Goal: Information Seeking & Learning: Learn about a topic

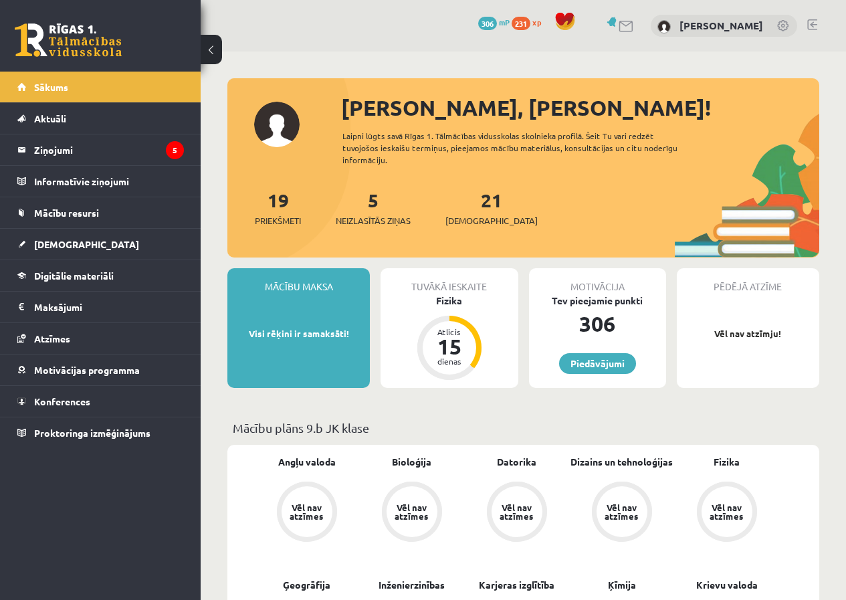
scroll to position [1270, 0]
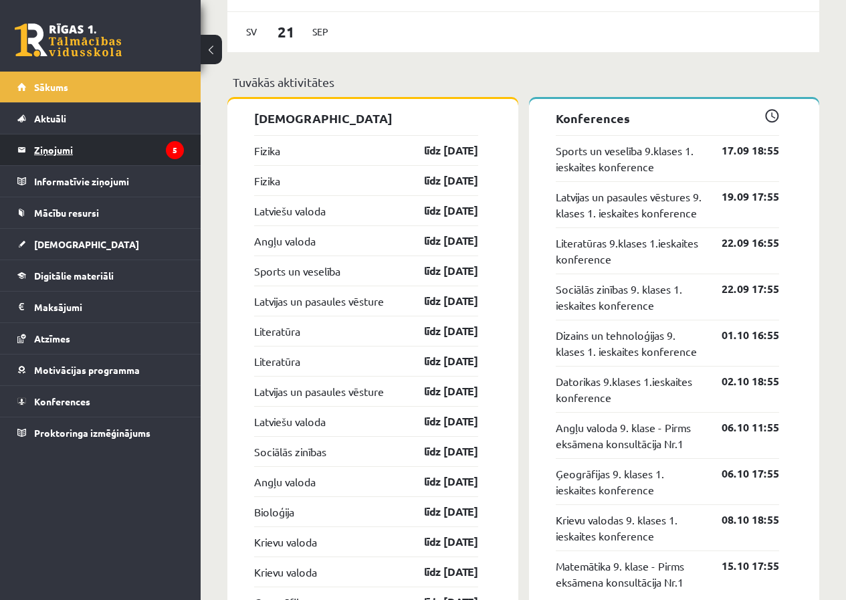
click at [127, 150] on legend "Ziņojumi 5" at bounding box center [109, 149] width 150 height 31
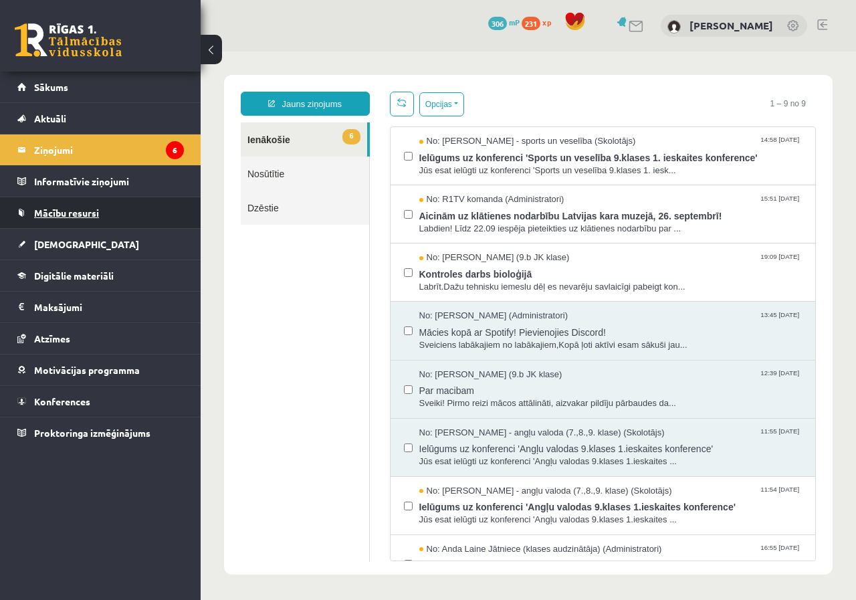
click at [84, 223] on link "Mācību resursi" at bounding box center [100, 212] width 166 height 31
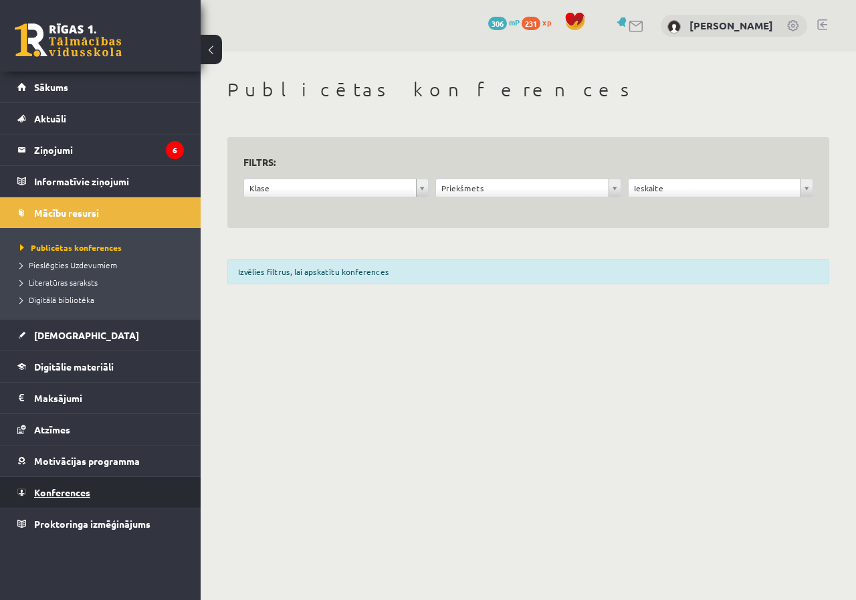
click at [67, 486] on link "Konferences" at bounding box center [100, 492] width 166 height 31
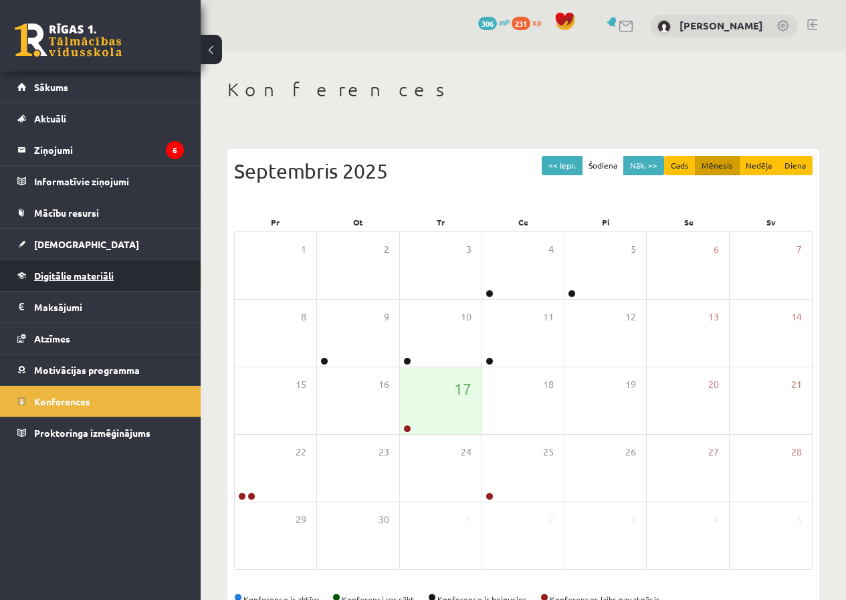
click at [53, 275] on span "Digitālie materiāli" at bounding box center [74, 275] width 80 height 12
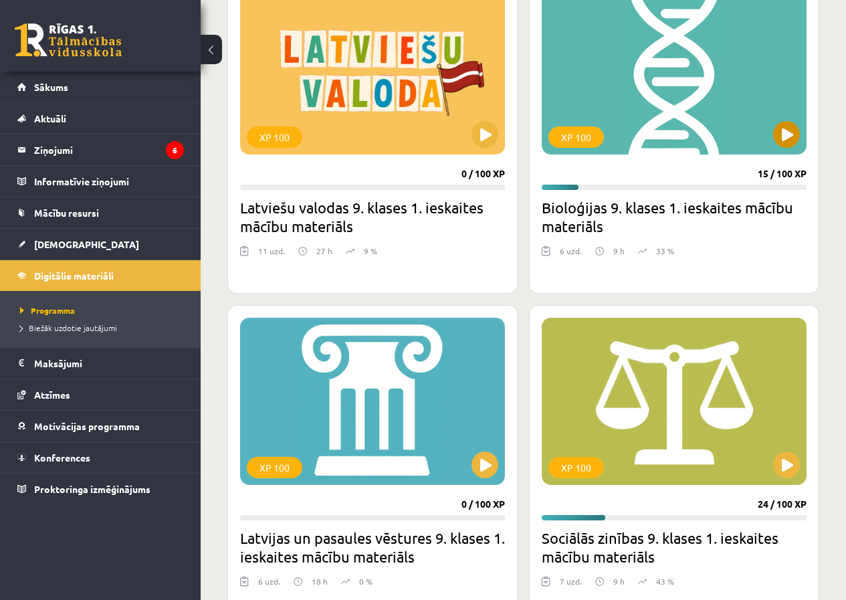
scroll to position [2472, 0]
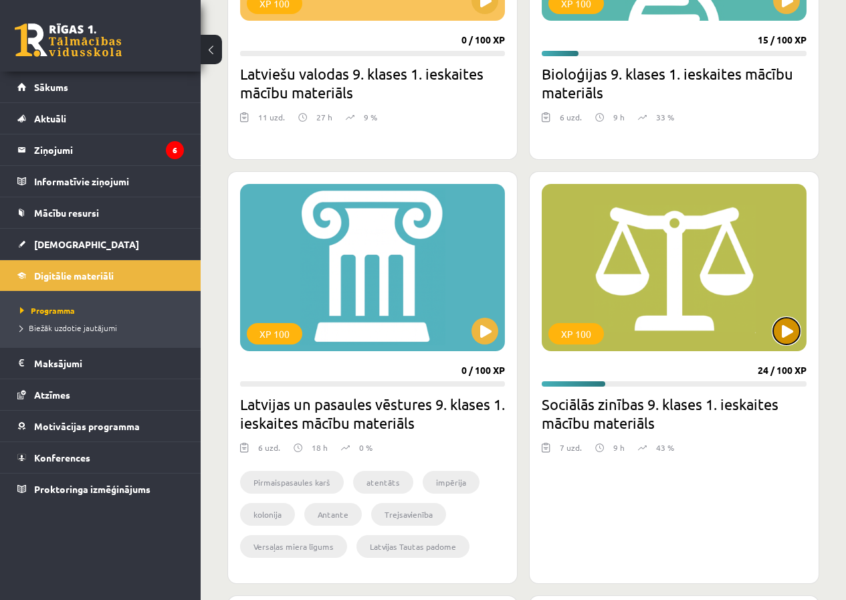
click at [780, 335] on button at bounding box center [786, 331] width 27 height 27
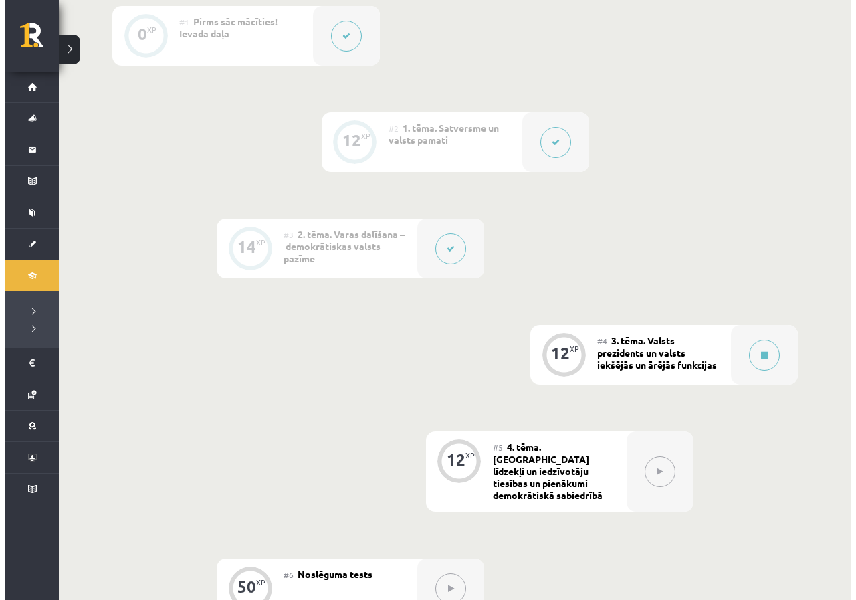
scroll to position [468, 0]
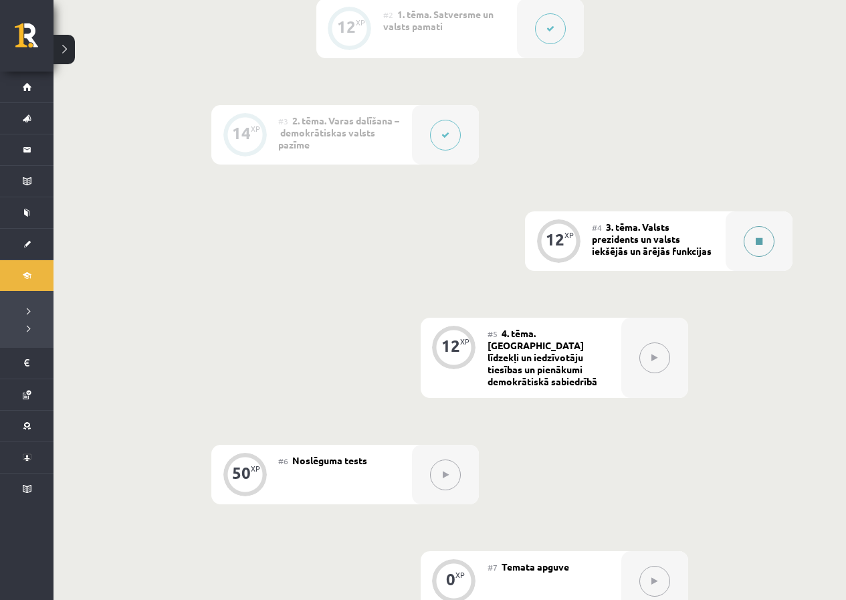
click at [765, 246] on button at bounding box center [758, 241] width 31 height 31
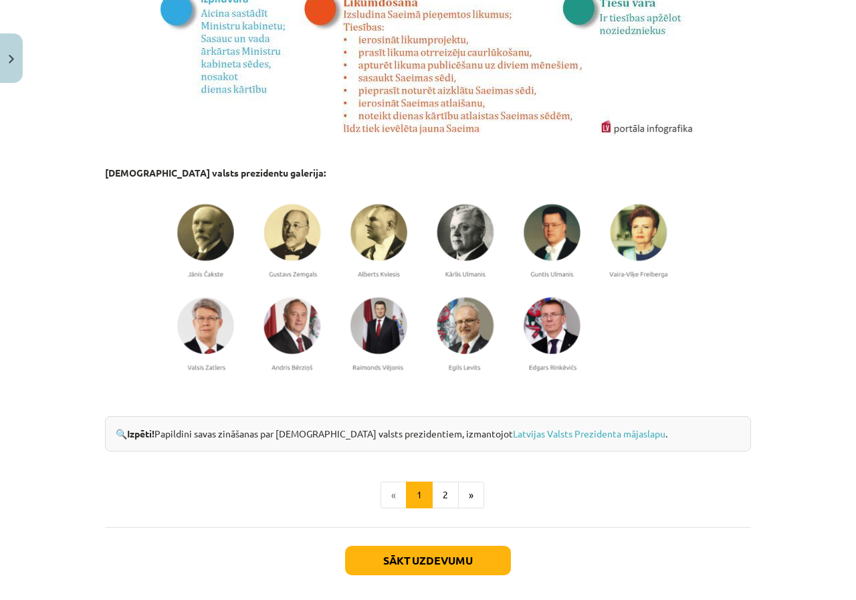
scroll to position [998, 0]
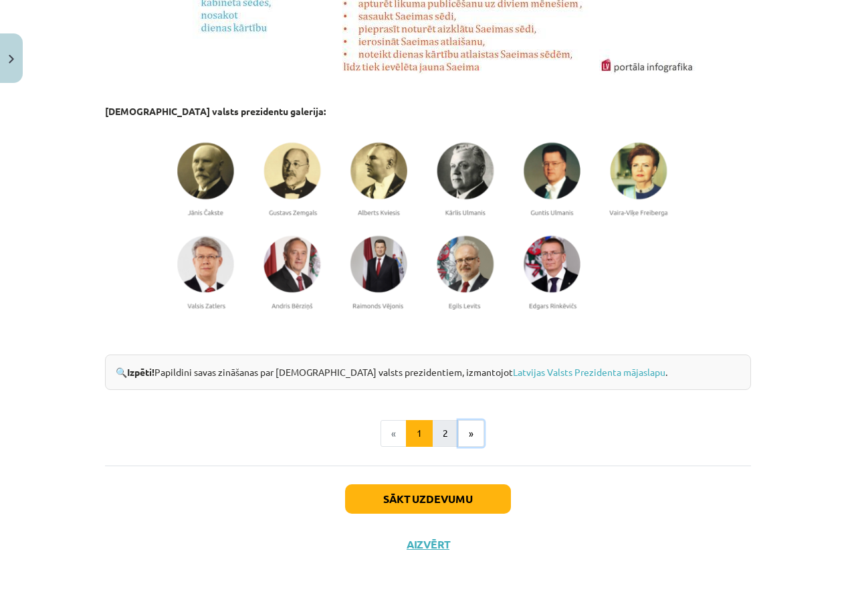
click at [451, 432] on ul "« 1 2 »" at bounding box center [428, 433] width 646 height 27
click at [449, 435] on button "2" at bounding box center [445, 433] width 27 height 27
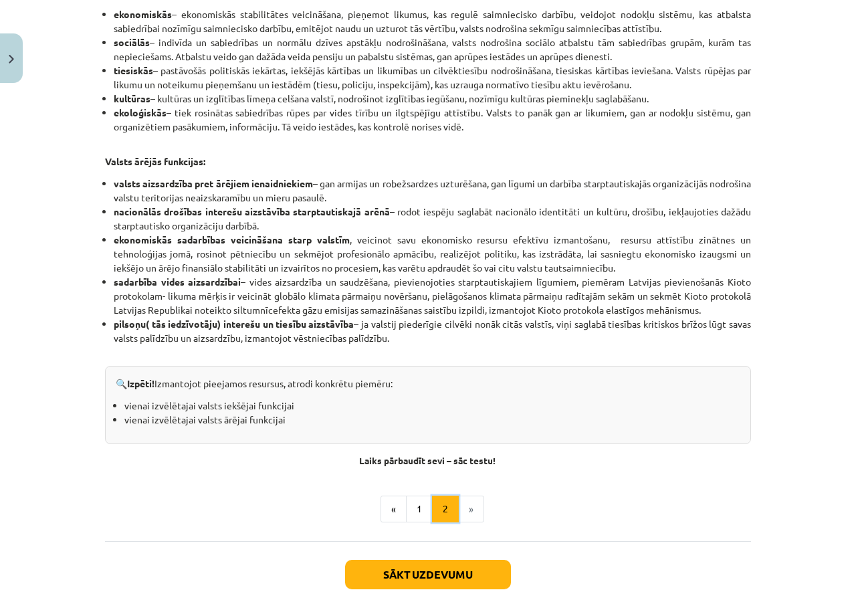
scroll to position [700, 0]
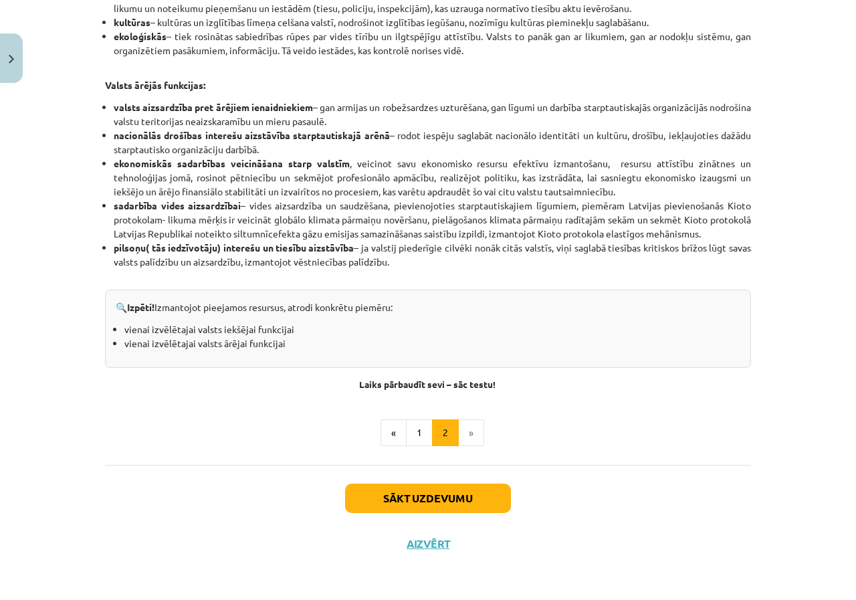
click at [405, 515] on div "Sākt uzdevumu Aizvērt" at bounding box center [428, 512] width 646 height 94
click at [414, 489] on button "Sākt uzdevumu" at bounding box center [428, 497] width 166 height 29
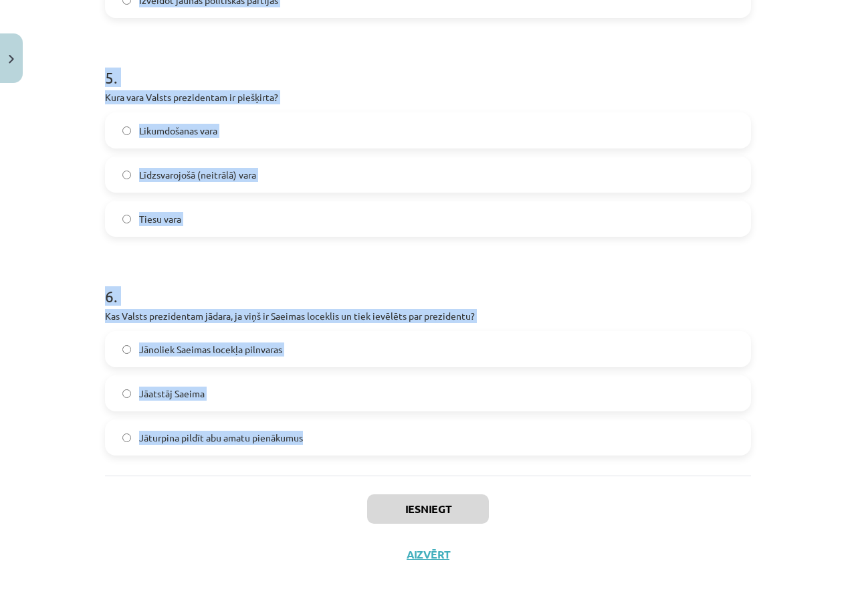
scroll to position [1107, 0]
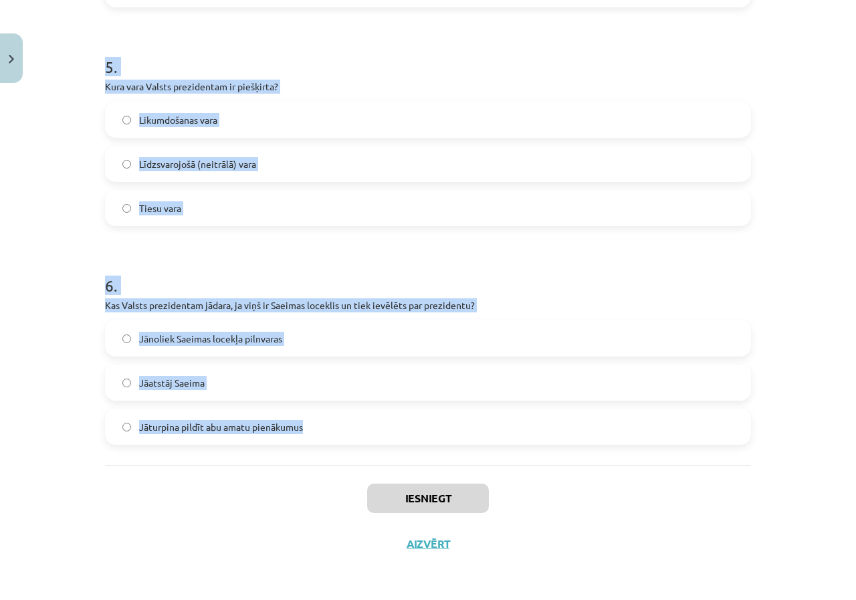
drag, startPoint x: 73, startPoint y: 251, endPoint x: 375, endPoint y: 419, distance: 345.7
click at [375, 419] on div "Mācību tēma: Sociālās zinības 9. klases 1. ieskaites mācību materiāls #4 3. tēm…" at bounding box center [428, 300] width 856 height 600
copy form "1 . Cik reizes viena un tā pati persona var būt ievēlēta par Valsts prezidentu?…"
click at [247, 253] on h1 "6 ." at bounding box center [428, 273] width 646 height 41
click at [171, 305] on p "Kas Valsts prezidentam jādara, ja viņš ir Saeimas loceklis un tiek ievēlēts par…" at bounding box center [428, 305] width 646 height 14
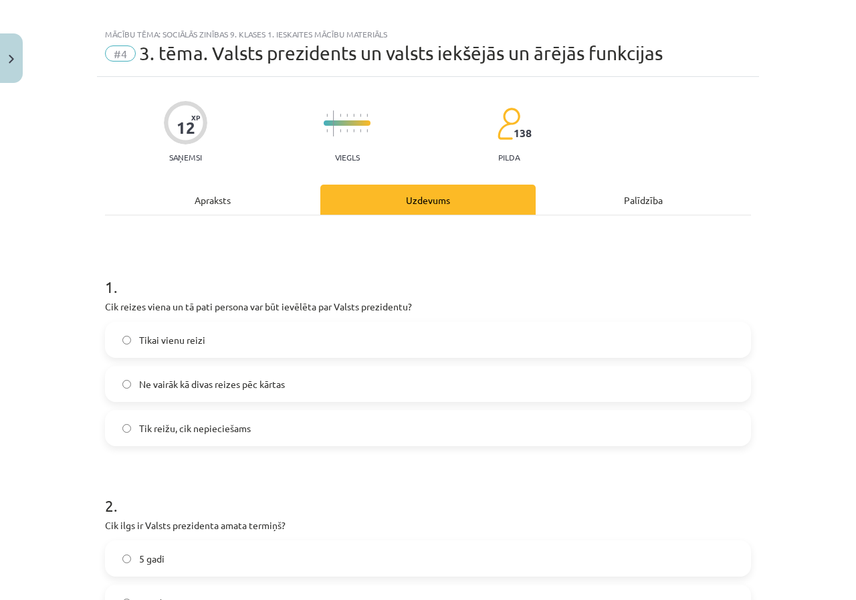
scroll to position [0, 0]
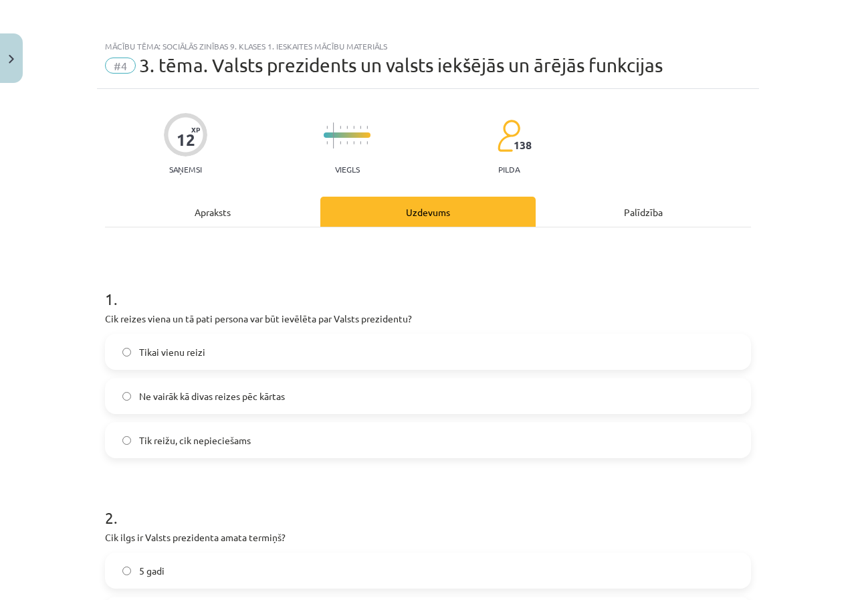
click at [174, 405] on label "Ne vairāk kā divas reizes pēc kārtas" at bounding box center [427, 395] width 643 height 33
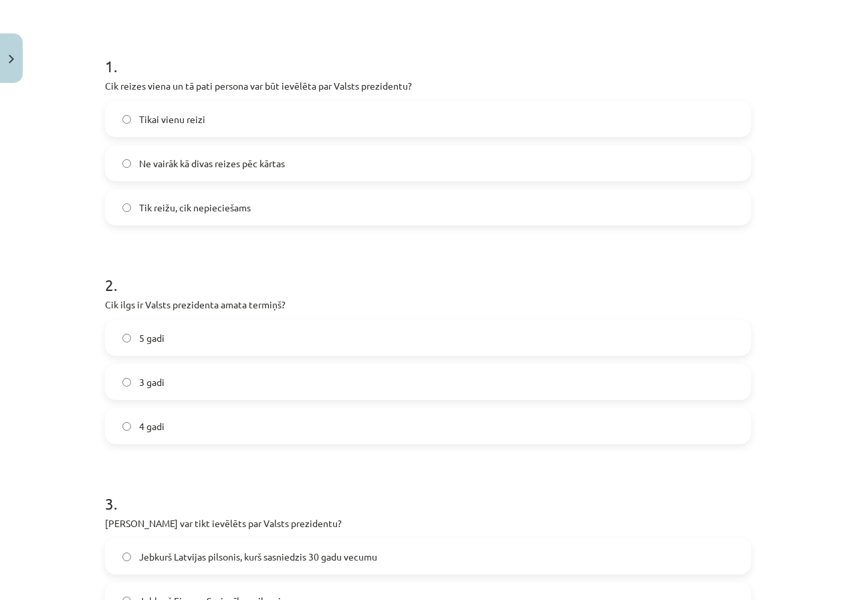
scroll to position [267, 0]
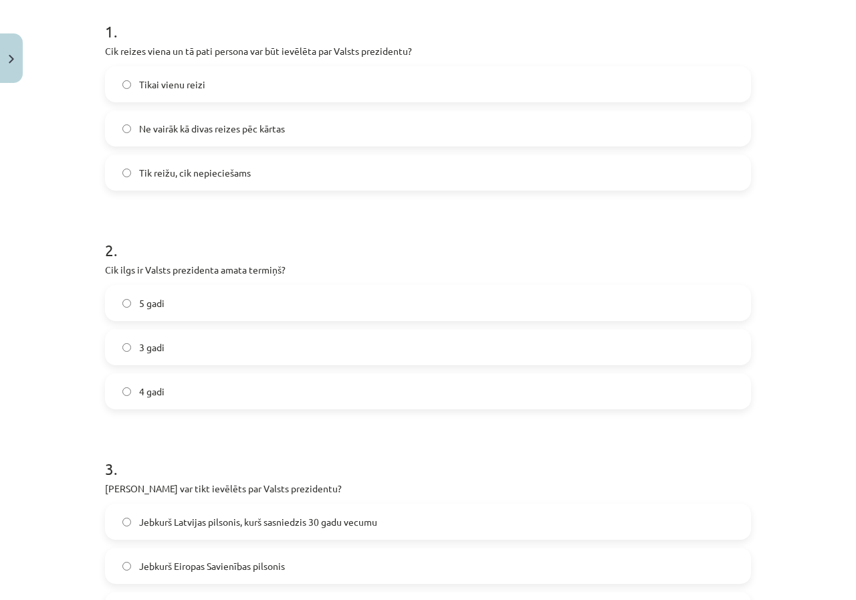
click at [146, 386] on span "4 gadi" at bounding box center [151, 391] width 25 height 14
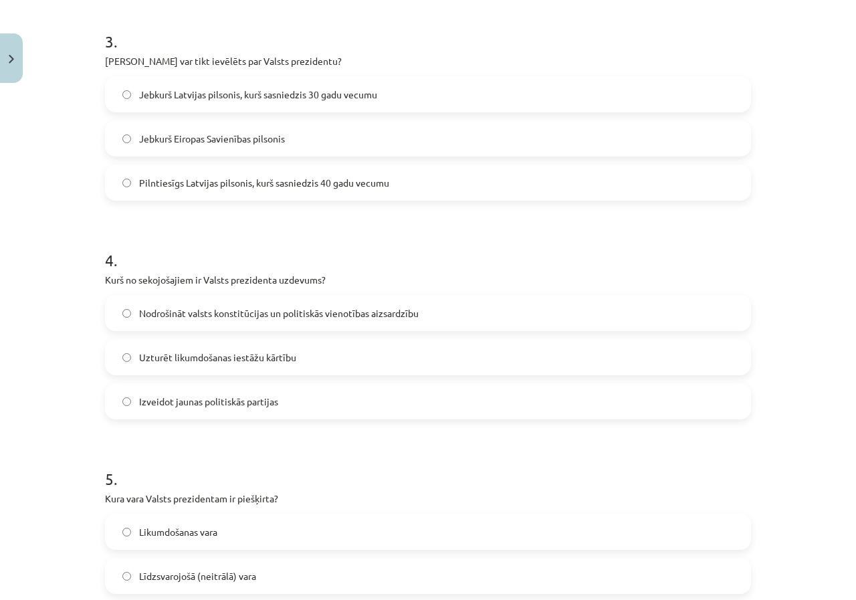
scroll to position [602, 0]
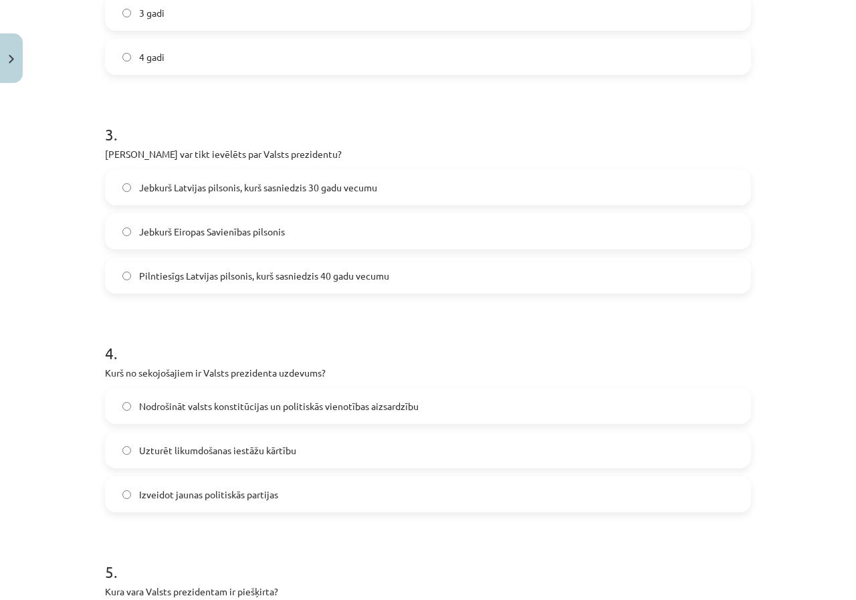
click at [241, 271] on span "Pilntiesīgs Latvijas pilsonis, kurš sasniedzis 40 gadu vecumu" at bounding box center [264, 276] width 250 height 14
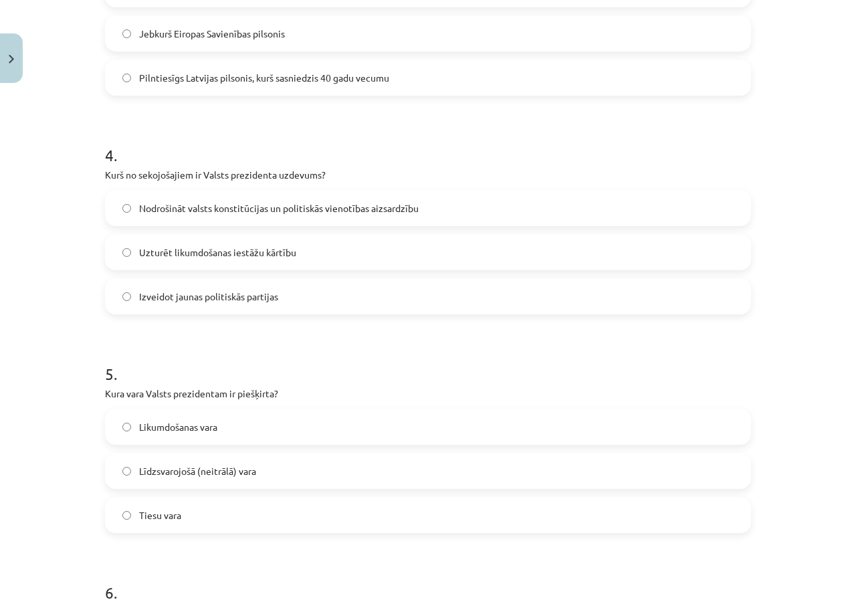
scroll to position [869, 0]
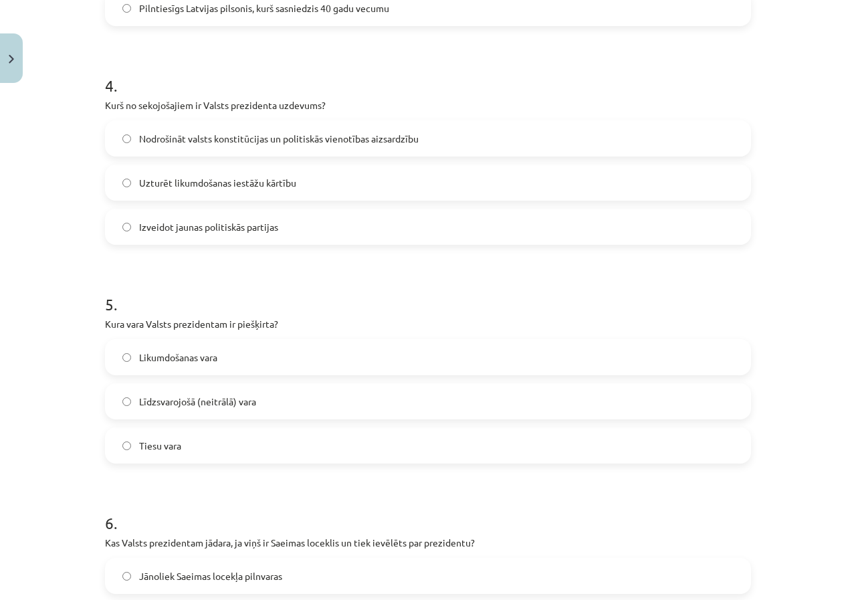
click at [154, 144] on span "Nodrošināt valsts konstitūcijas un politiskās vienotības aizsardzību" at bounding box center [278, 139] width 279 height 14
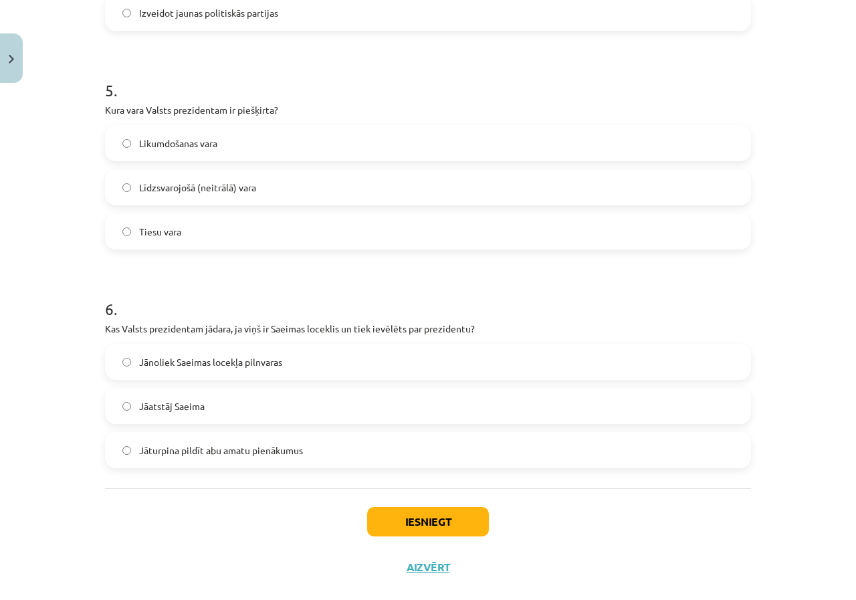
scroll to position [1107, 0]
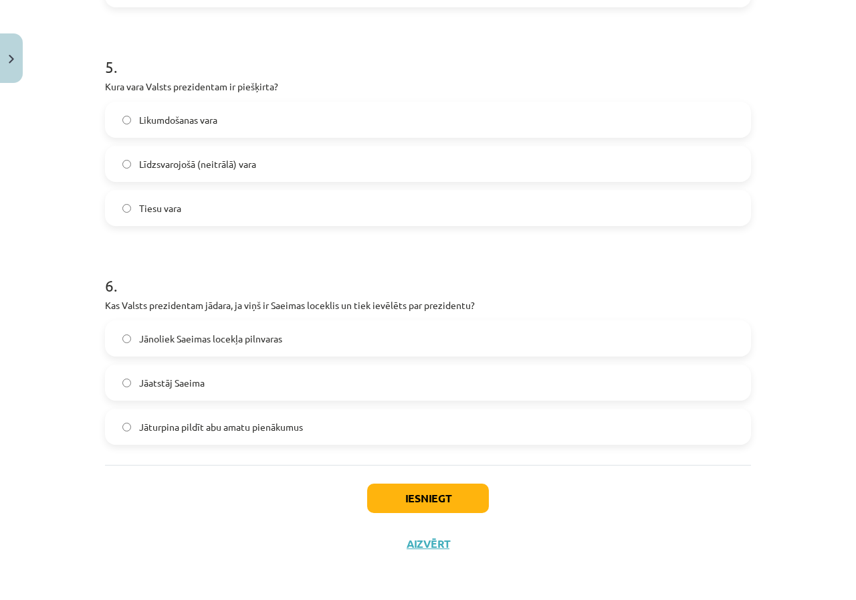
click at [162, 155] on label "Līdzsvarojošā (neitrālā) vara" at bounding box center [427, 163] width 643 height 33
click at [183, 349] on label "Jānoliek Saeimas locekļa pilnvaras" at bounding box center [427, 338] width 643 height 33
click at [410, 493] on button "Iesniegt" at bounding box center [428, 497] width 122 height 29
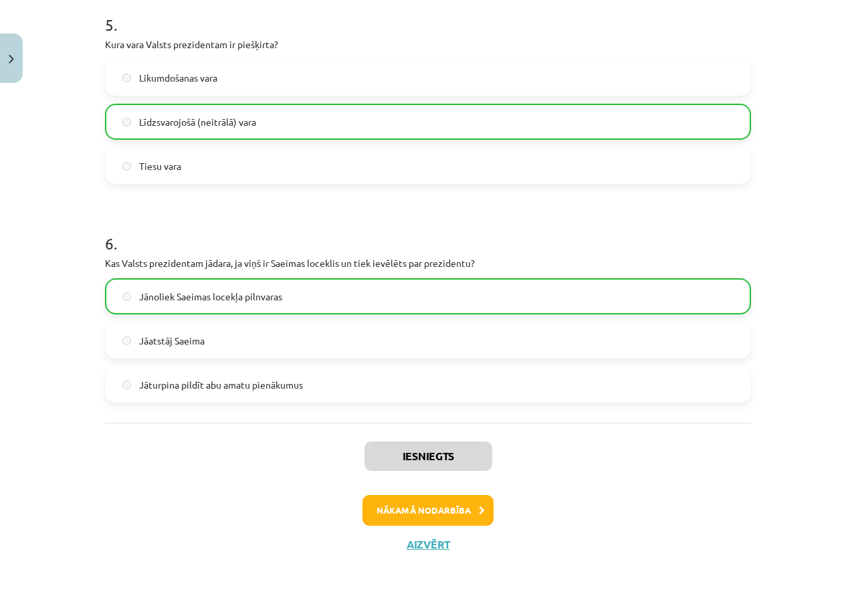
scroll to position [1149, 0]
click at [416, 516] on button "Nākamā nodarbība" at bounding box center [427, 509] width 131 height 31
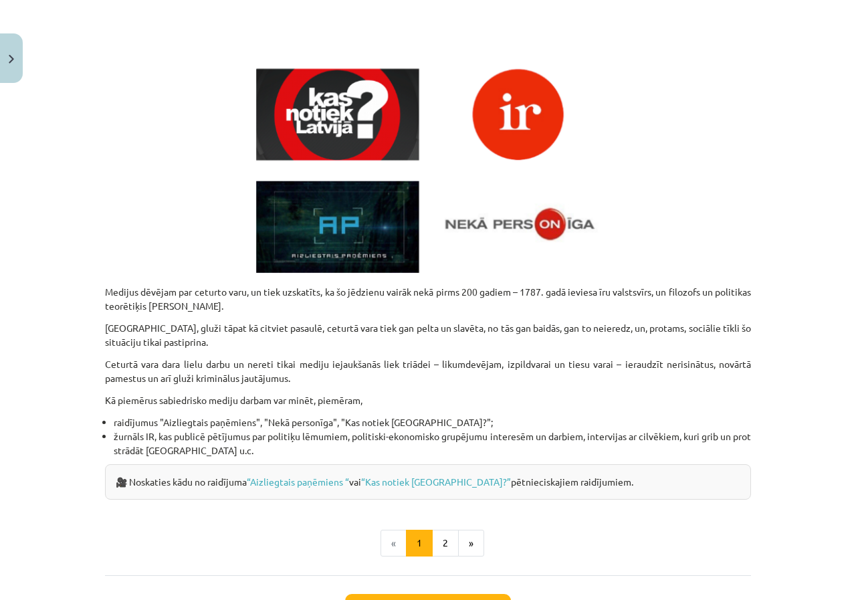
scroll to position [501, 0]
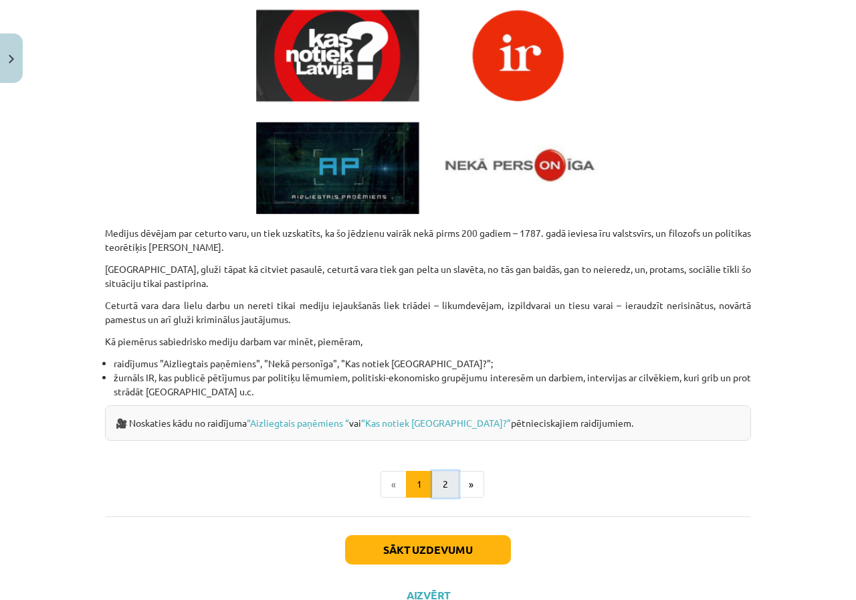
click at [445, 486] on button "2" at bounding box center [445, 484] width 27 height 27
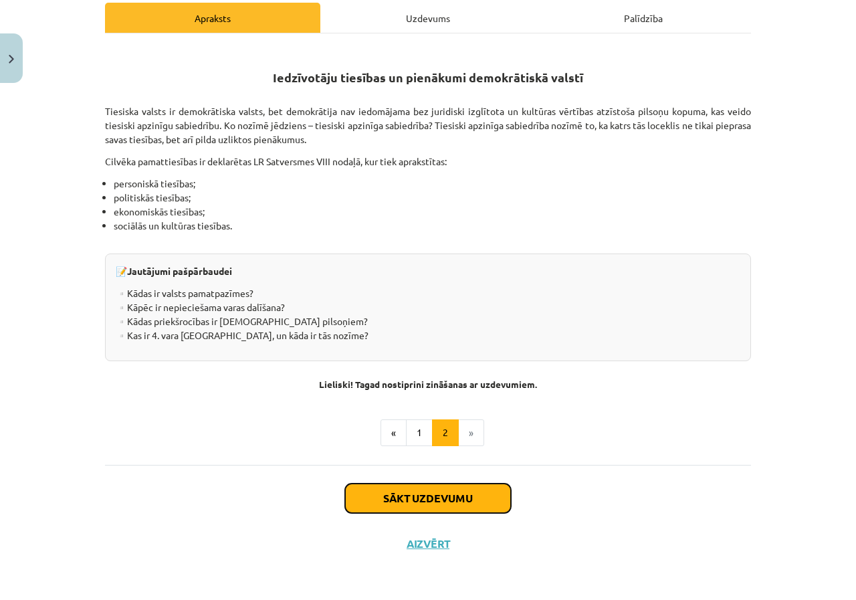
click at [431, 502] on button "Sākt uzdevumu" at bounding box center [428, 497] width 166 height 29
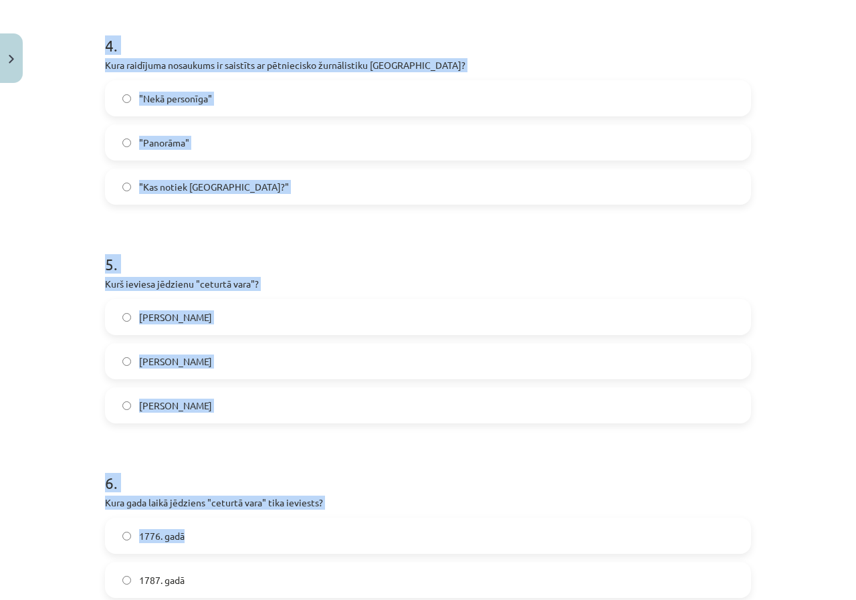
scroll to position [1128, 0]
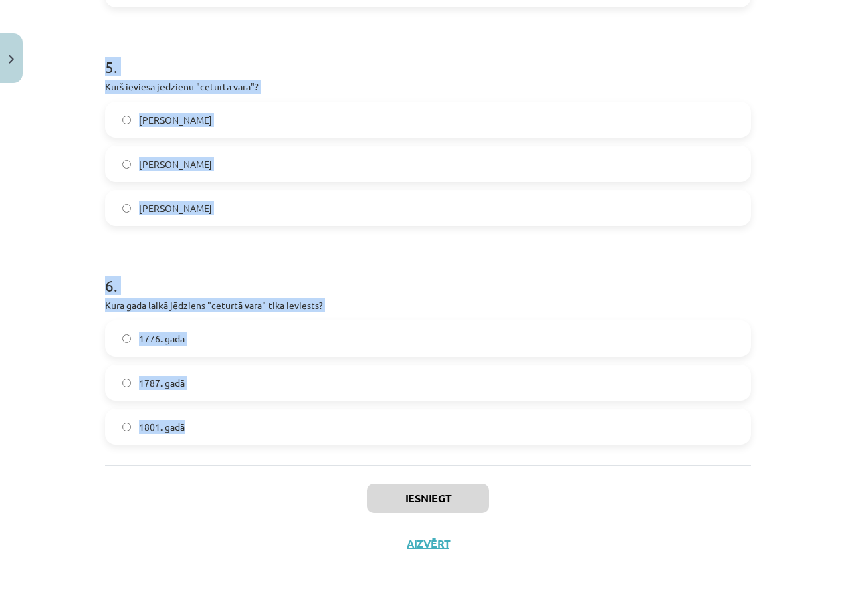
drag, startPoint x: 87, startPoint y: 275, endPoint x: 229, endPoint y: 425, distance: 205.7
click at [229, 425] on div "Mācību tēma: Sociālās zinības 9. klases 1. ieskaites mācību materiāls #5 4. tēm…" at bounding box center [428, 300] width 856 height 600
copy form "1 . Kādas tiesības ir ietvertas LR Satversmes VIII nodaļā? Personiskās, politis…"
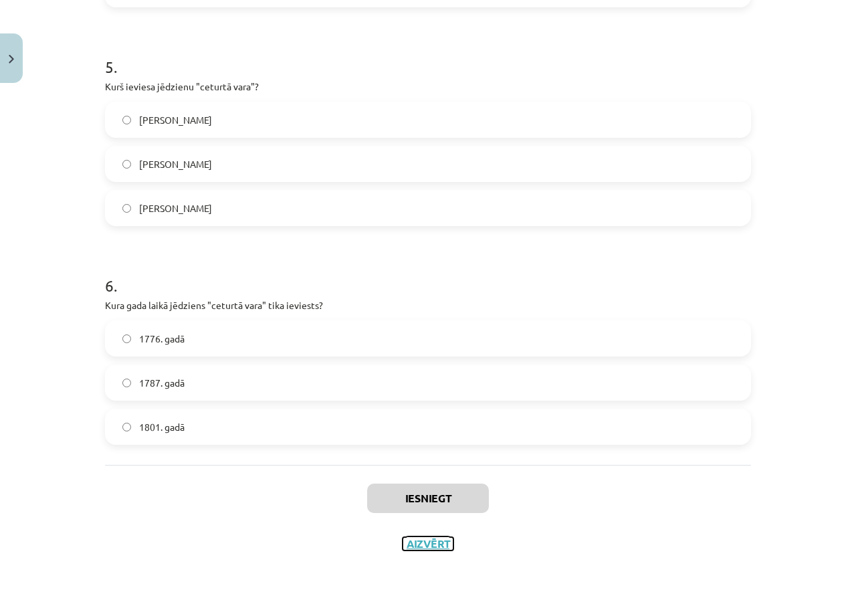
click at [441, 543] on button "Aizvērt" at bounding box center [427, 543] width 51 height 13
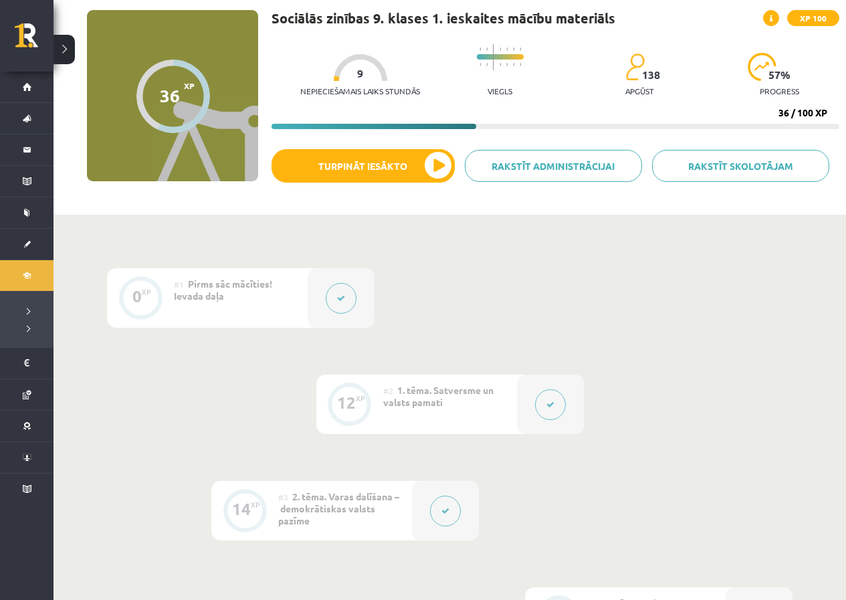
scroll to position [0, 0]
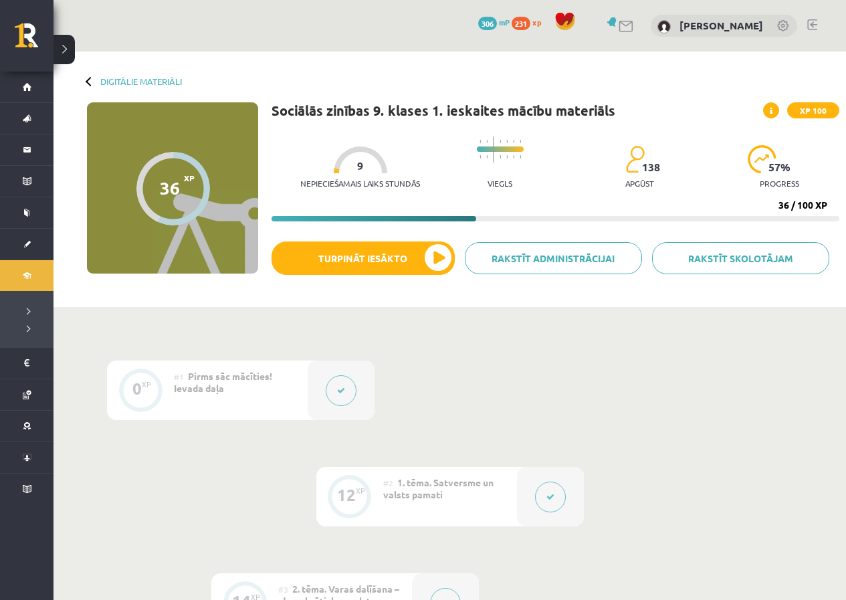
click at [90, 77] on div at bounding box center [90, 80] width 9 height 9
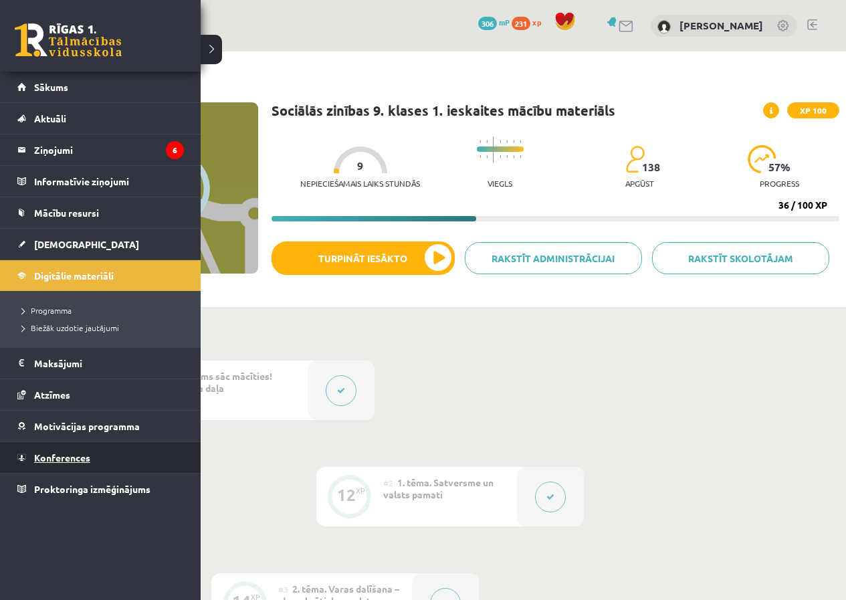
click at [36, 463] on link "Konferences" at bounding box center [100, 457] width 166 height 31
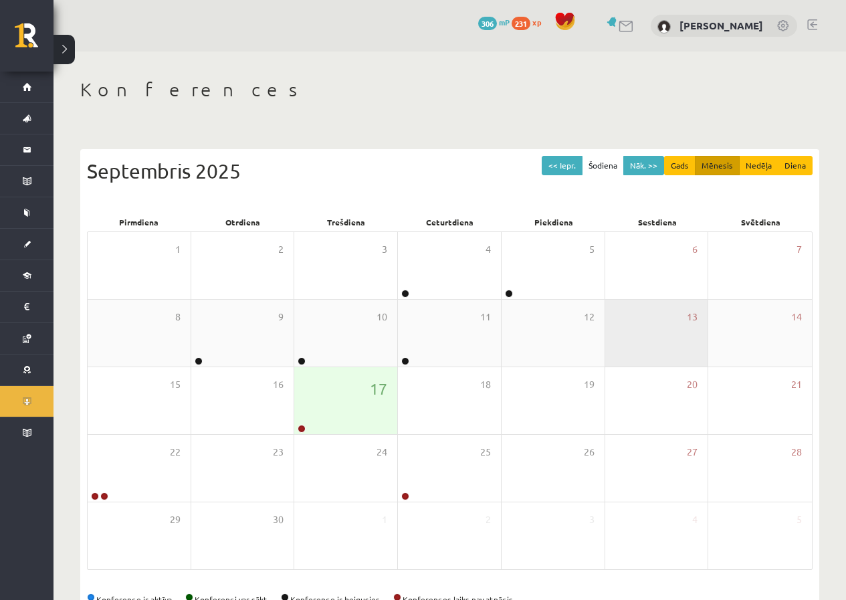
scroll to position [39, 0]
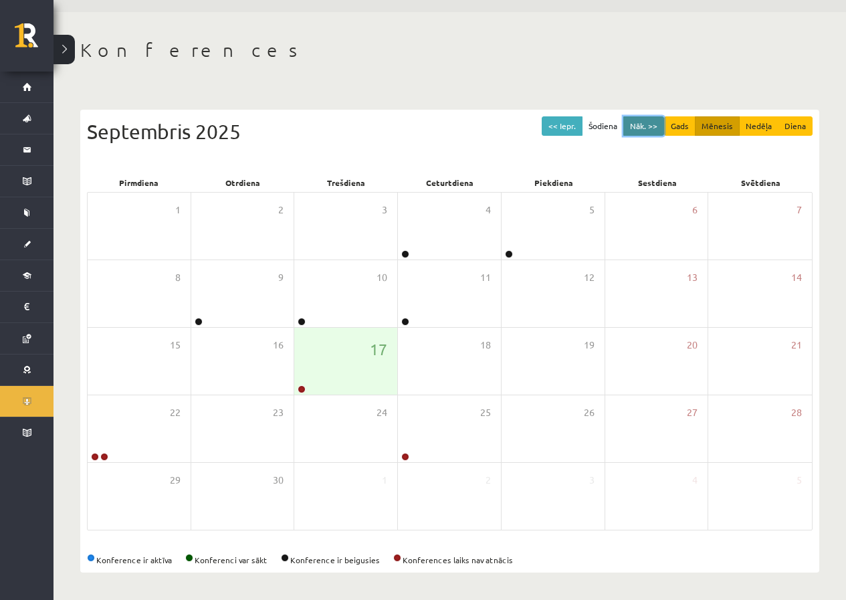
click at [654, 129] on button "Nāk. >>" at bounding box center [643, 125] width 41 height 19
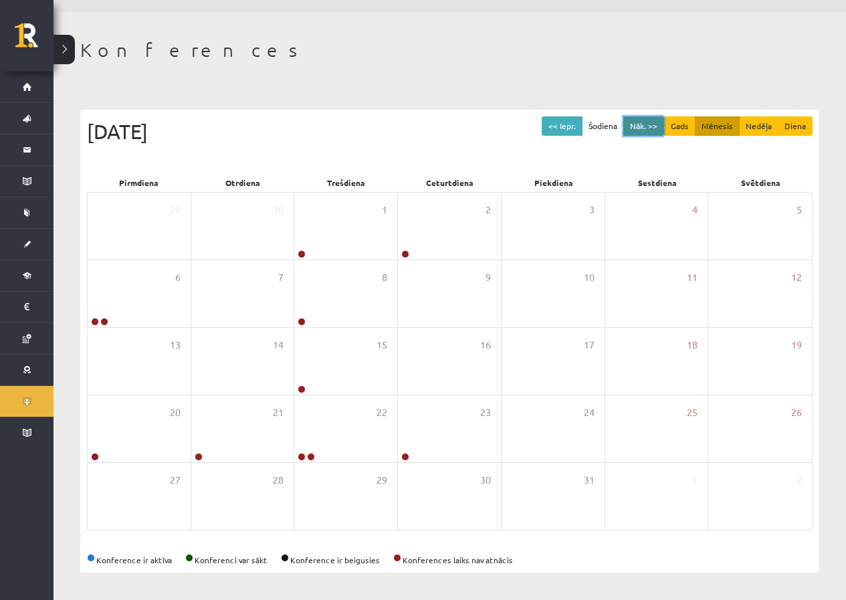
click at [653, 129] on button "Nāk. >>" at bounding box center [643, 125] width 41 height 19
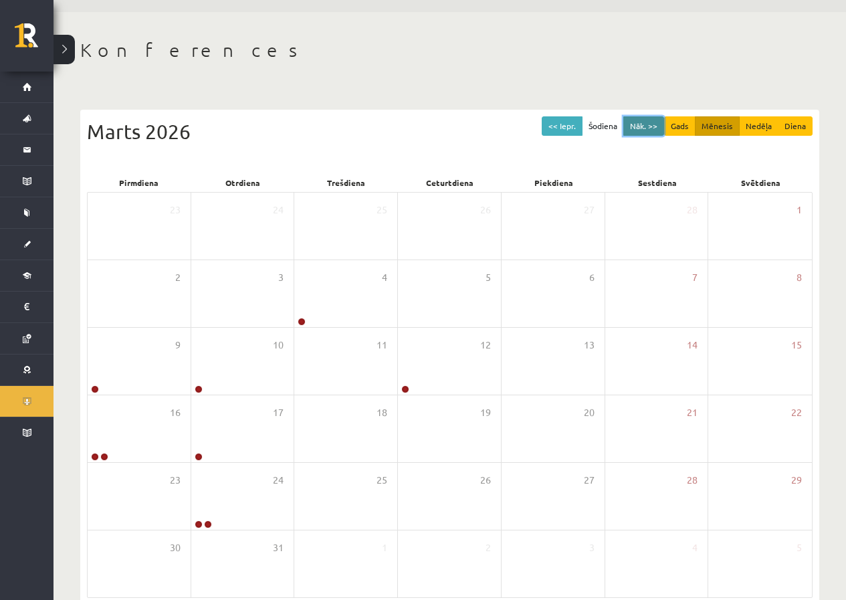
click at [653, 129] on button "Nāk. >>" at bounding box center [643, 125] width 41 height 19
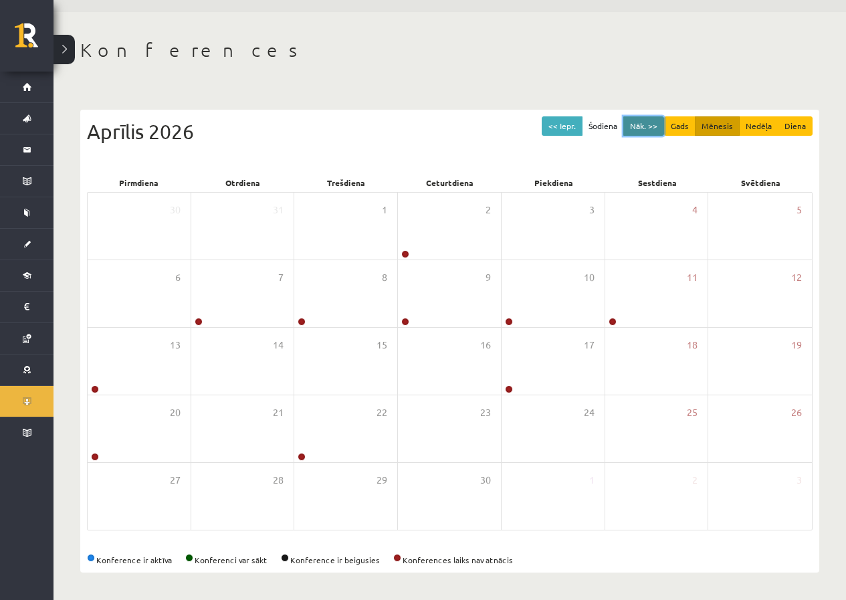
click at [653, 129] on button "Nāk. >>" at bounding box center [643, 125] width 41 height 19
click at [562, 131] on button "<< Iepr." at bounding box center [562, 125] width 41 height 19
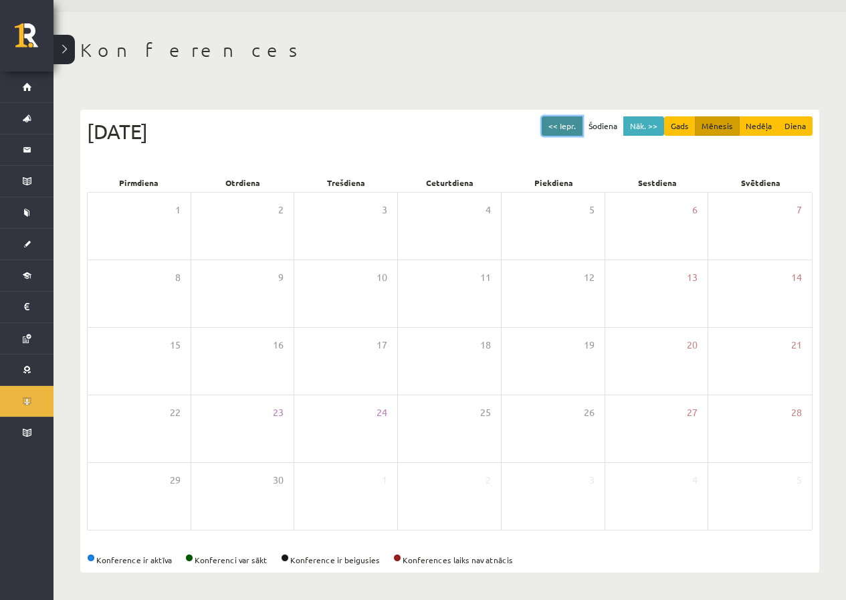
click at [562, 131] on button "<< Iepr." at bounding box center [562, 125] width 41 height 19
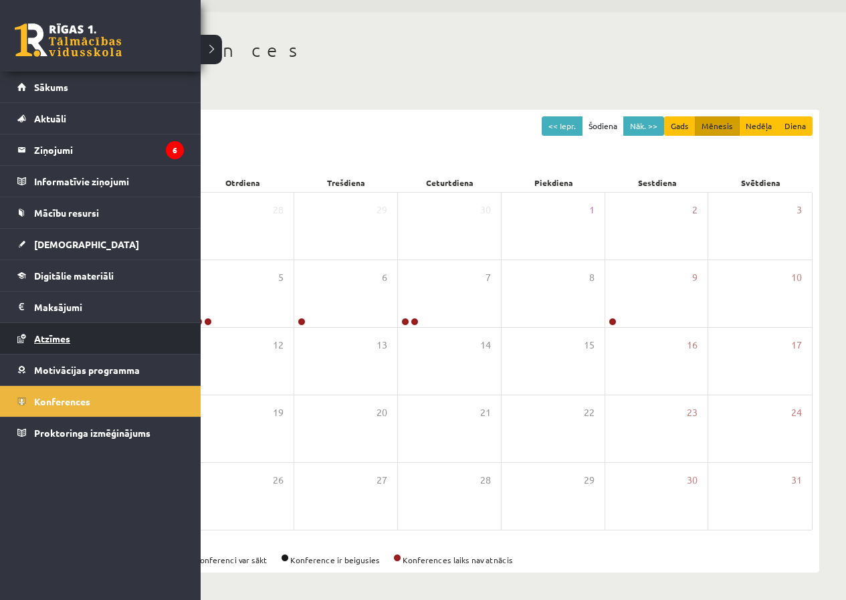
click at [24, 331] on link "Atzīmes" at bounding box center [100, 338] width 166 height 31
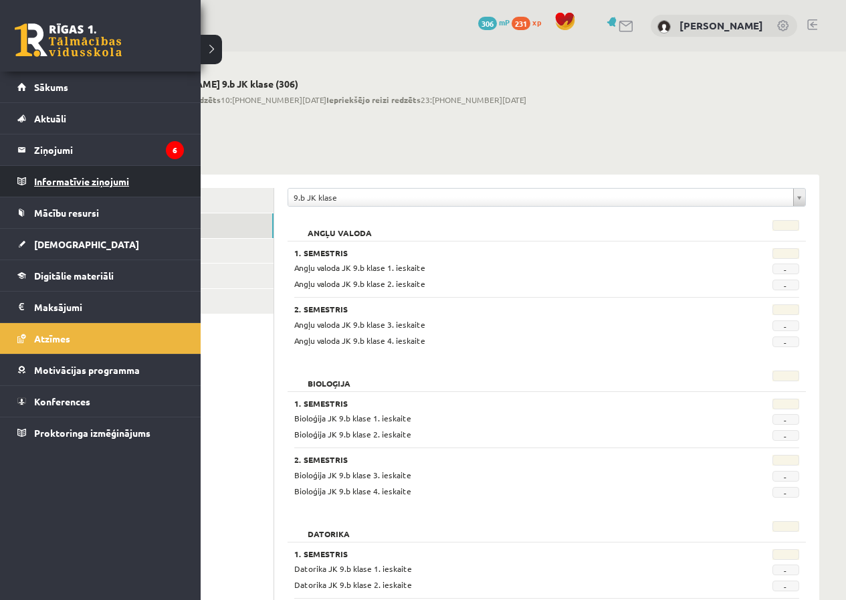
click at [35, 181] on legend "Informatīvie ziņojumi 0" at bounding box center [109, 181] width 150 height 31
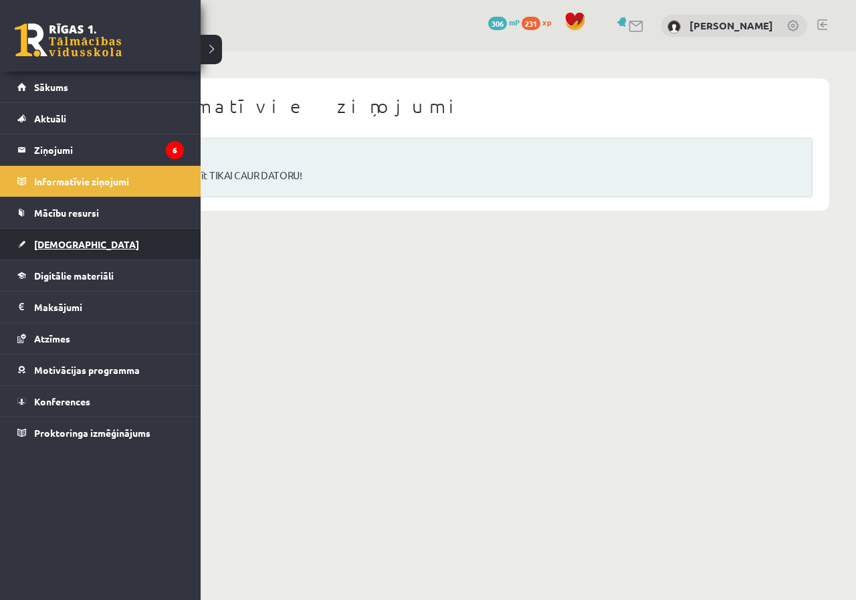
click at [43, 246] on span "[DEMOGRAPHIC_DATA]" at bounding box center [86, 244] width 105 height 12
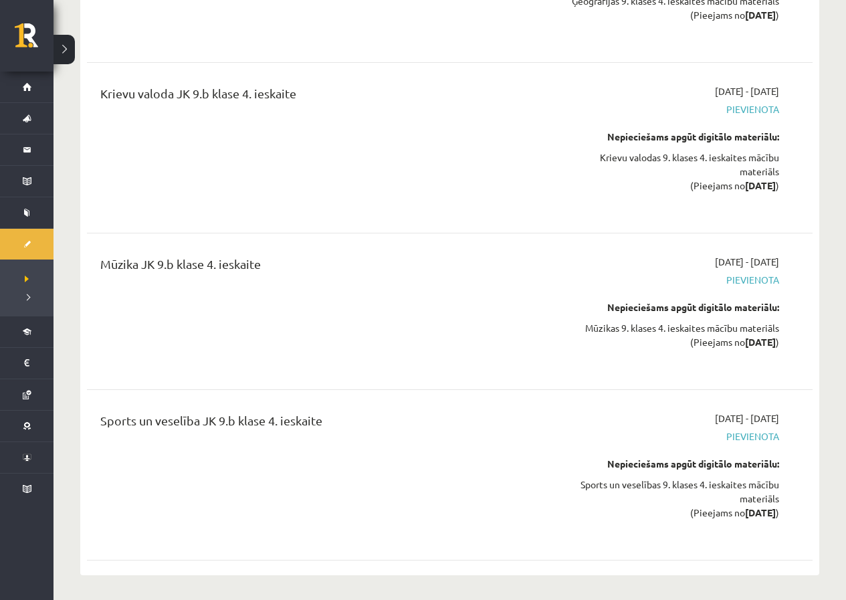
scroll to position [14818, 0]
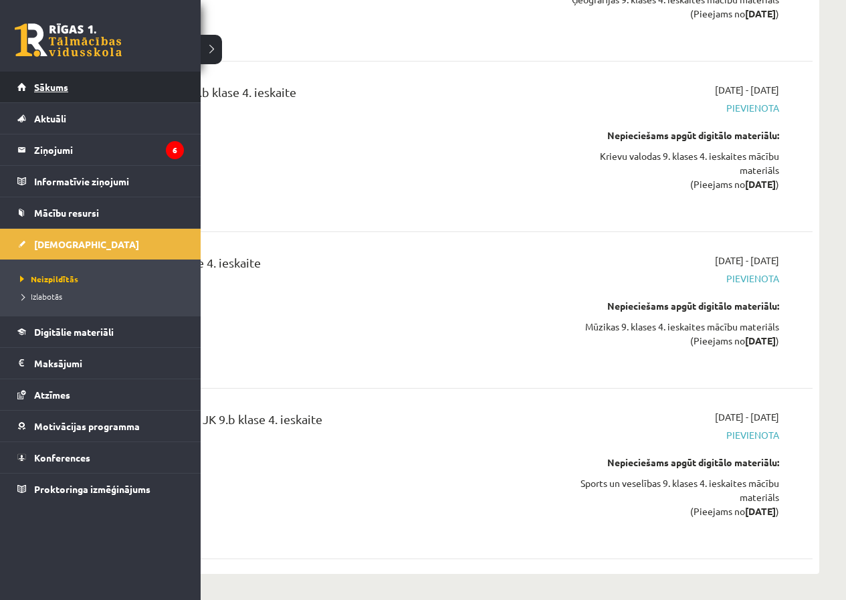
click at [34, 74] on link "Sākums" at bounding box center [100, 87] width 166 height 31
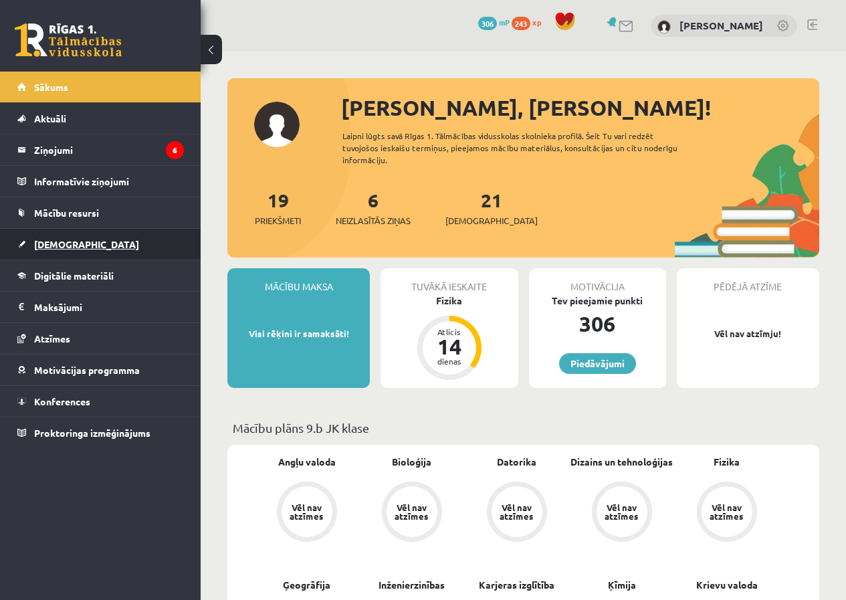
click at [84, 251] on link "[DEMOGRAPHIC_DATA]" at bounding box center [100, 244] width 166 height 31
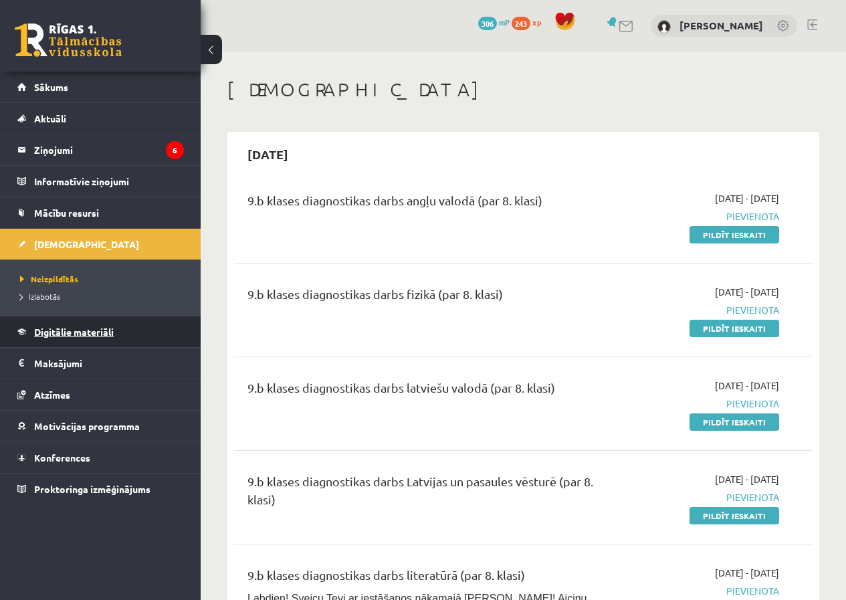
click at [62, 330] on span "Digitālie materiāli" at bounding box center [74, 332] width 80 height 12
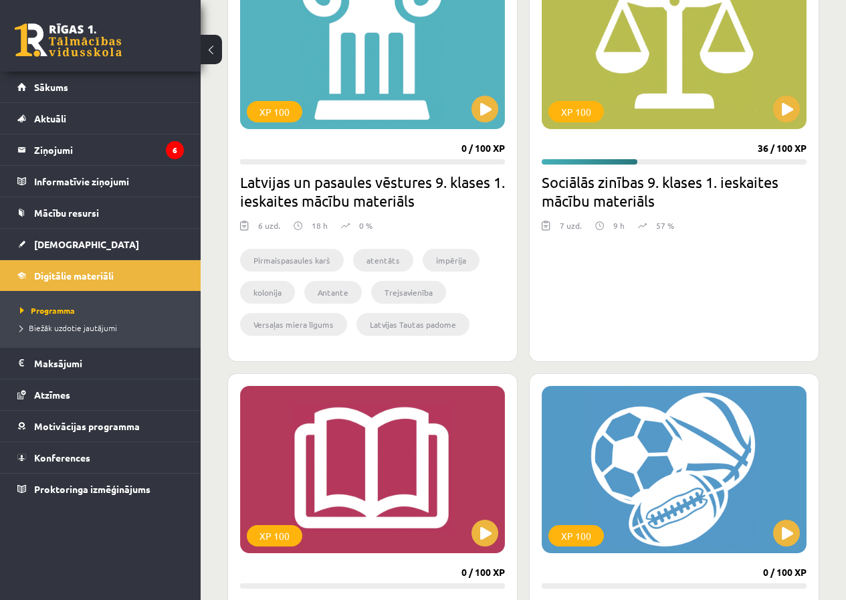
scroll to position [2608, 0]
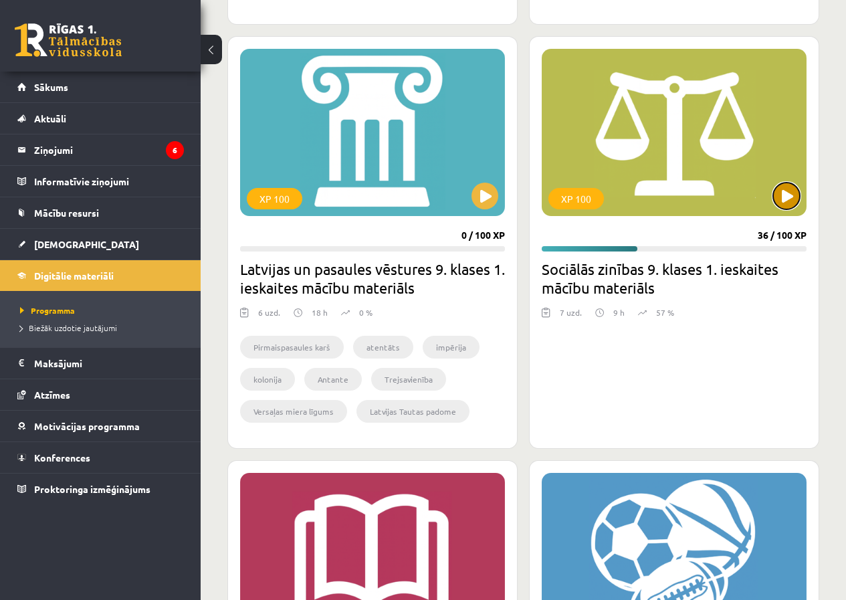
click at [777, 205] on button at bounding box center [786, 196] width 27 height 27
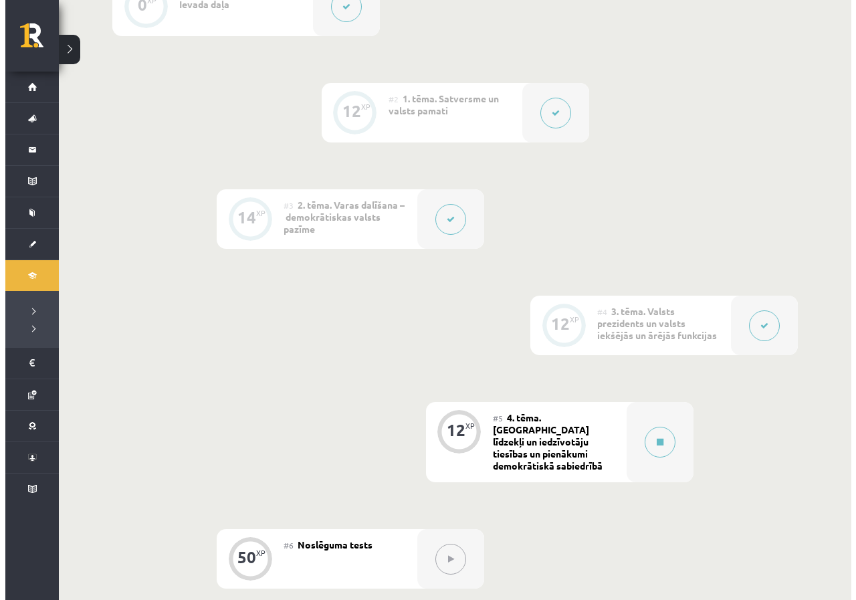
scroll to position [468, 0]
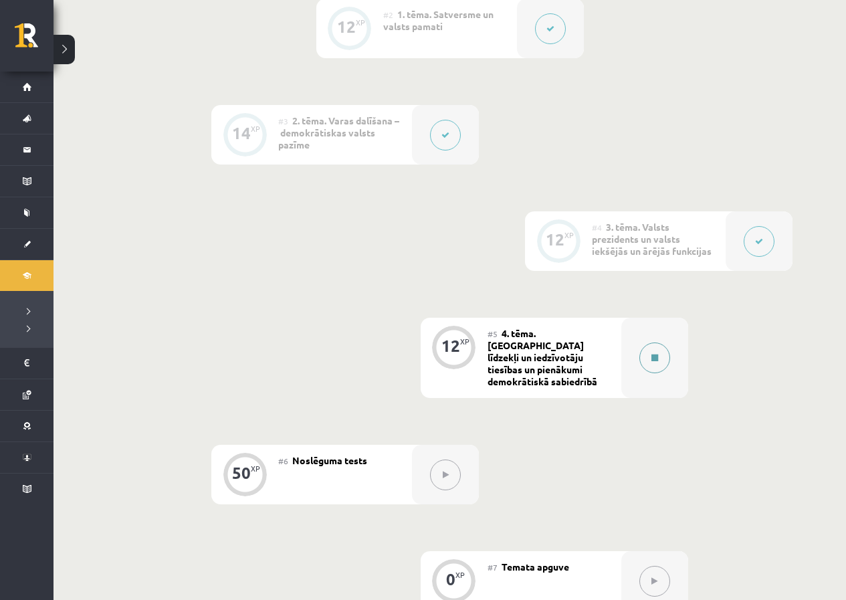
click at [637, 343] on div at bounding box center [654, 358] width 67 height 80
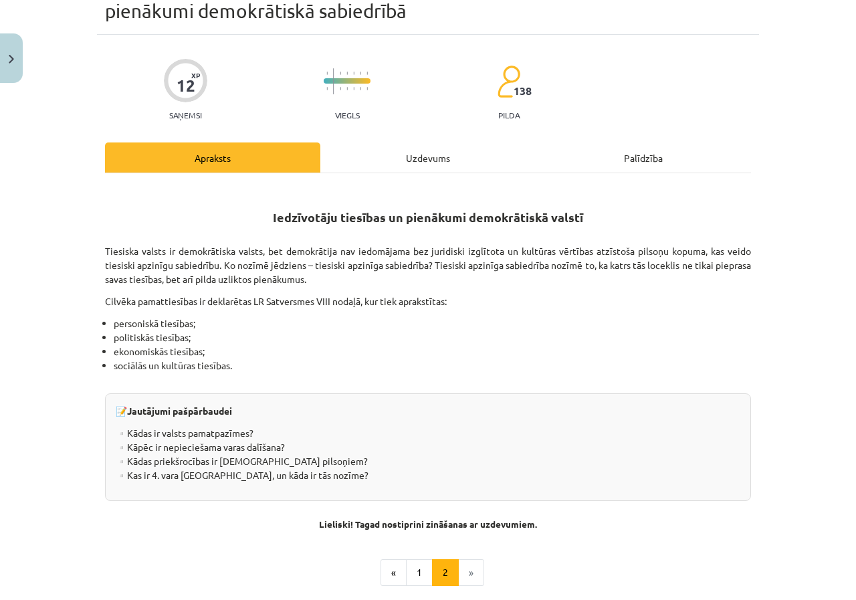
scroll to position [215, 0]
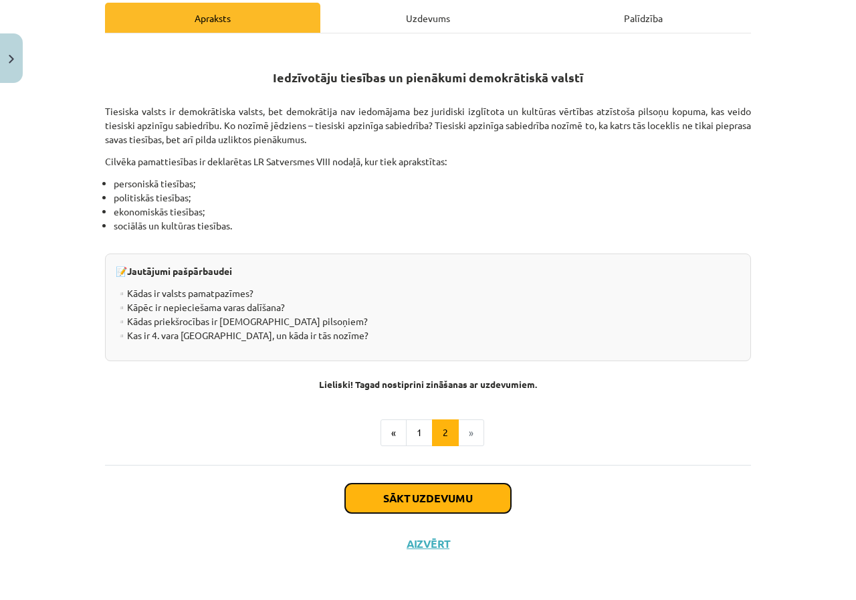
click at [459, 501] on button "Sākt uzdevumu" at bounding box center [428, 497] width 166 height 29
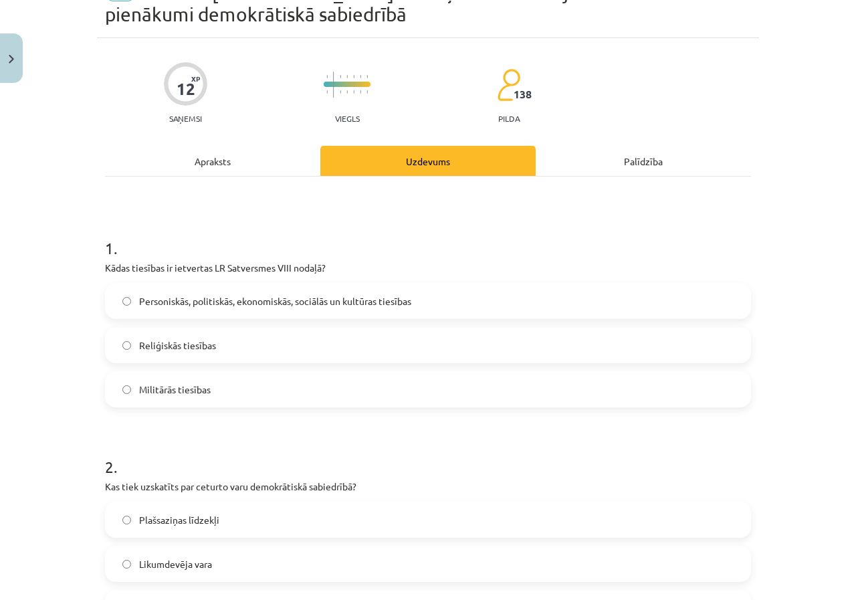
scroll to position [167, 0]
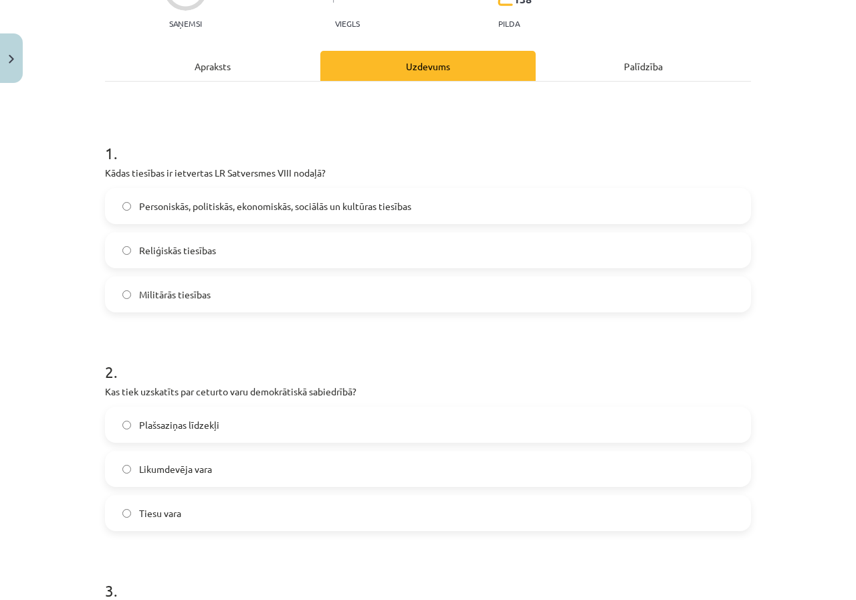
click at [158, 203] on span "Personiskās, politiskās, ekonomiskās, sociālās un kultūras tiesības" at bounding box center [275, 206] width 272 height 14
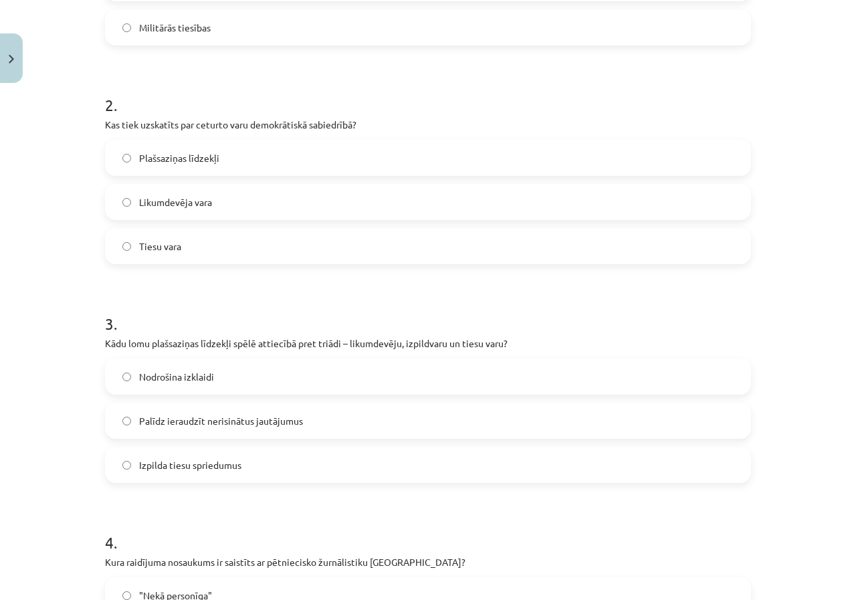
scroll to position [435, 0]
click at [164, 154] on span "Plašsaziņas līdzekļi" at bounding box center [179, 157] width 80 height 14
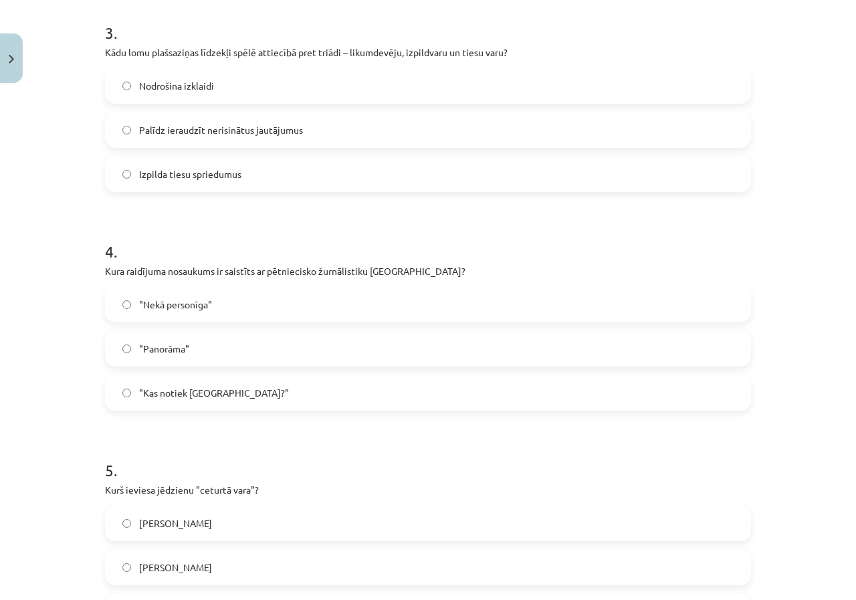
scroll to position [702, 0]
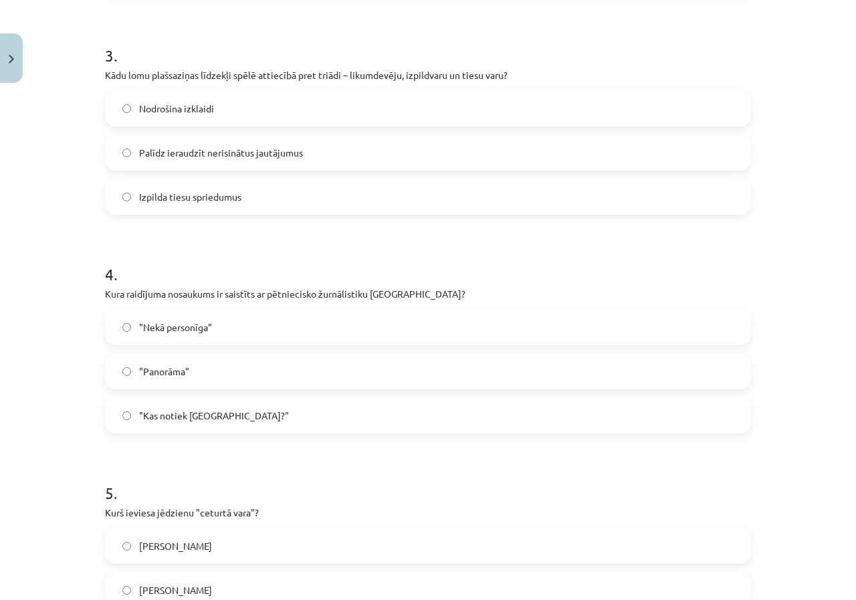
click at [179, 157] on span "Palīdz ieraudzīt nerisinātus jautājumus" at bounding box center [221, 153] width 164 height 14
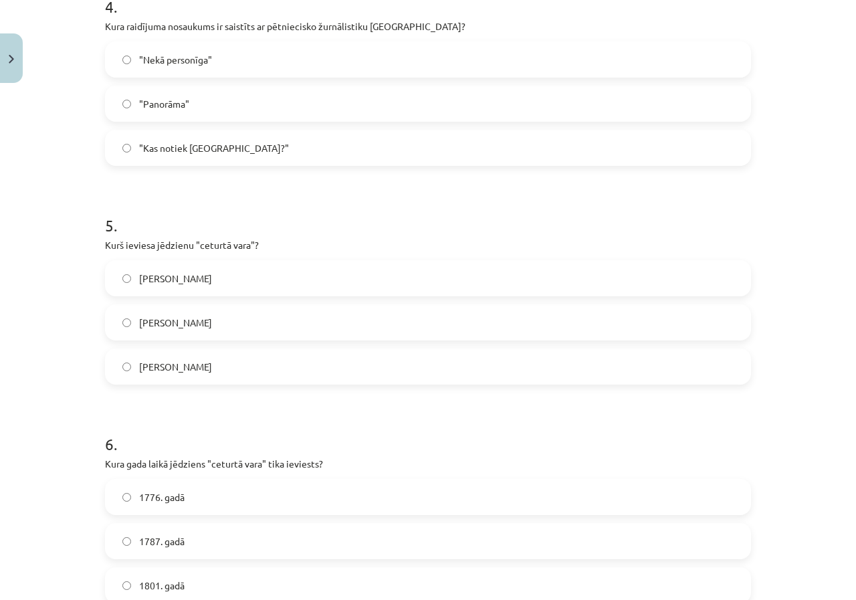
scroll to position [903, 0]
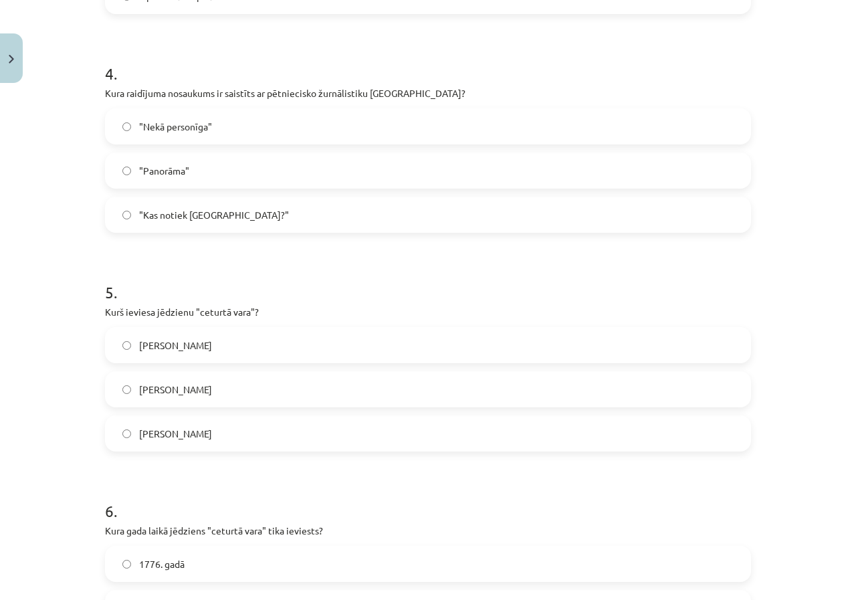
click at [167, 124] on span ""Nekā personīga"" at bounding box center [175, 127] width 73 height 14
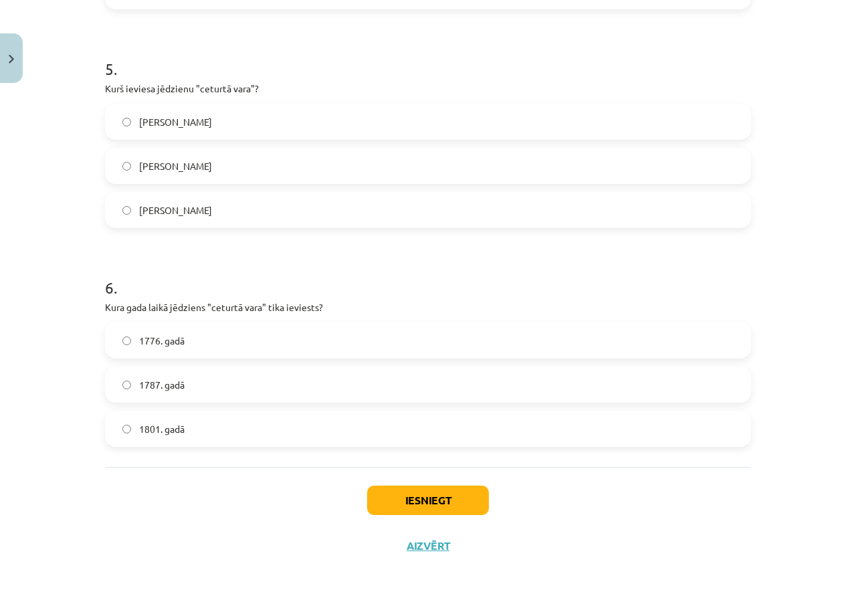
scroll to position [1128, 0]
click at [139, 120] on span "Edmunds Bērks" at bounding box center [175, 120] width 73 height 14
click at [179, 400] on div "1787. gadā" at bounding box center [428, 382] width 646 height 36
click at [189, 392] on label "1787. gadā" at bounding box center [427, 382] width 643 height 33
click at [382, 497] on button "Iesniegt" at bounding box center [428, 497] width 122 height 29
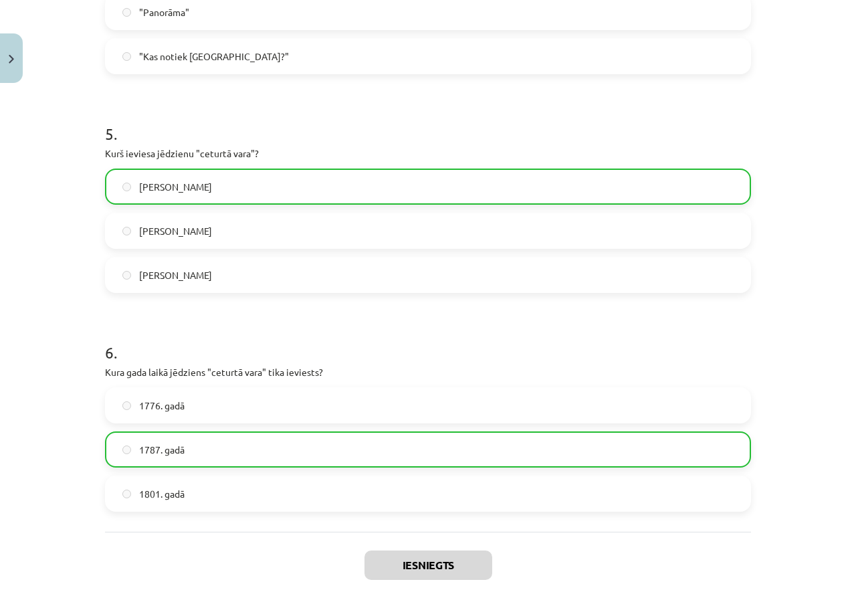
scroll to position [1171, 0]
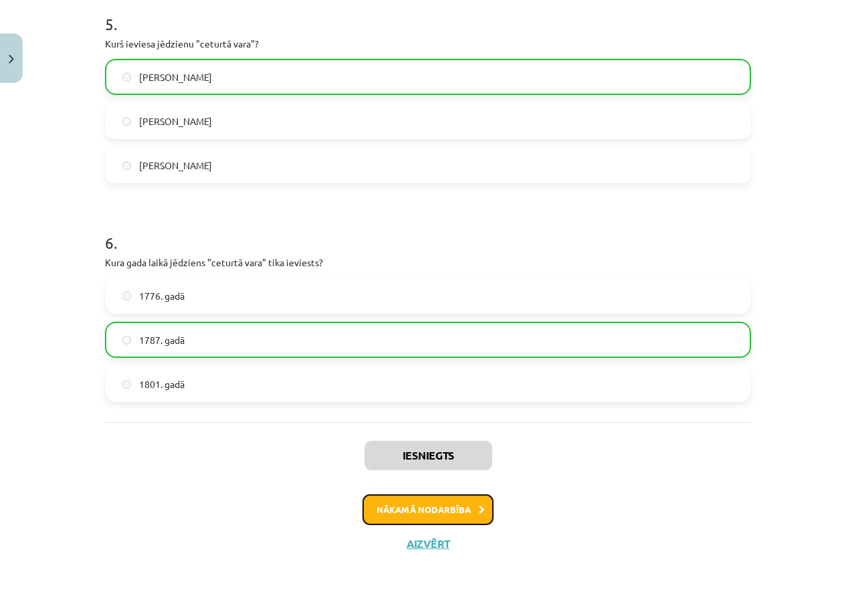
click at [396, 517] on button "Nākamā nodarbība" at bounding box center [427, 509] width 131 height 31
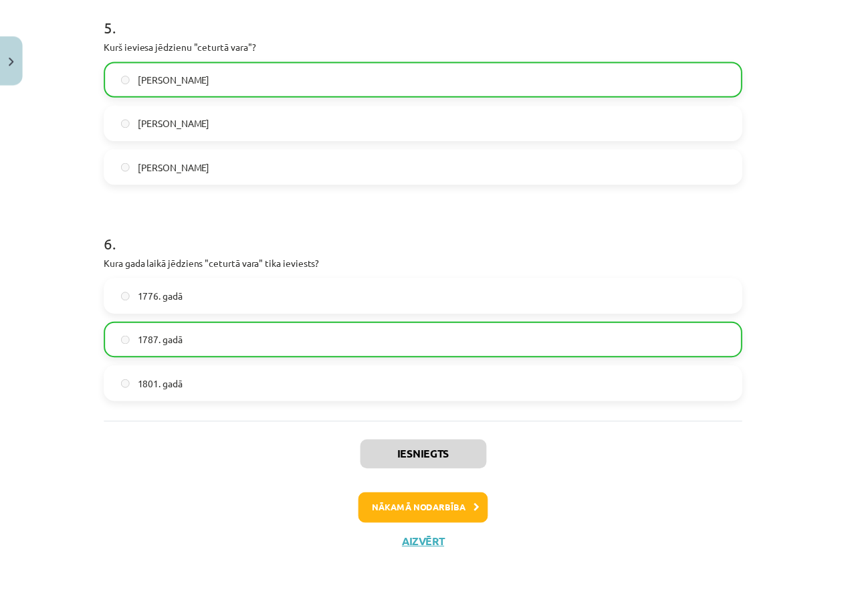
scroll to position [0, 0]
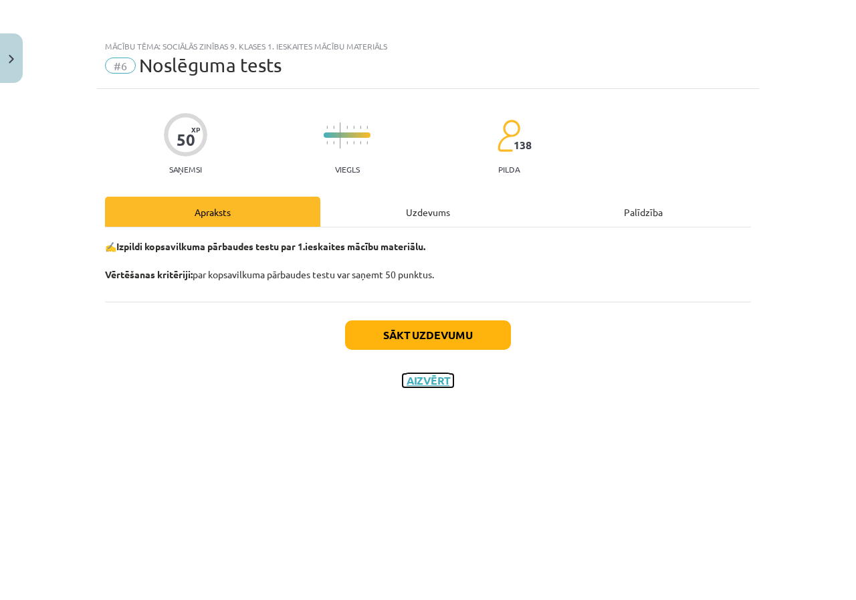
click at [441, 382] on button "Aizvērt" at bounding box center [427, 380] width 51 height 13
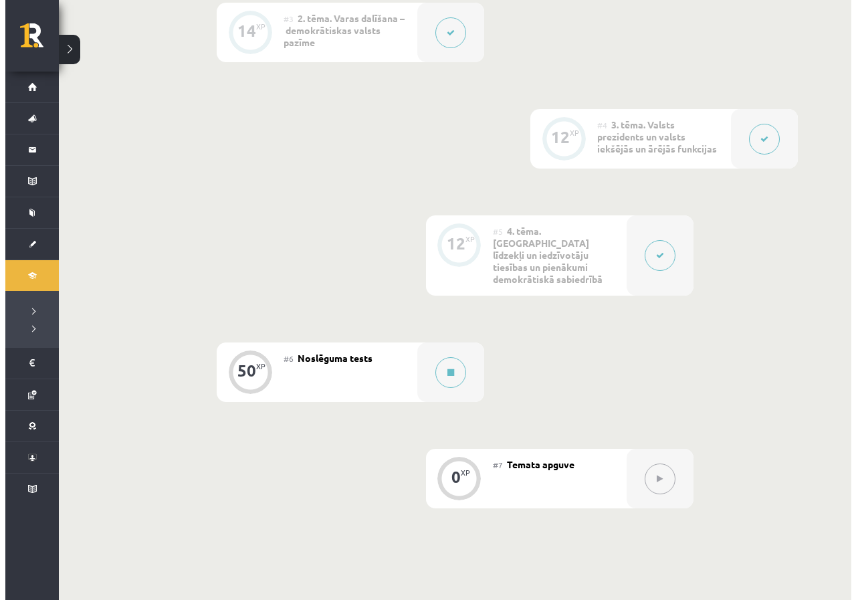
scroll to position [567, 0]
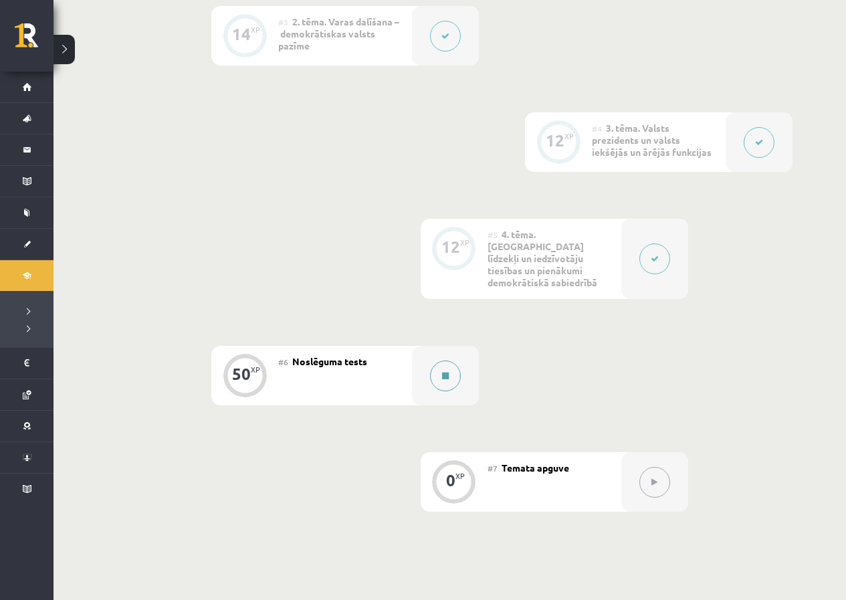
click at [444, 369] on button at bounding box center [445, 375] width 31 height 31
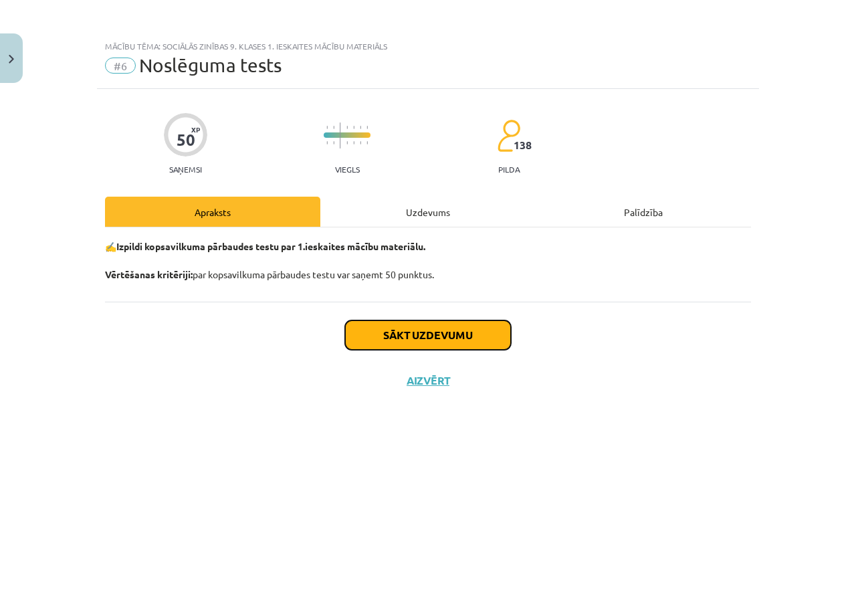
click at [445, 344] on button "Sākt uzdevumu" at bounding box center [428, 334] width 166 height 29
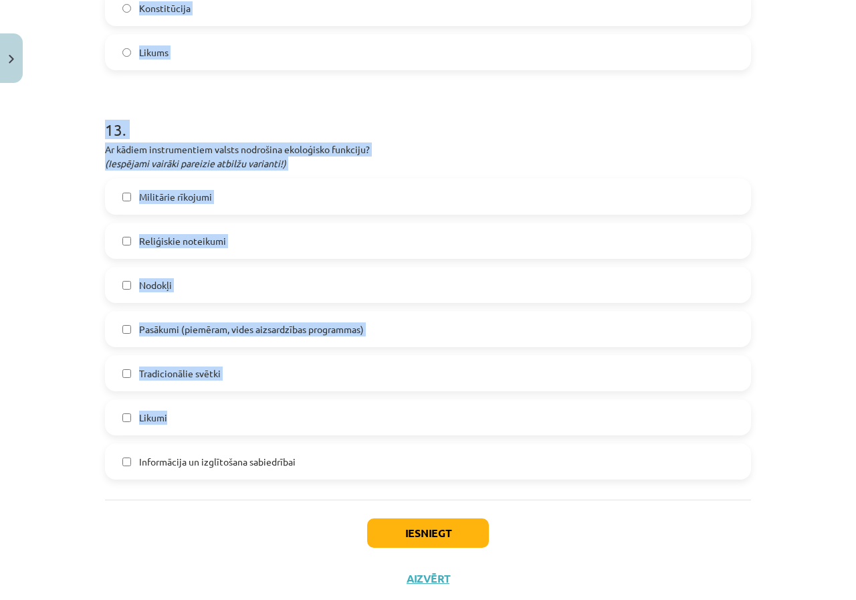
scroll to position [3479, 0]
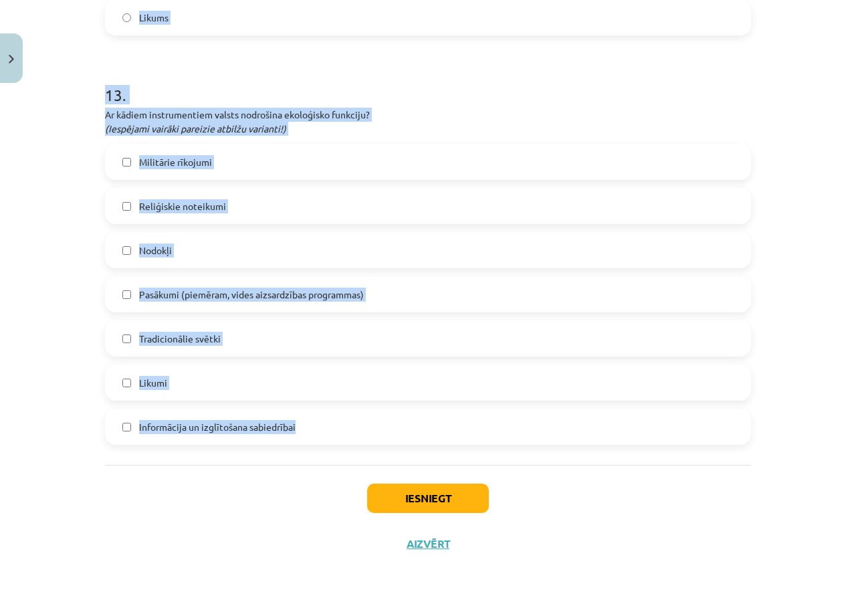
drag, startPoint x: 53, startPoint y: 287, endPoint x: 326, endPoint y: 420, distance: 302.6
click at [326, 420] on div "Mācību tēma: Sociālās zinības 9. klases 1. ieskaites mācību materiāls #6 Noslēg…" at bounding box center [428, 300] width 856 height 600
copy form "1 . kā tiek nodrošinātas Latvijas pilsoņu tiesības ārvalstīs? lūgt savas valsts…"
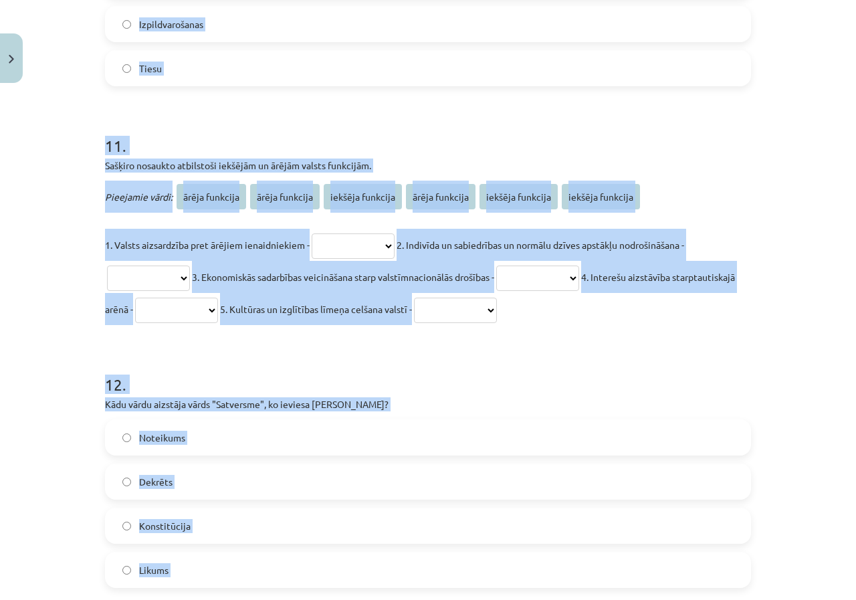
scroll to position [2811, 0]
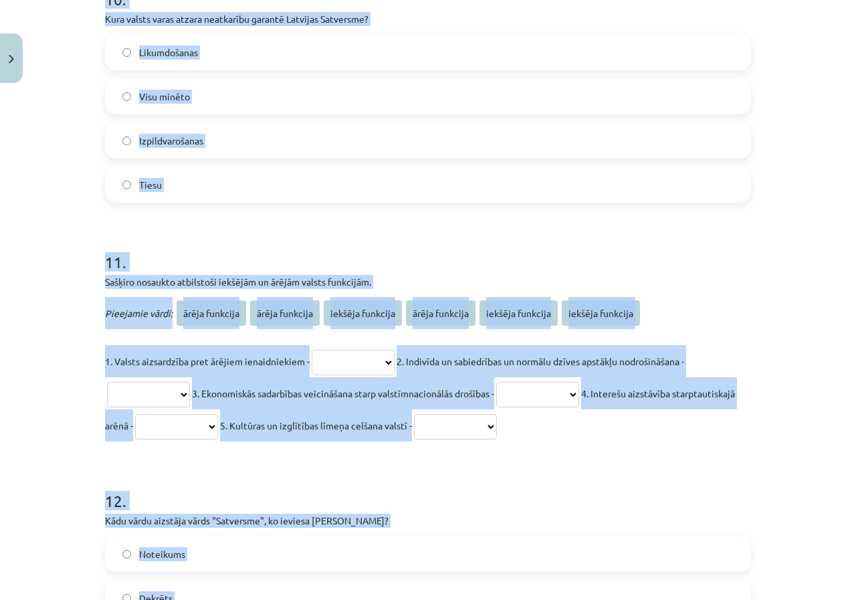
click at [207, 479] on h1 "12 ." at bounding box center [428, 488] width 646 height 41
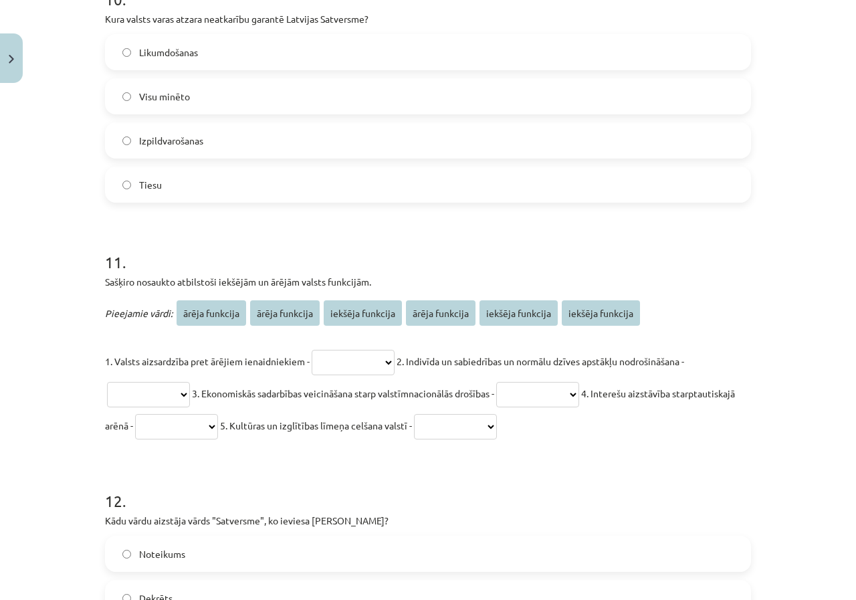
click at [237, 439] on p "**********" at bounding box center [428, 393] width 646 height 96
click at [218, 430] on select "**********" at bounding box center [176, 426] width 83 height 25
click at [218, 429] on select "**********" at bounding box center [176, 426] width 83 height 25
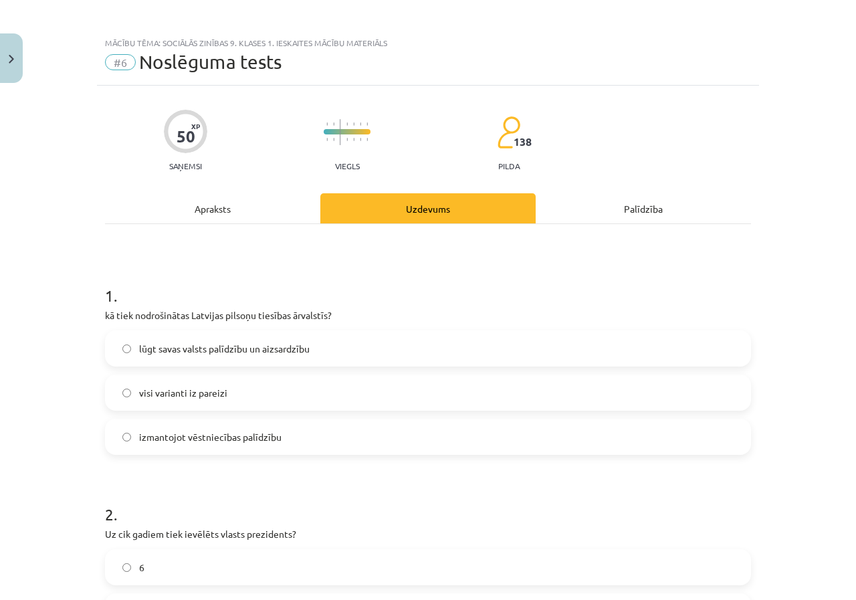
scroll to position [0, 0]
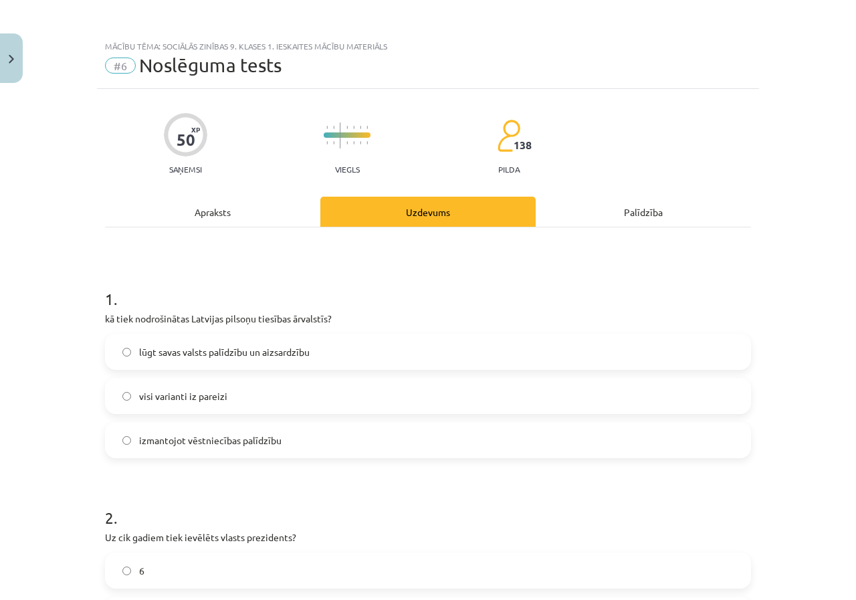
click at [150, 388] on label "visi varianti iz pareizi" at bounding box center [427, 395] width 643 height 33
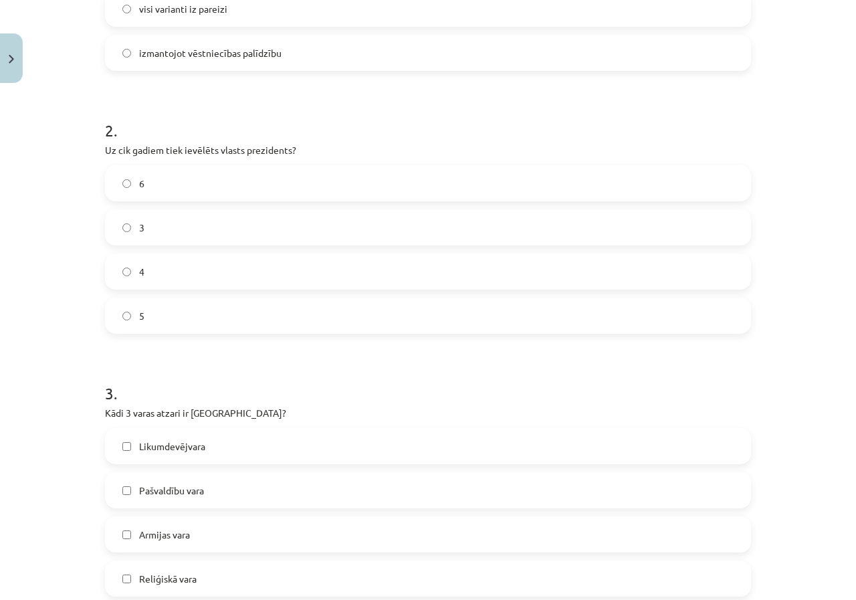
scroll to position [468, 0]
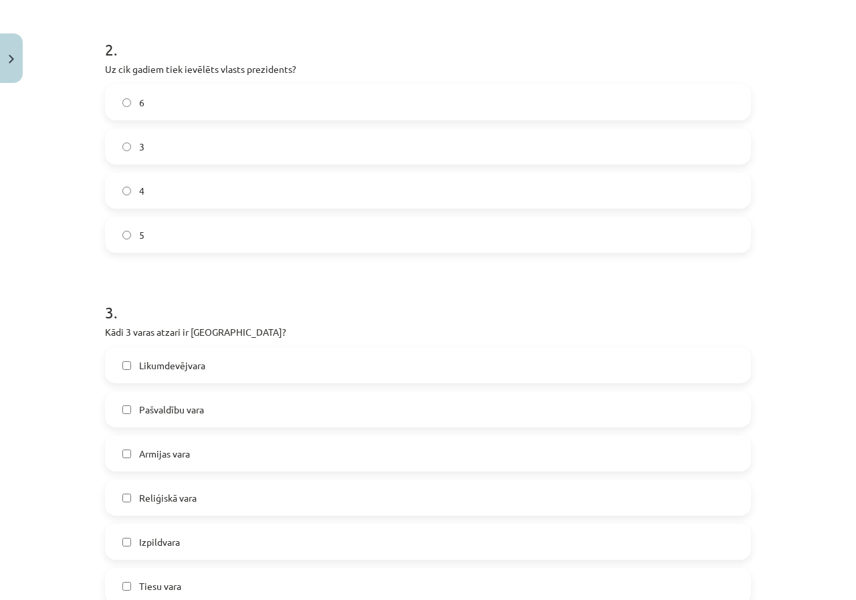
click at [148, 191] on label "4" at bounding box center [427, 190] width 643 height 33
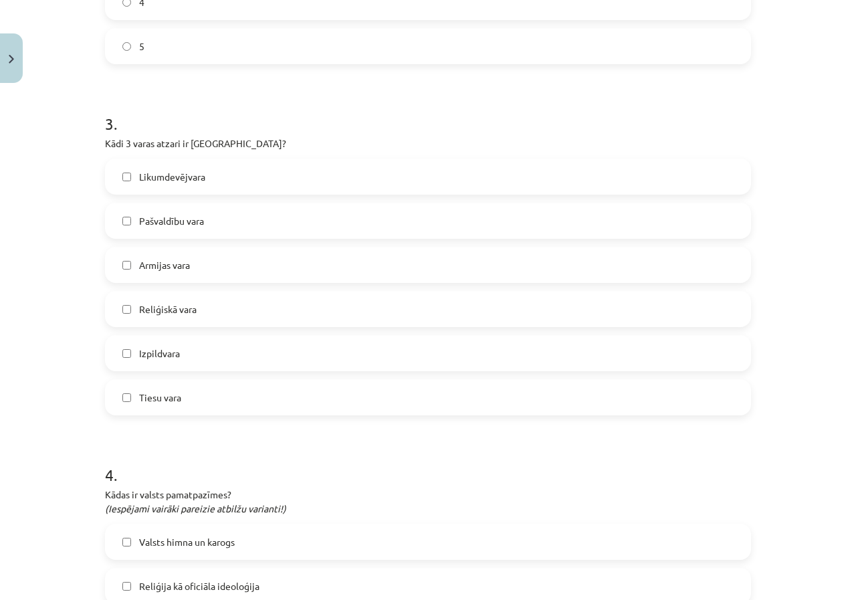
scroll to position [735, 0]
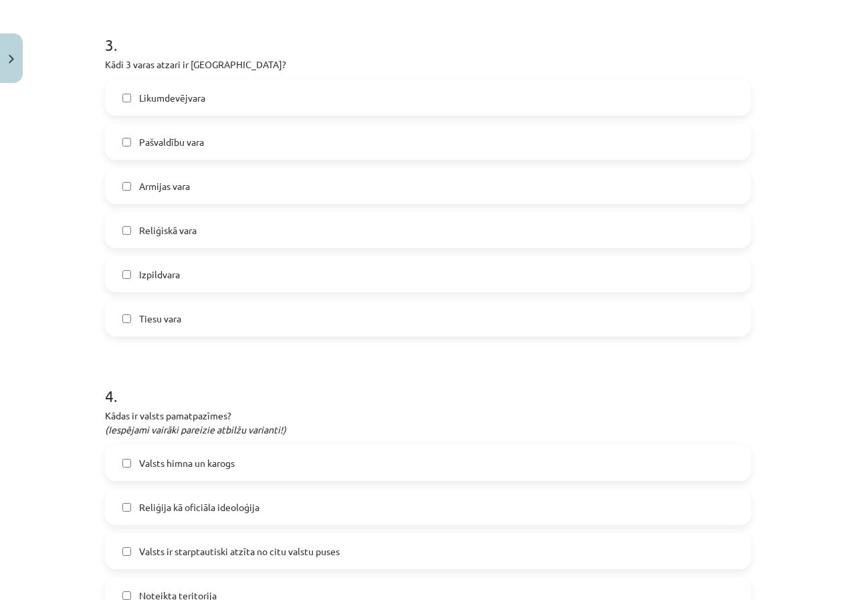
click at [150, 101] on span "Likumdevējvara" at bounding box center [172, 98] width 66 height 14
click at [158, 281] on label "Izpildvara" at bounding box center [427, 273] width 643 height 33
click at [158, 330] on label "Tiesu vara" at bounding box center [427, 318] width 643 height 33
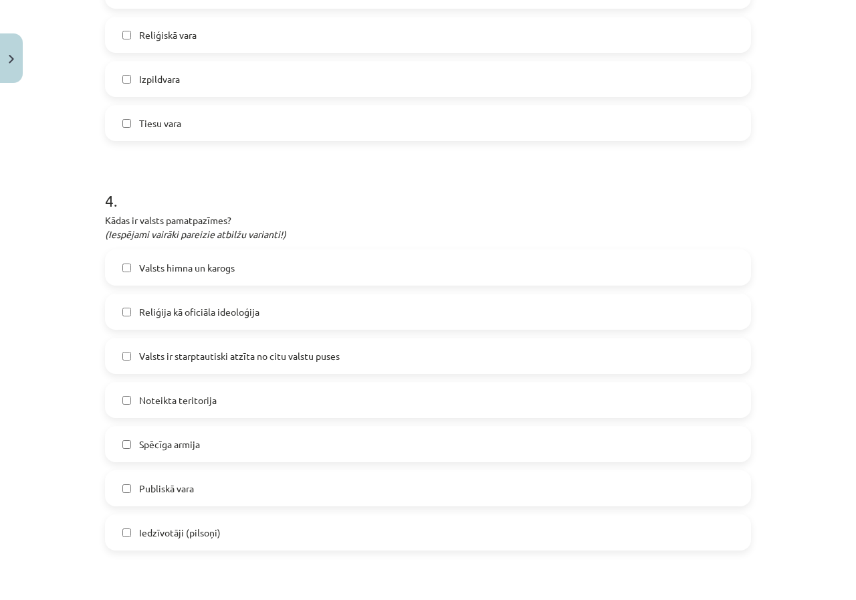
scroll to position [936, 0]
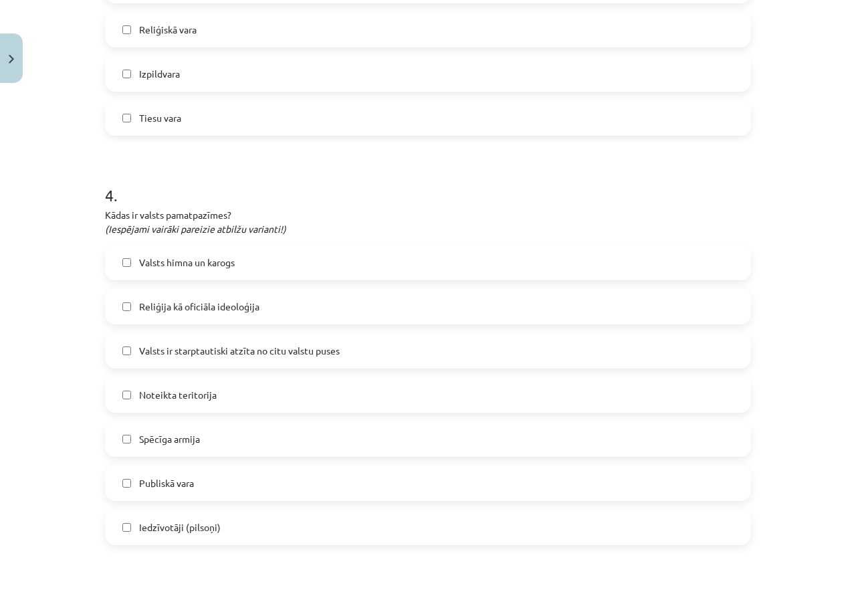
click at [167, 269] on span "Valsts himna un karogs" at bounding box center [187, 262] width 96 height 14
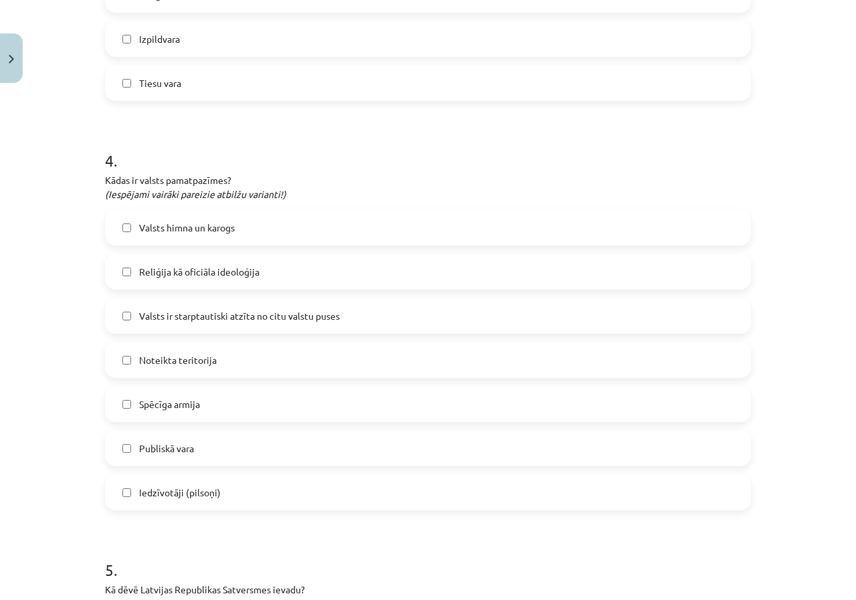
scroll to position [1003, 0]
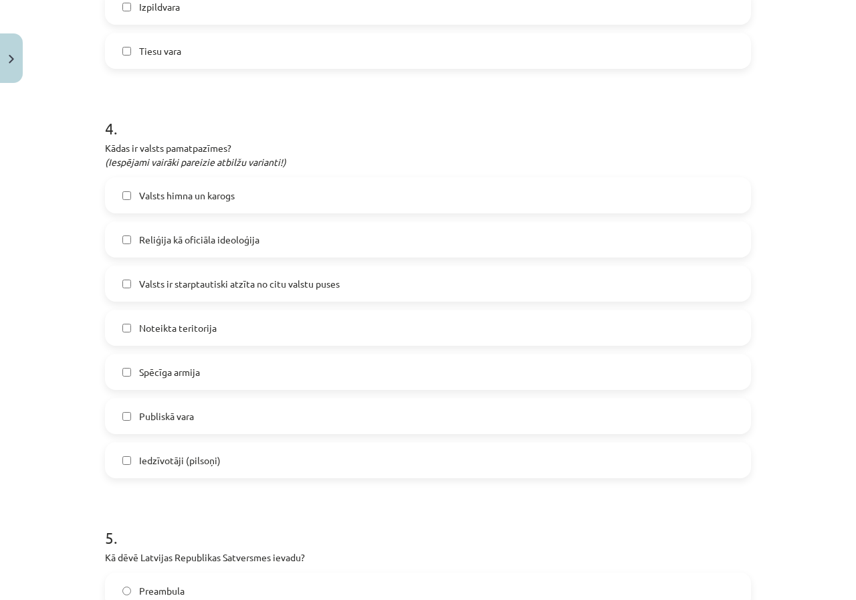
click at [144, 281] on span "Valsts ir starptautiski atzīta no citu valstu puses" at bounding box center [239, 284] width 201 height 14
click at [140, 463] on span "Iedzīvotāji (pilsoņi)" at bounding box center [180, 460] width 82 height 14
click at [186, 338] on label "Noteikta teritorija" at bounding box center [427, 327] width 643 height 33
click at [156, 427] on label "Publiskā vara" at bounding box center [427, 415] width 643 height 33
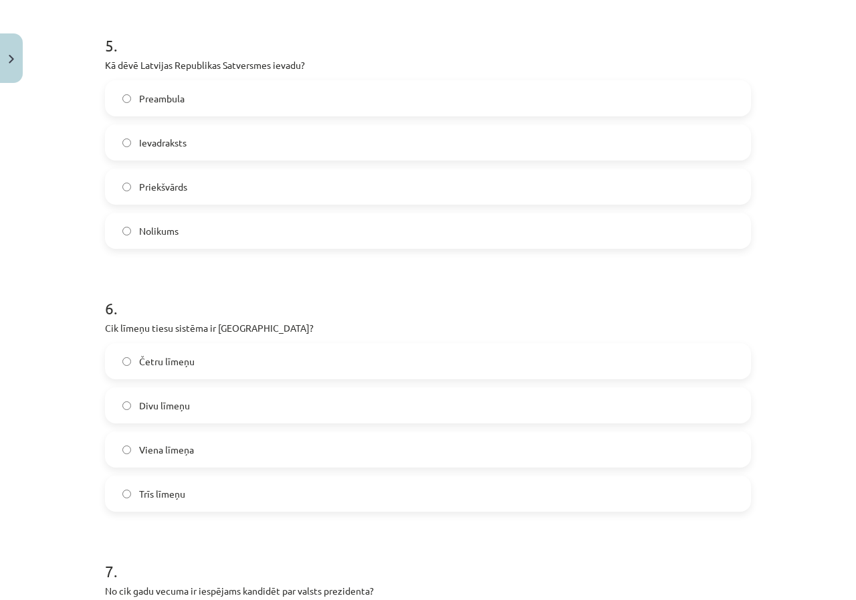
scroll to position [1471, 0]
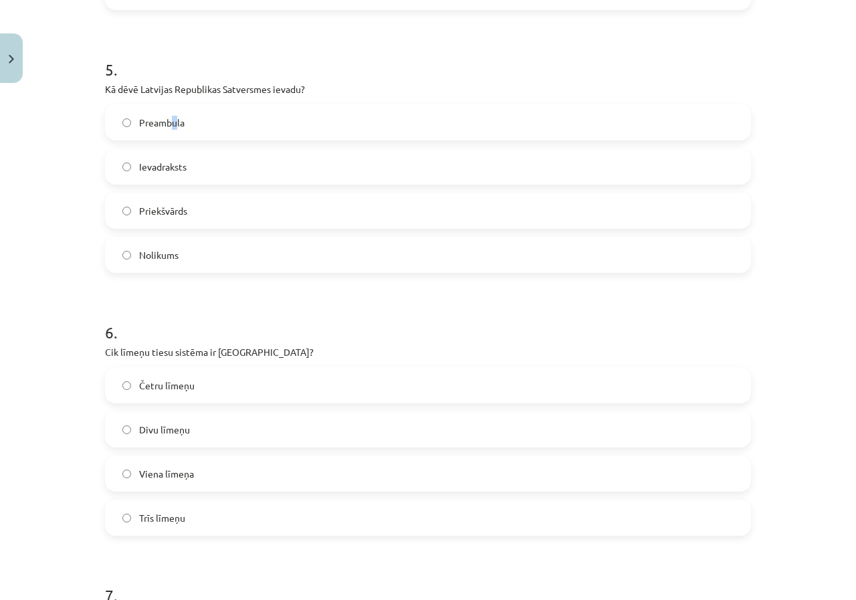
click at [172, 130] on label "Preambula" at bounding box center [427, 122] width 643 height 33
click at [213, 128] on label "Preambula" at bounding box center [427, 122] width 643 height 33
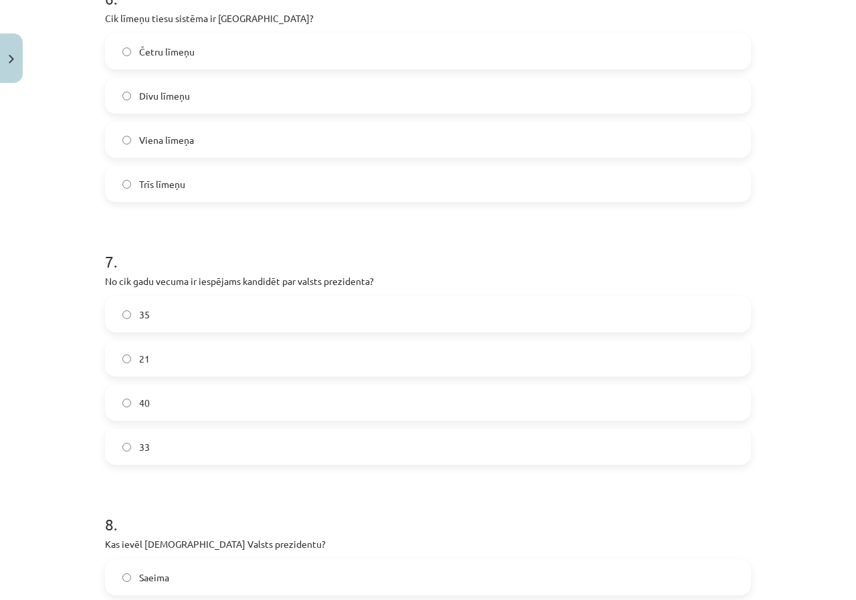
scroll to position [1805, 0]
click at [167, 185] on span "Trīs līmeņu" at bounding box center [162, 184] width 46 height 14
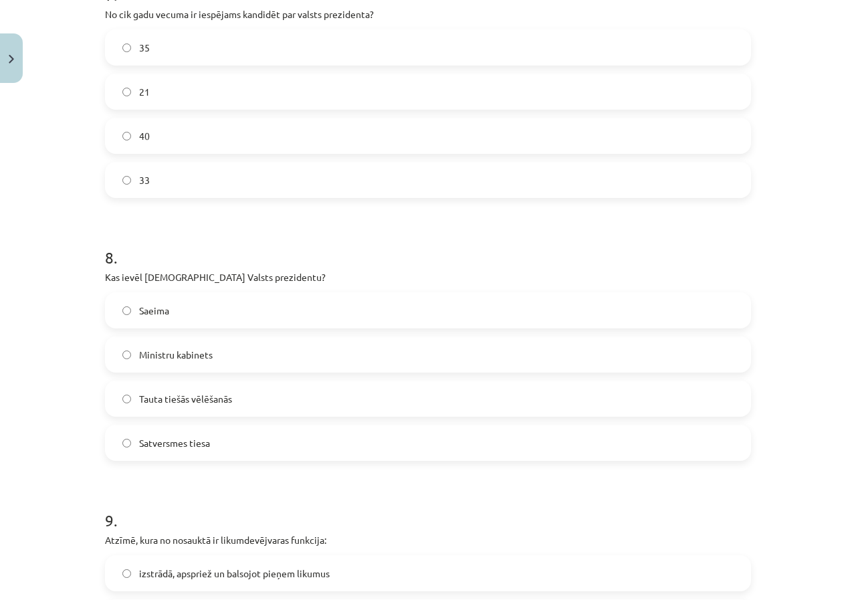
scroll to position [2073, 0]
drag, startPoint x: 258, startPoint y: 140, endPoint x: 237, endPoint y: 144, distance: 21.2
click at [253, 144] on label "40" at bounding box center [427, 134] width 643 height 33
click at [162, 322] on label "Saeima" at bounding box center [427, 308] width 643 height 33
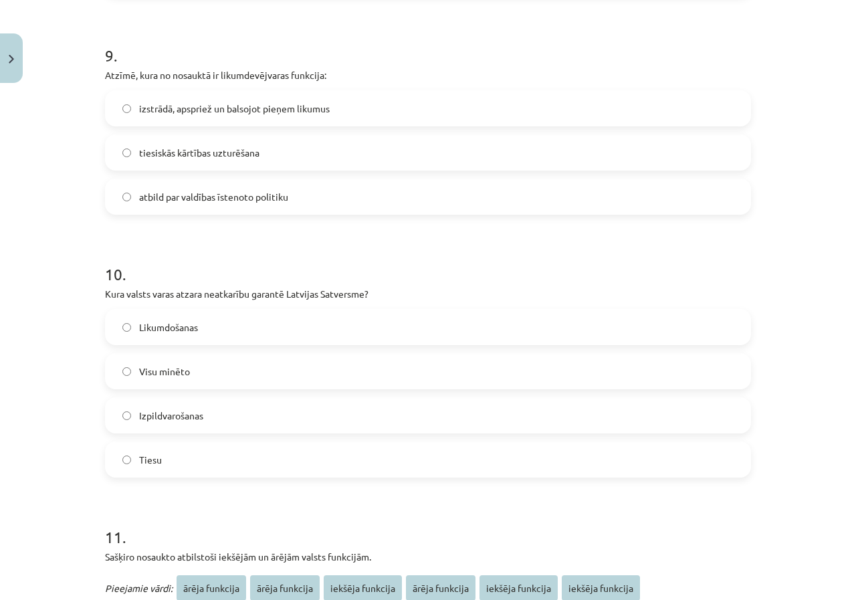
scroll to position [2541, 0]
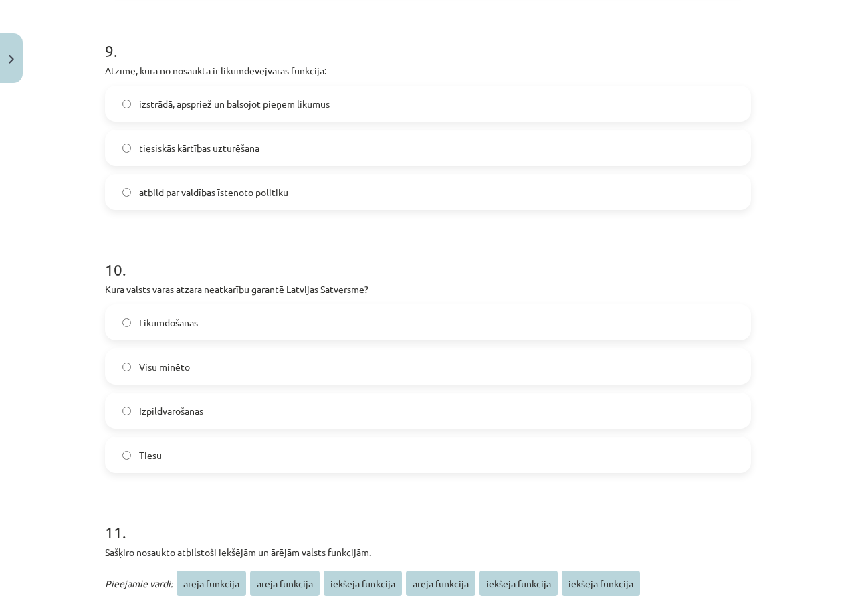
click at [190, 117] on label "izstrādā, apspriež un balsojot pieņem likumus" at bounding box center [427, 103] width 643 height 33
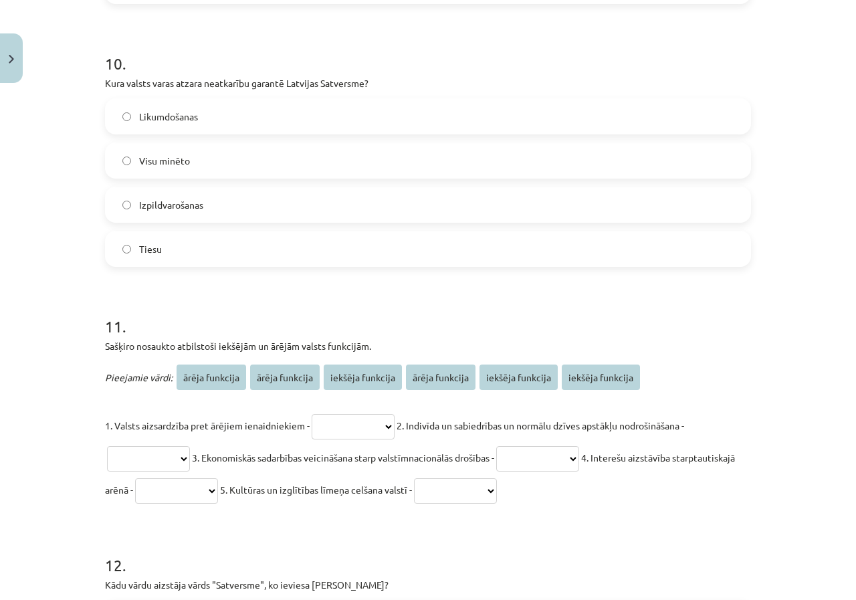
scroll to position [2808, 0]
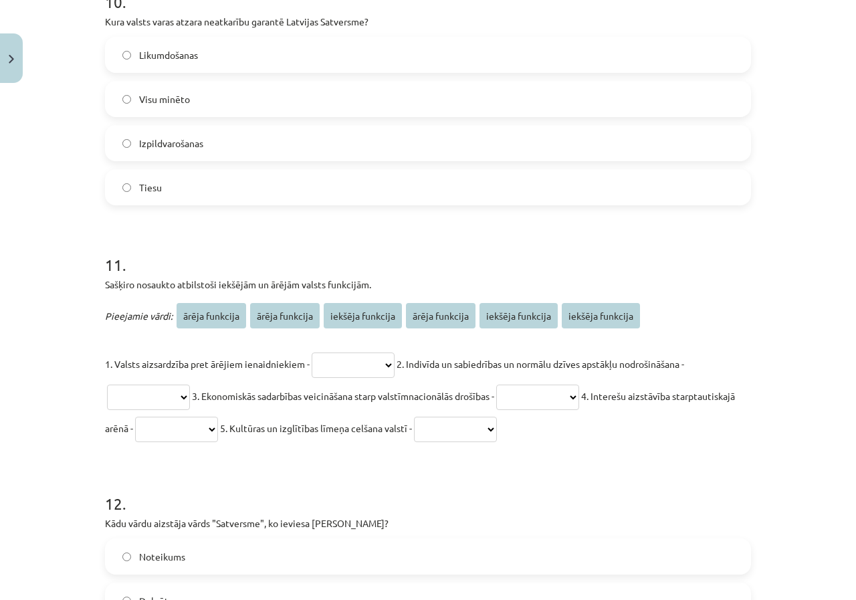
click at [157, 108] on label "Visu minēto" at bounding box center [427, 98] width 643 height 33
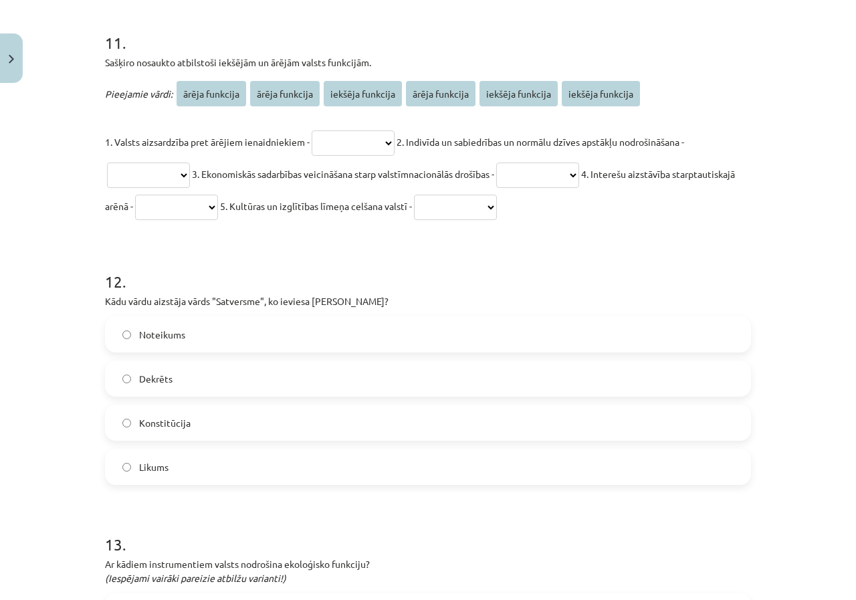
scroll to position [3009, 0]
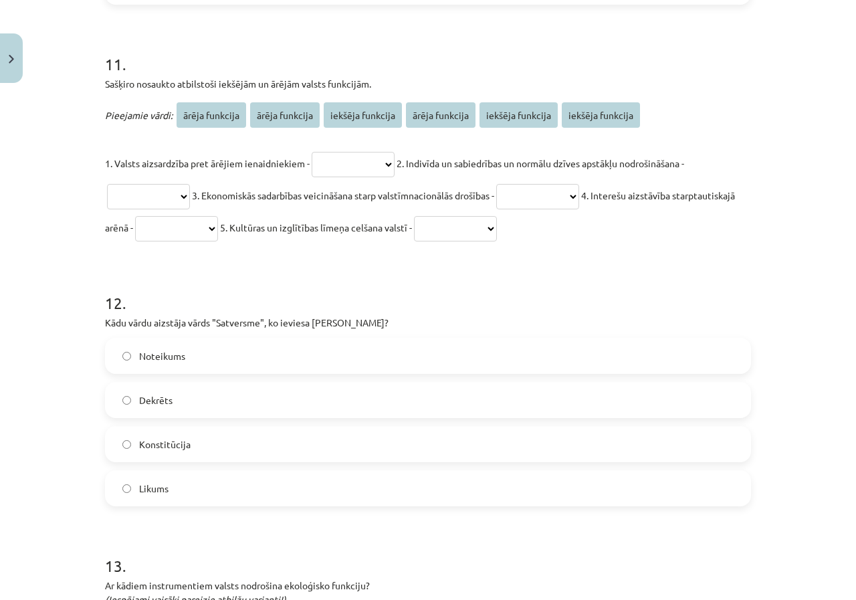
click at [369, 167] on select "**********" at bounding box center [353, 164] width 83 height 25
select select "**********"
click at [312, 152] on select "**********" at bounding box center [353, 164] width 83 height 25
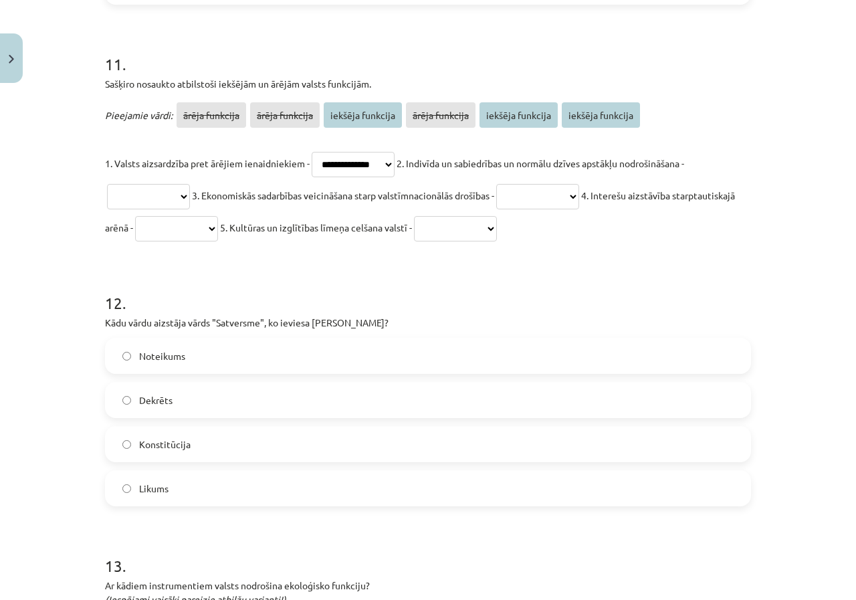
click at [544, 191] on select "**********" at bounding box center [537, 196] width 83 height 25
click at [253, 183] on p "**********" at bounding box center [428, 195] width 646 height 96
drag, startPoint x: 146, startPoint y: 193, endPoint x: 166, endPoint y: 207, distance: 24.9
click at [148, 195] on select "**********" at bounding box center [148, 196] width 83 height 25
select select "**********"
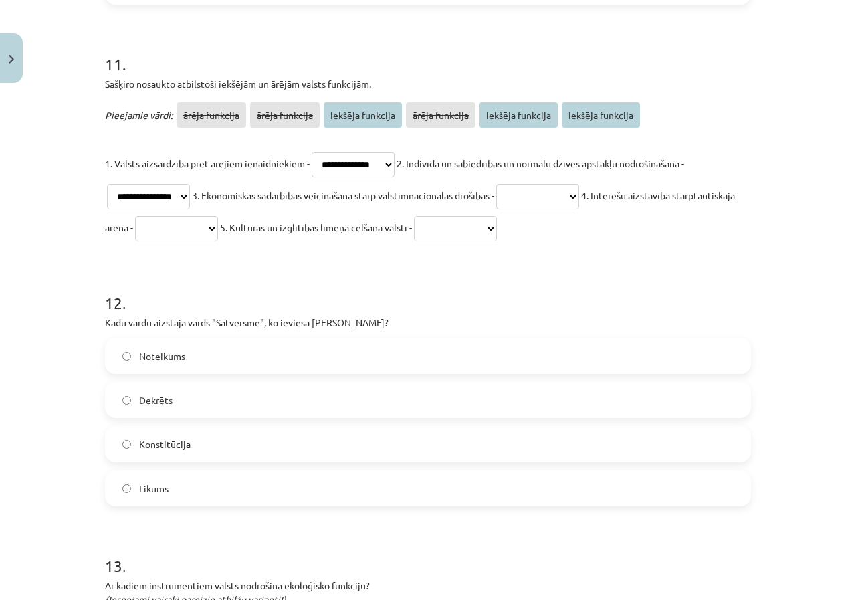
click at [107, 184] on select "**********" at bounding box center [148, 196] width 83 height 25
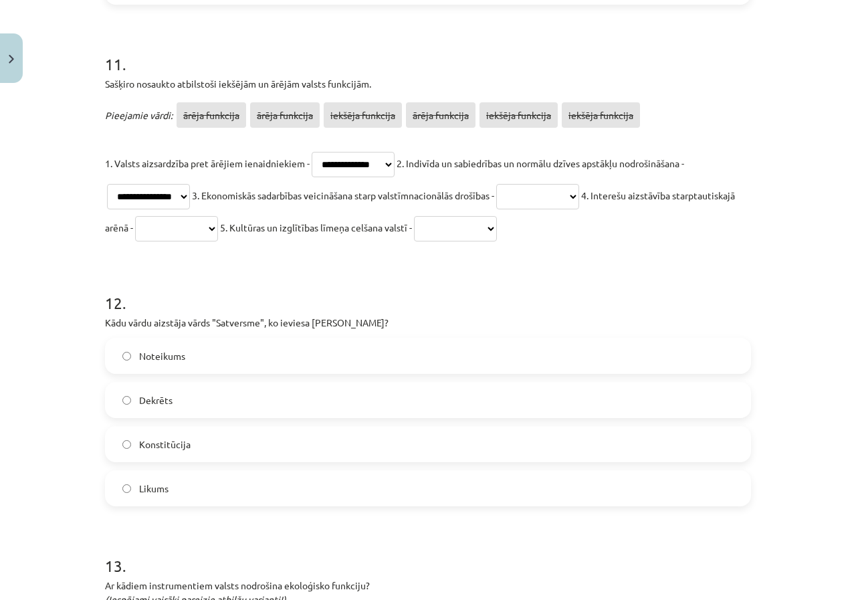
click at [548, 192] on select "**********" at bounding box center [537, 196] width 83 height 25
select select "**********"
click at [510, 184] on select "**********" at bounding box center [537, 196] width 83 height 25
click at [497, 233] on select "**********" at bounding box center [455, 228] width 83 height 25
click at [491, 216] on select "**********" at bounding box center [455, 228] width 83 height 25
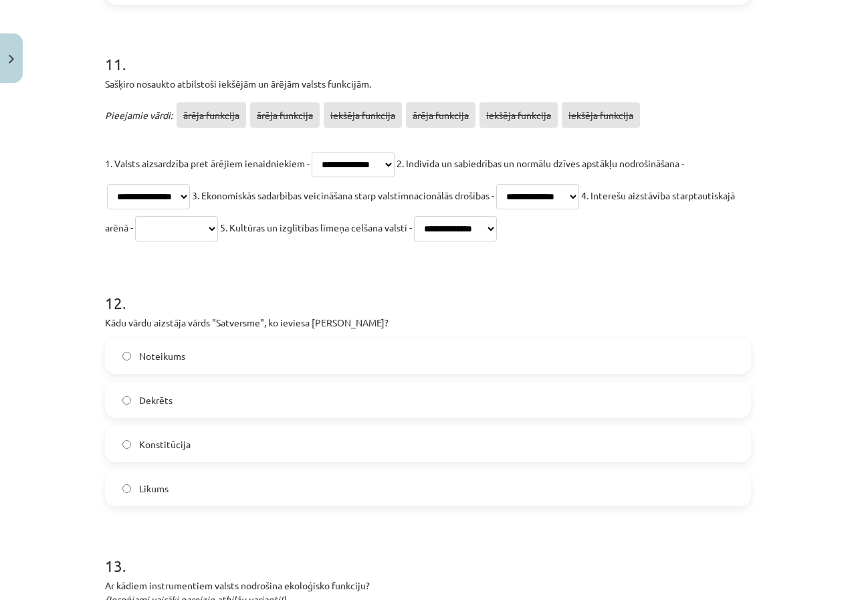
click at [218, 237] on select "**********" at bounding box center [176, 228] width 83 height 25
click at [497, 238] on select "**********" at bounding box center [455, 228] width 83 height 25
select select "**********"
click at [491, 216] on select "**********" at bounding box center [455, 228] width 83 height 25
drag, startPoint x: 216, startPoint y: 235, endPoint x: 226, endPoint y: 236, distance: 10.1
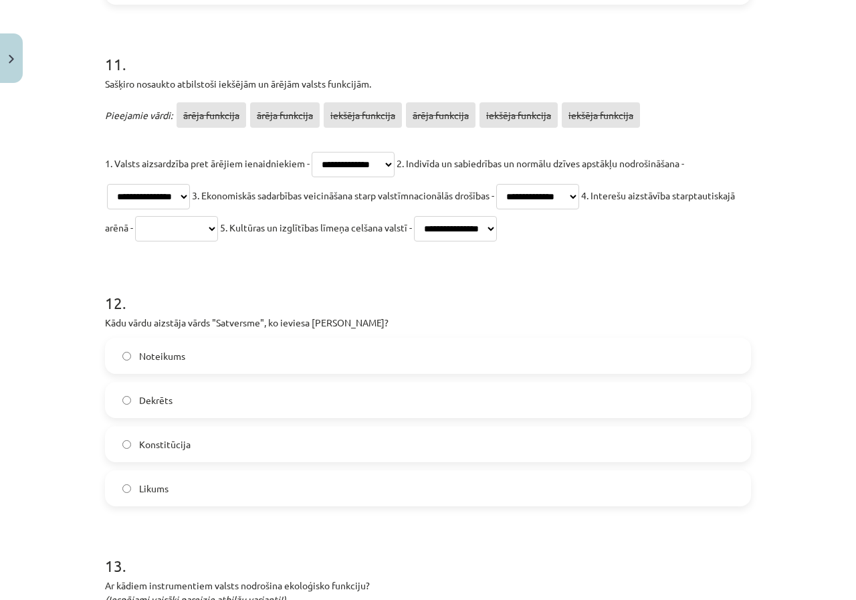
click at [216, 235] on select "**********" at bounding box center [176, 228] width 83 height 25
select select "**********"
click at [198, 216] on select "**********" at bounding box center [176, 228] width 83 height 25
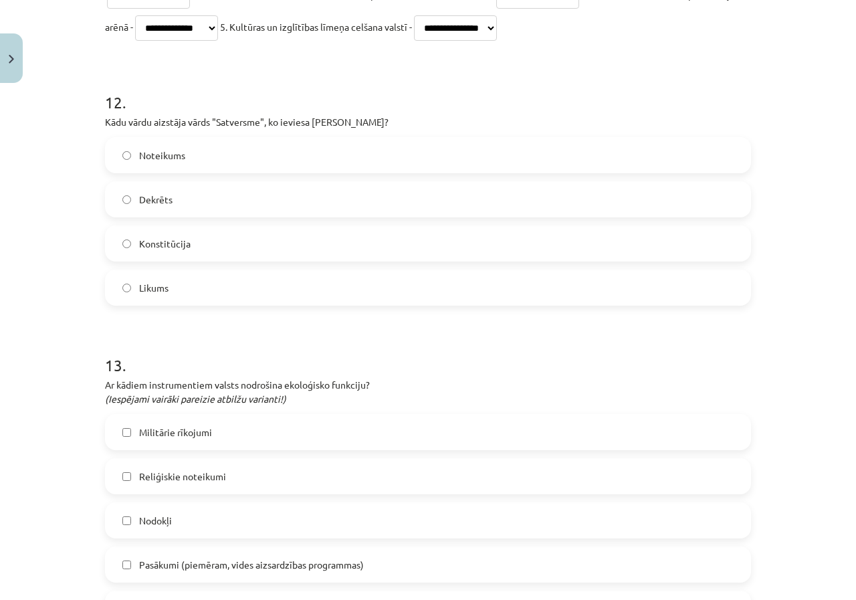
scroll to position [3276, 0]
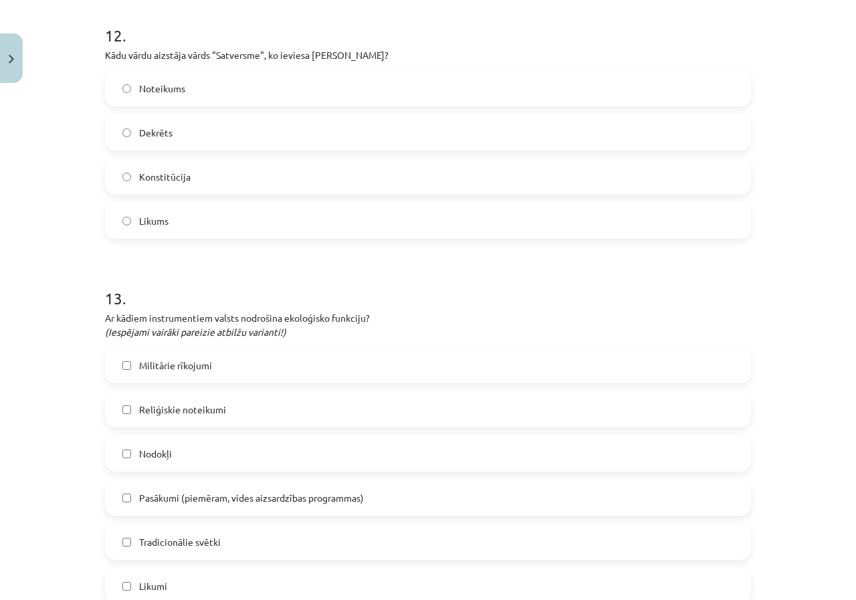
click at [177, 177] on span "Konstitūcija" at bounding box center [164, 177] width 51 height 14
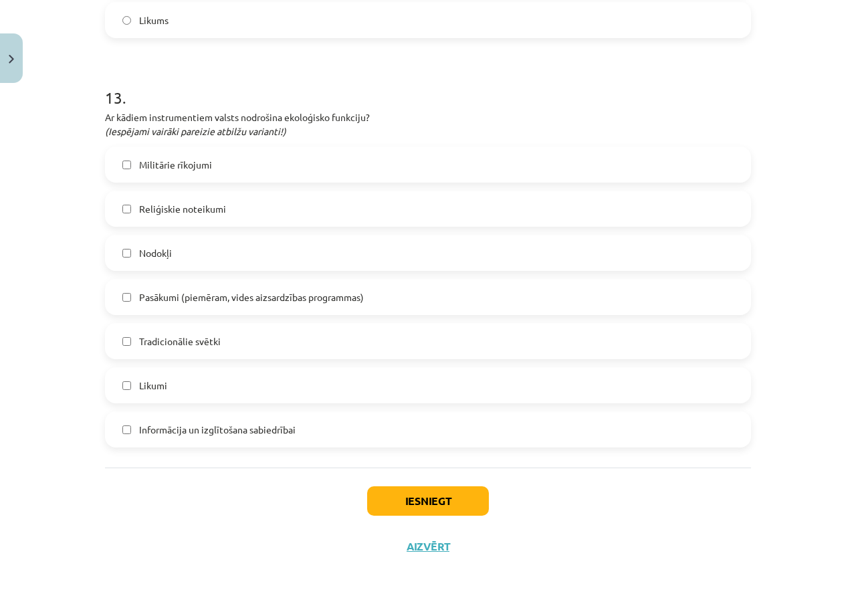
scroll to position [3479, 0]
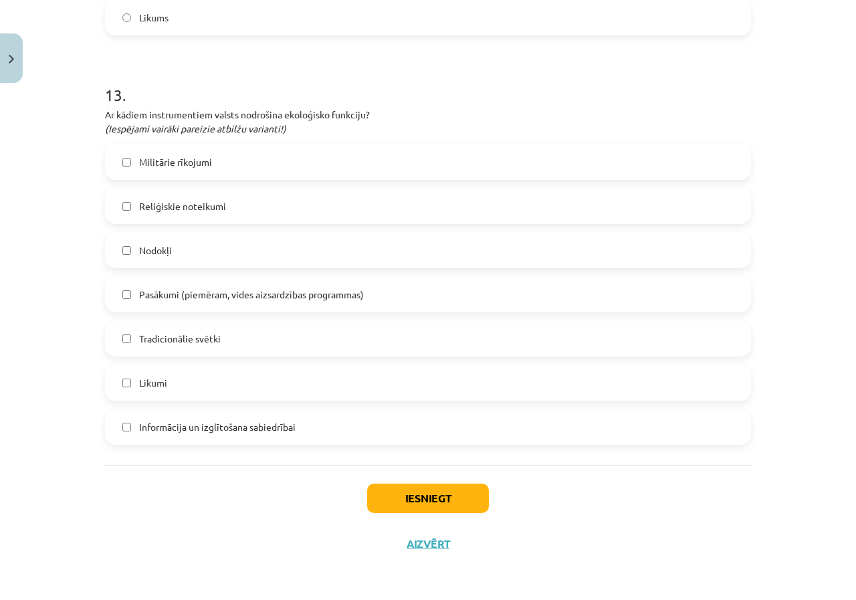
click at [203, 259] on label "Nodokļi" at bounding box center [427, 249] width 643 height 33
click at [196, 299] on span "Pasākumi (piemēram, vides aizsardzības programmas)" at bounding box center [251, 294] width 225 height 14
click at [168, 394] on label "Likumi" at bounding box center [427, 382] width 643 height 33
click at [164, 431] on span "Informācija un izglītošana sabiedrībai" at bounding box center [217, 427] width 156 height 14
click at [447, 496] on button "Iesniegt" at bounding box center [428, 497] width 122 height 29
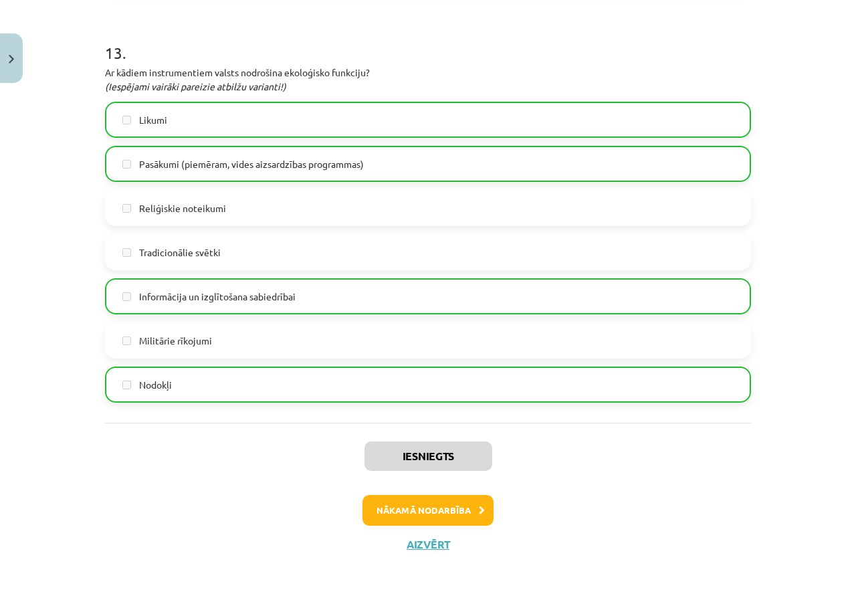
scroll to position [3636, 0]
click at [459, 507] on button "Nākamā nodarbība" at bounding box center [427, 509] width 131 height 31
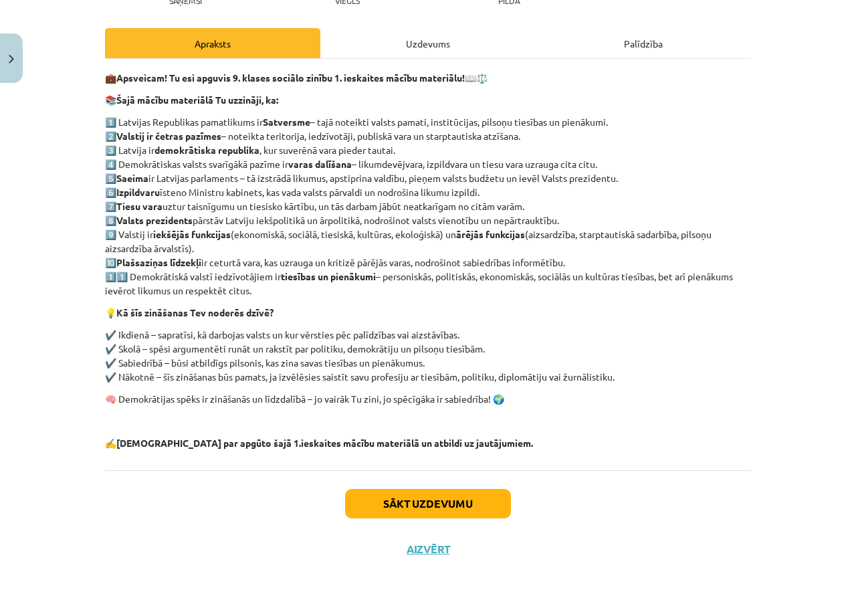
scroll to position [174, 0]
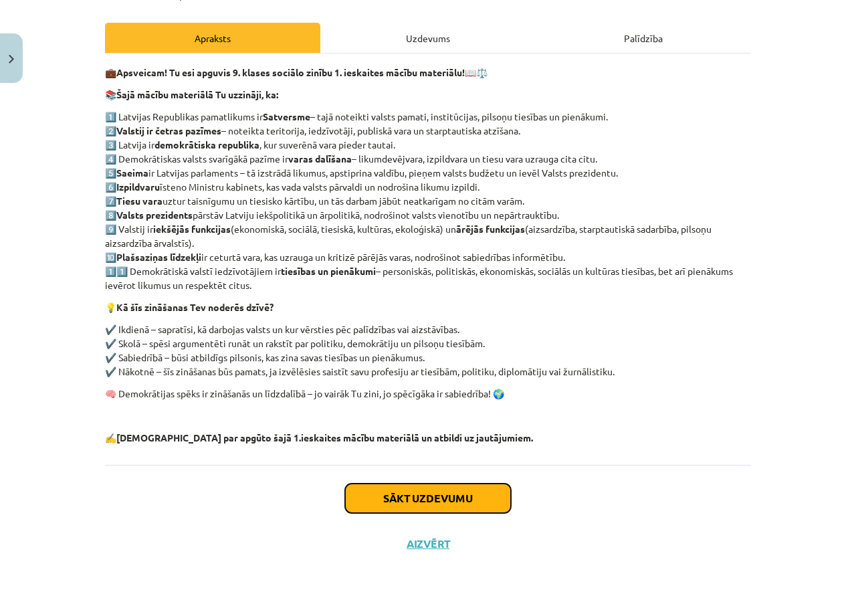
click at [425, 501] on button "Sākt uzdevumu" at bounding box center [428, 497] width 166 height 29
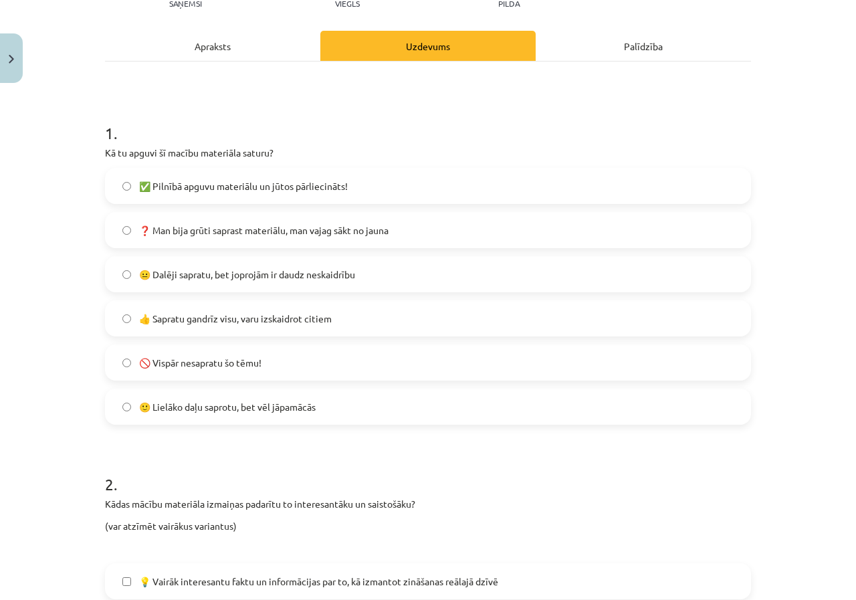
scroll to position [167, 0]
click at [302, 391] on label "🙂 Lielāko daļu saprotu, bet vēl jāpamācās" at bounding box center [427, 404] width 643 height 33
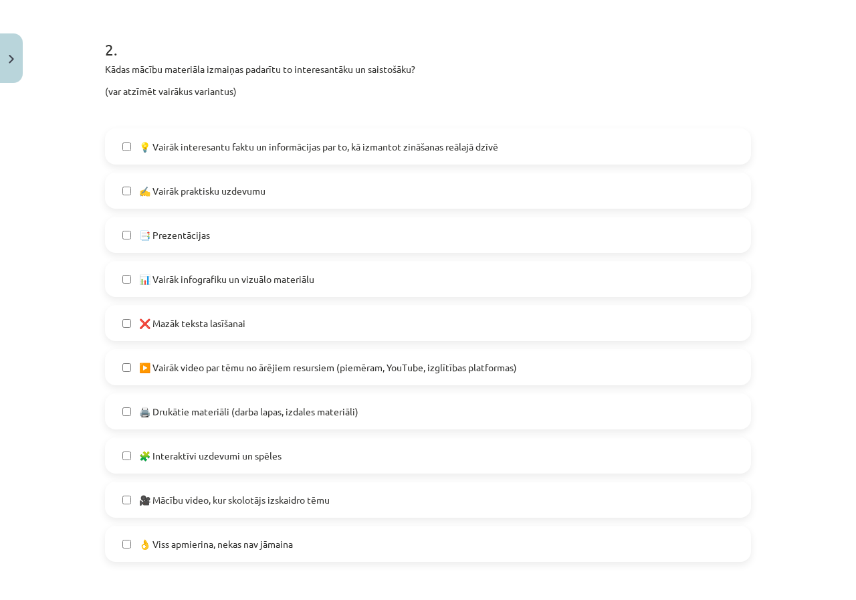
scroll to position [568, 0]
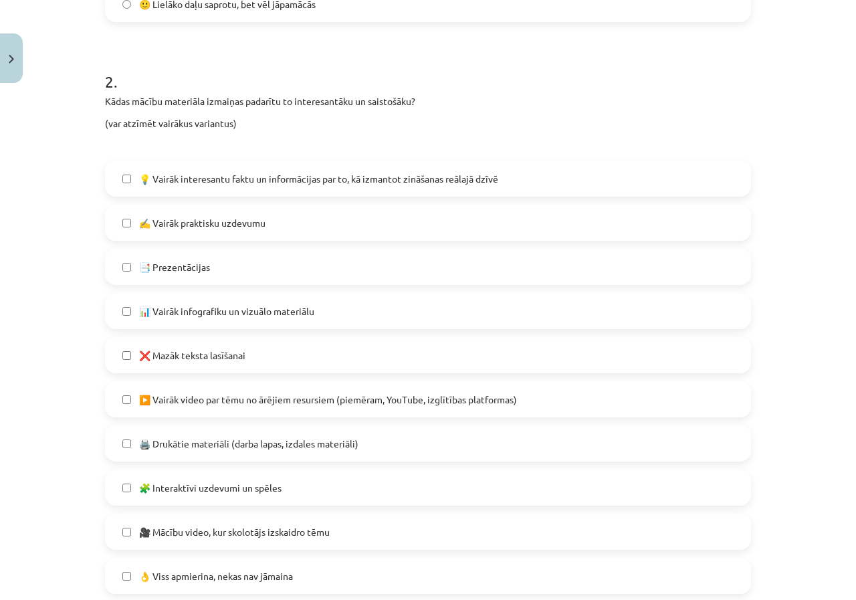
click at [209, 490] on span "🧩 Interaktīvi uzdevumi un spēles" at bounding box center [210, 488] width 142 height 14
click at [249, 356] on label "❌ Mazāk teksta lasīšanai" at bounding box center [427, 354] width 643 height 33
click at [177, 267] on span "📑 Prezentācijas" at bounding box center [174, 267] width 71 height 14
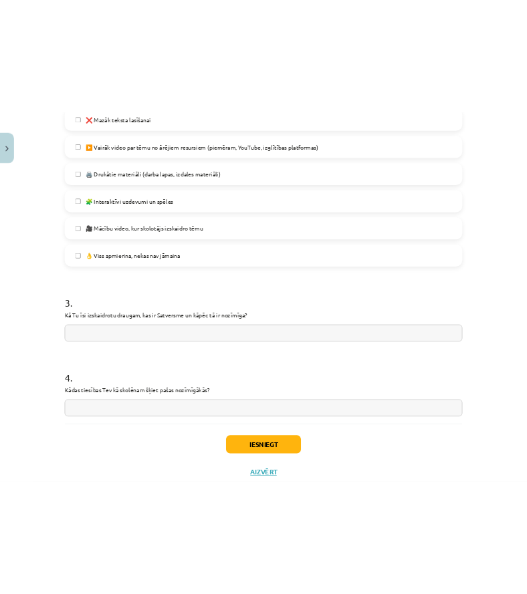
scroll to position [953, 0]
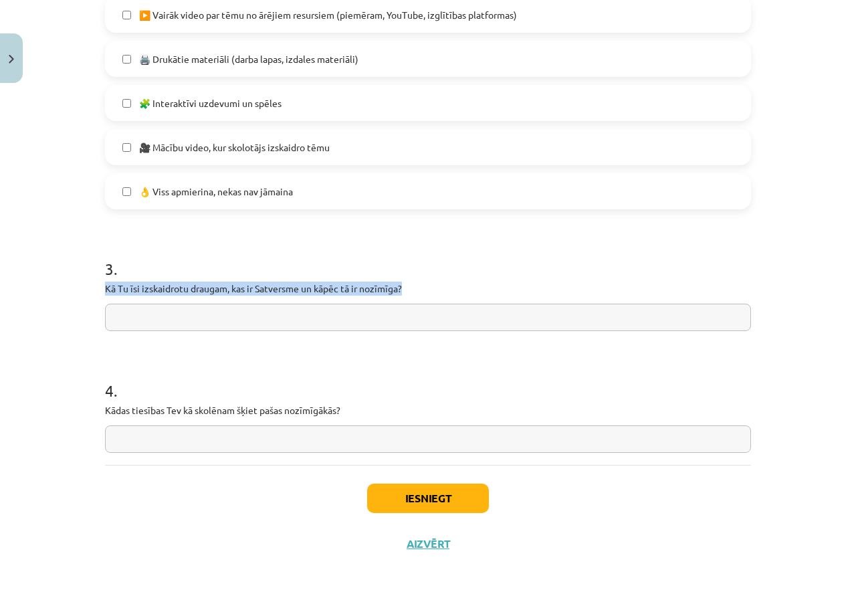
drag, startPoint x: 400, startPoint y: 283, endPoint x: 189, endPoint y: 273, distance: 212.2
click at [189, 273] on div "3 . Kā Tu īsi izskaidrotu draugam, kas ir Satversme un kāpēc tā ir nozīmīga?" at bounding box center [428, 283] width 646 height 95
copy div "Kā Tu īsi izskaidrotu draugam, kas ir Satversme un kāpēc tā ir nozīmīga?"
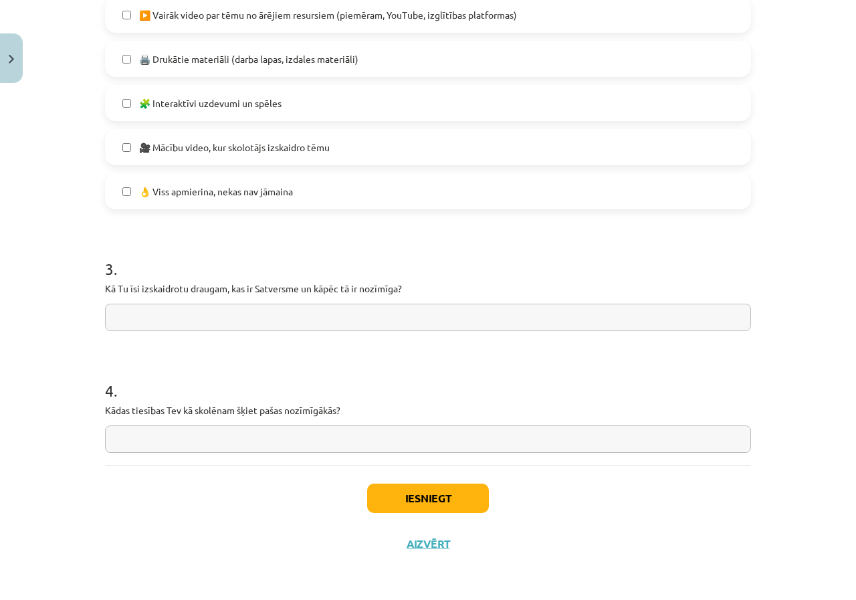
click at [249, 322] on input "text" at bounding box center [428, 317] width 646 height 27
click at [144, 322] on input "text" at bounding box center [428, 317] width 646 height 27
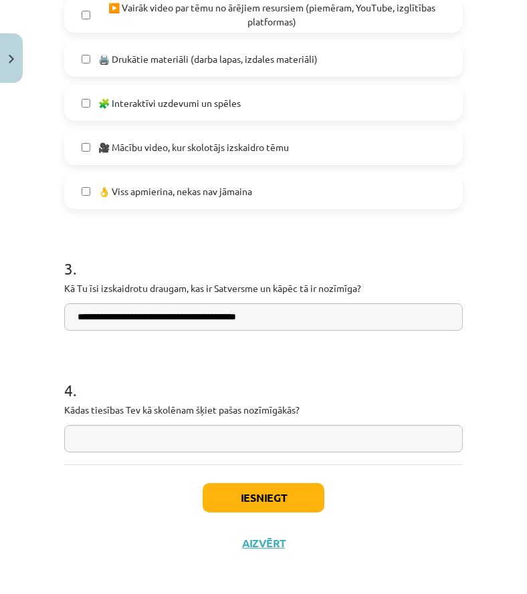
click at [261, 315] on input "**********" at bounding box center [263, 317] width 398 height 27
click at [263, 312] on input "**********" at bounding box center [263, 317] width 398 height 27
click at [305, 317] on input "**********" at bounding box center [263, 317] width 398 height 27
type input "**********"
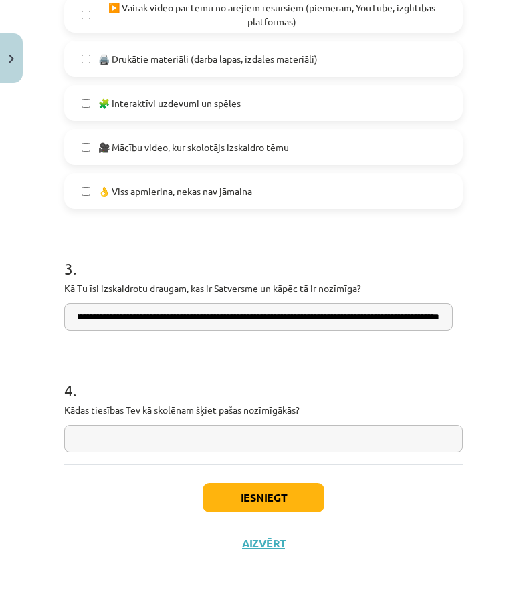
click at [169, 437] on input "text" at bounding box center [263, 438] width 398 height 27
drag, startPoint x: 306, startPoint y: 408, endPoint x: 40, endPoint y: 410, distance: 265.4
click at [40, 410] on div "Mācību tēma: Sociālās zinības 9. klases 1. ieskaites mācību materiāls #7 Temata…" at bounding box center [263, 297] width 527 height 594
copy p "Kādas tiesības Tev kā skolēnam šķiet pašas nozīmīgākās?"
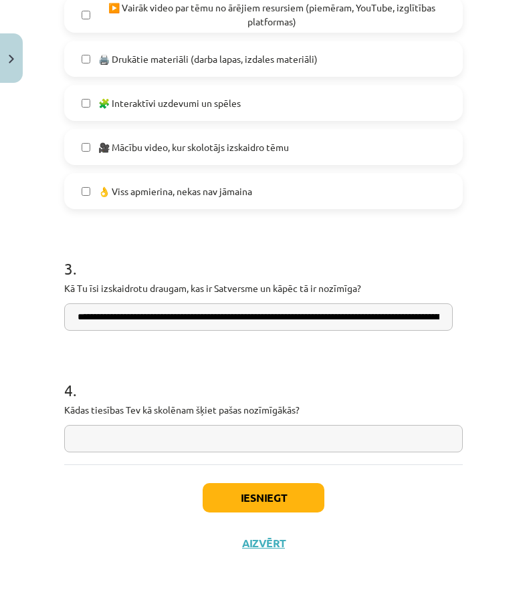
click at [81, 443] on input "text" at bounding box center [263, 438] width 398 height 27
drag, startPoint x: 123, startPoint y: 443, endPoint x: 138, endPoint y: 442, distance: 14.7
click at [126, 442] on input "text" at bounding box center [263, 438] width 398 height 27
click at [255, 437] on input "text" at bounding box center [263, 438] width 398 height 27
click at [322, 430] on input "text" at bounding box center [263, 438] width 398 height 27
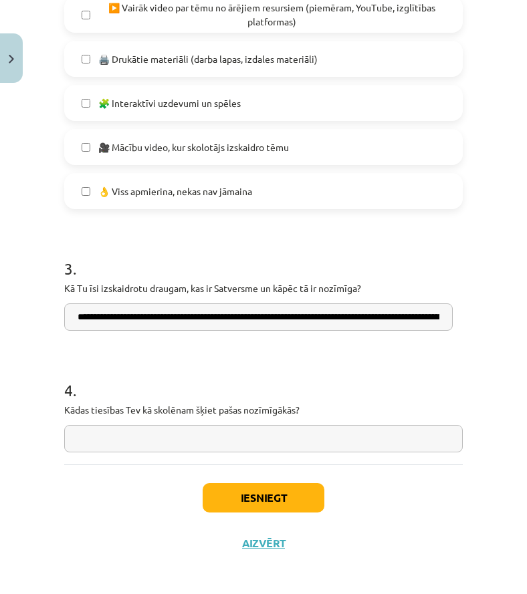
type input "*"
type input "**********"
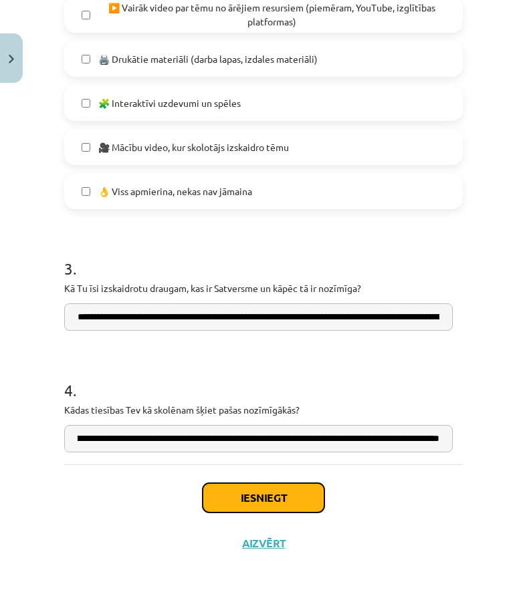
click at [235, 503] on button "Iesniegt" at bounding box center [264, 497] width 122 height 29
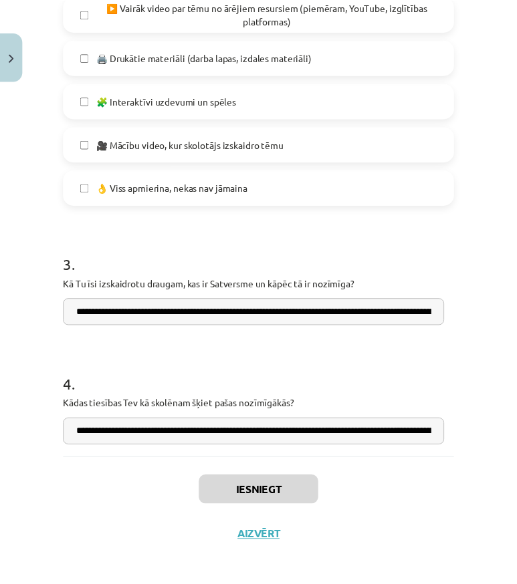
scroll to position [566, 0]
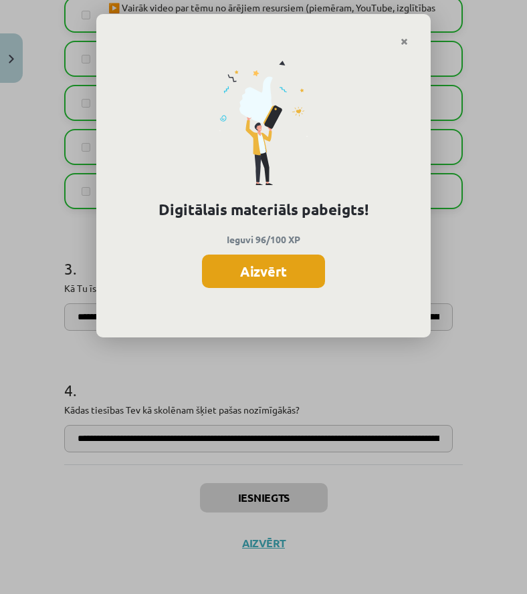
click at [255, 273] on button "Aizvērt" at bounding box center [263, 271] width 123 height 33
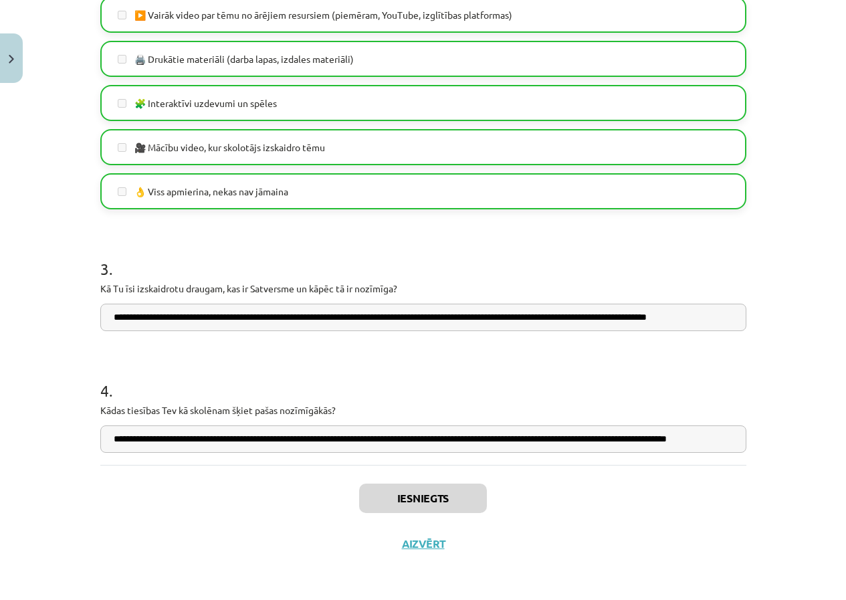
scroll to position [535, 0]
click at [415, 544] on button "Aizvērt" at bounding box center [423, 543] width 51 height 13
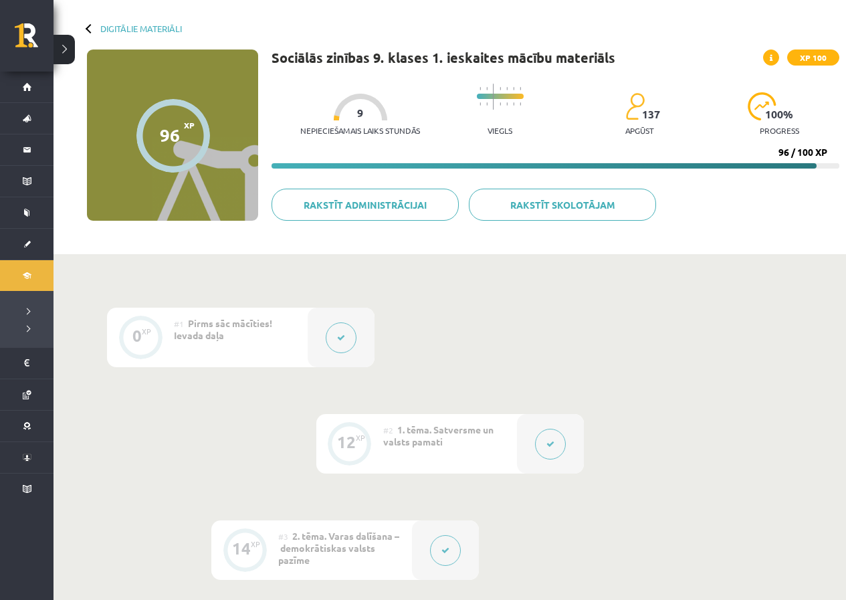
scroll to position [0, 0]
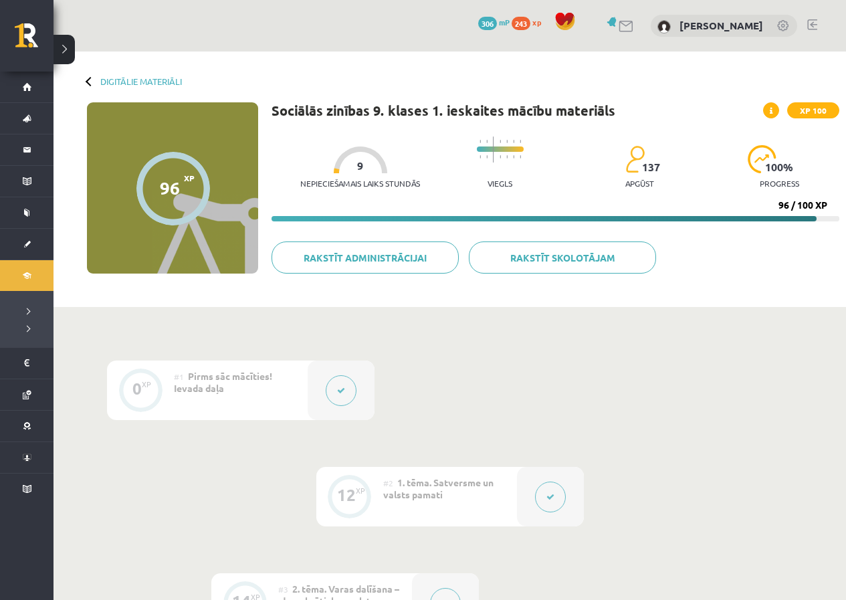
click at [100, 84] on div "Digitālie materiāli" at bounding box center [134, 81] width 95 height 10
click at [114, 83] on link "Digitālie materiāli" at bounding box center [141, 81] width 82 height 10
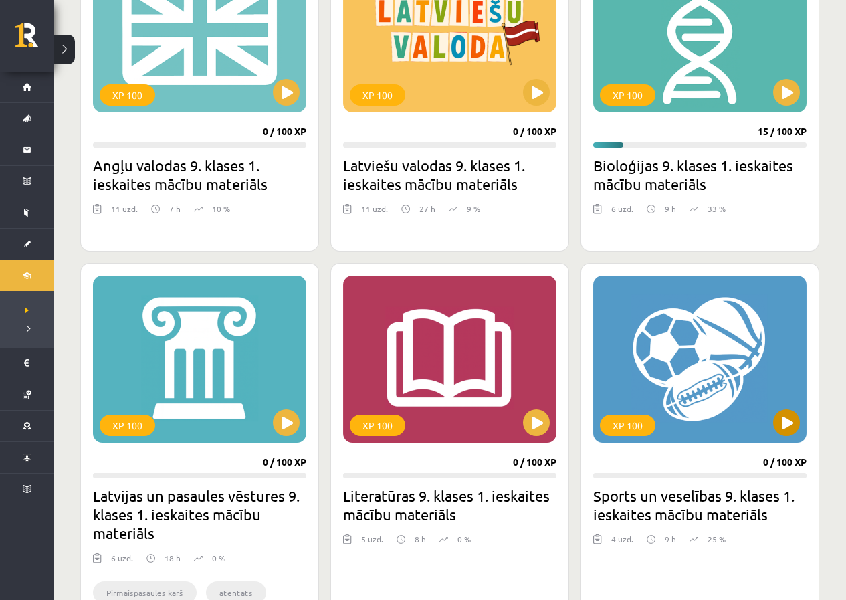
scroll to position [1720, 0]
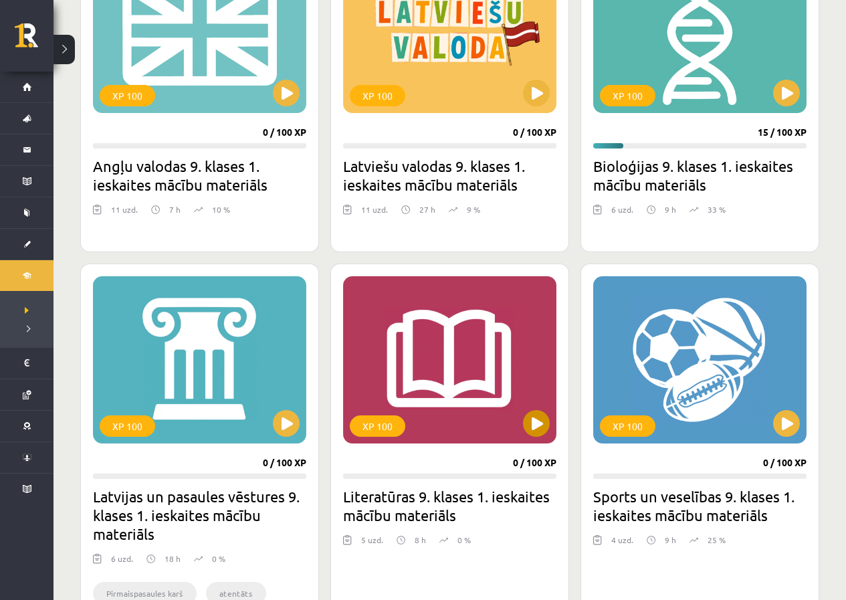
click at [520, 419] on div "XP 100" at bounding box center [449, 359] width 213 height 167
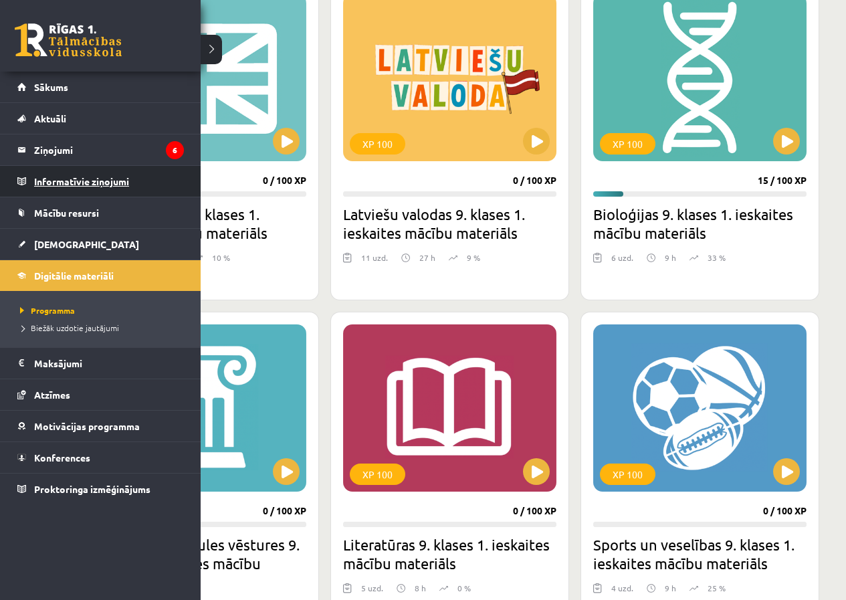
scroll to position [1653, 0]
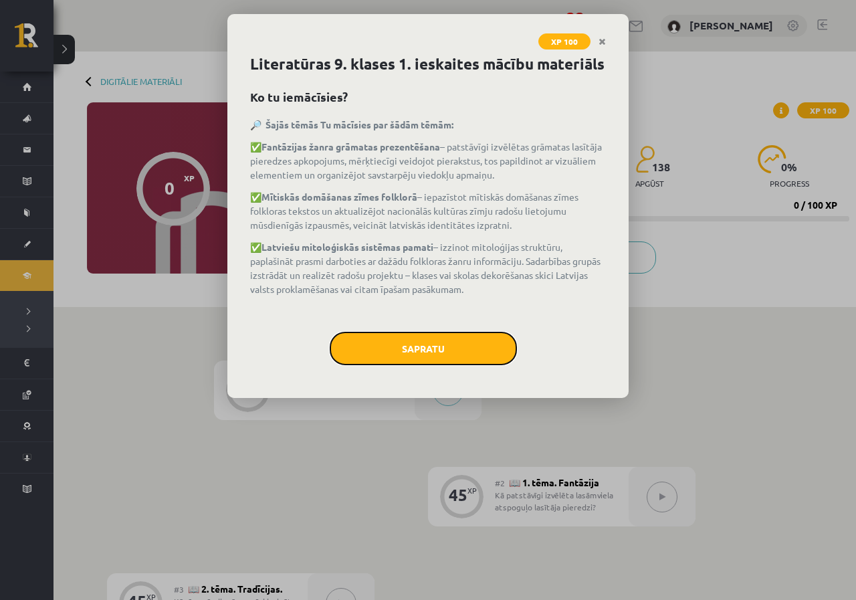
click at [449, 356] on button "Sapratu" at bounding box center [423, 348] width 187 height 33
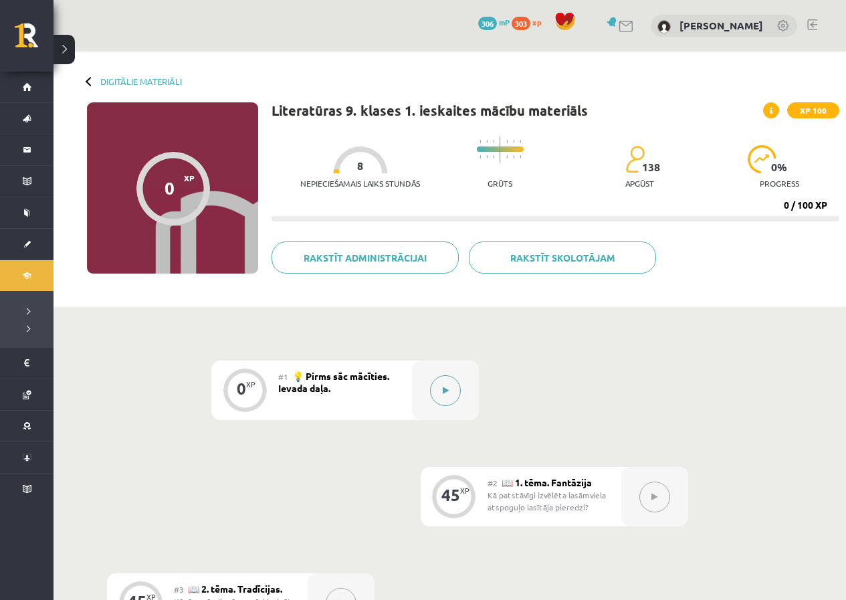
click at [447, 400] on button at bounding box center [445, 390] width 31 height 31
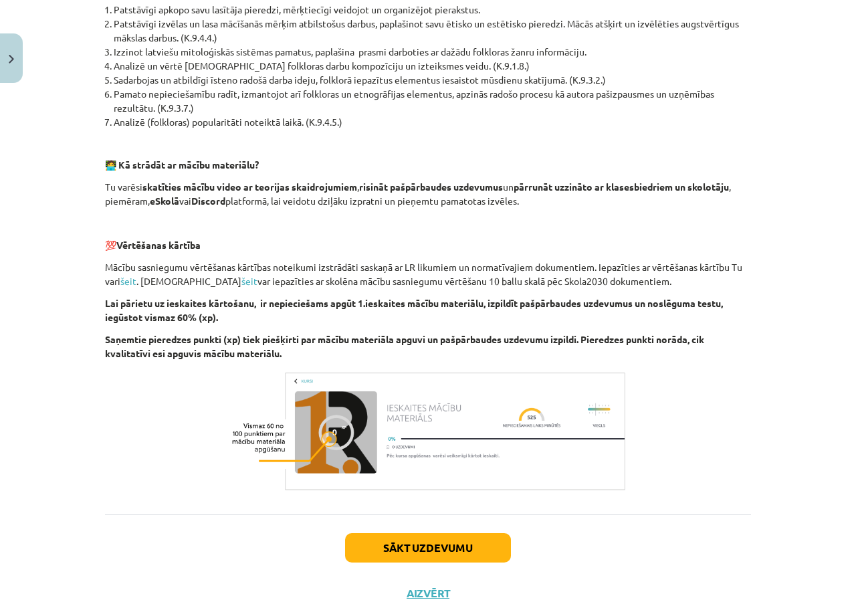
scroll to position [509, 0]
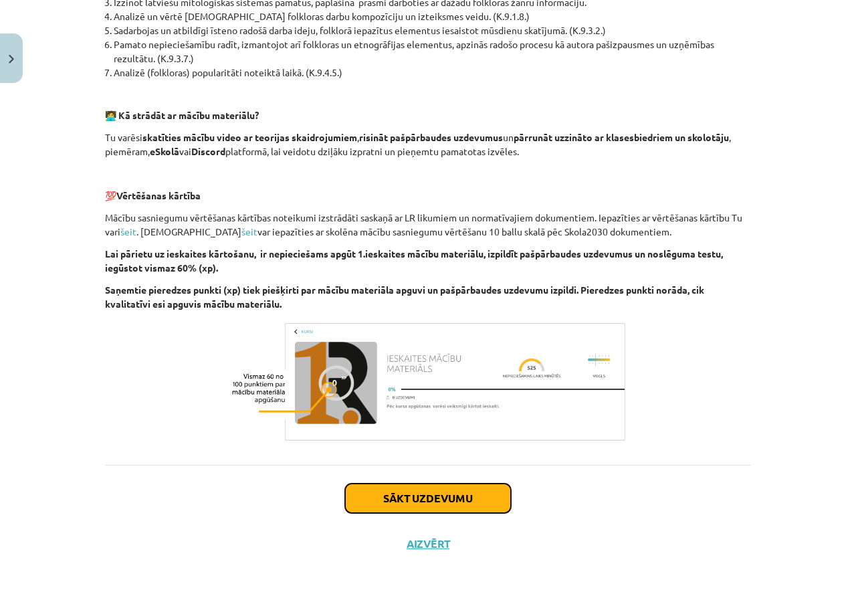
drag, startPoint x: 375, startPoint y: 490, endPoint x: 370, endPoint y: 485, distance: 7.1
click at [375, 489] on button "Sākt uzdevumu" at bounding box center [428, 497] width 166 height 29
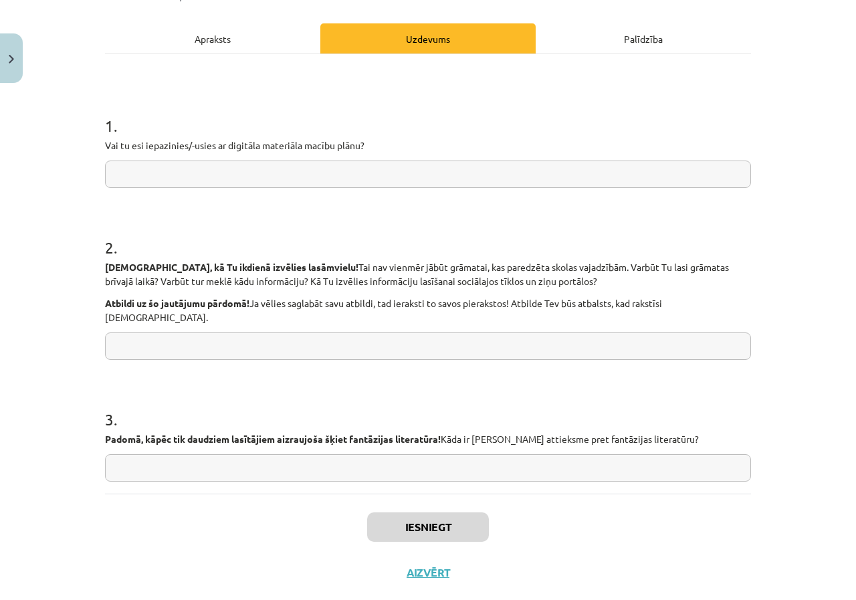
scroll to position [188, 0]
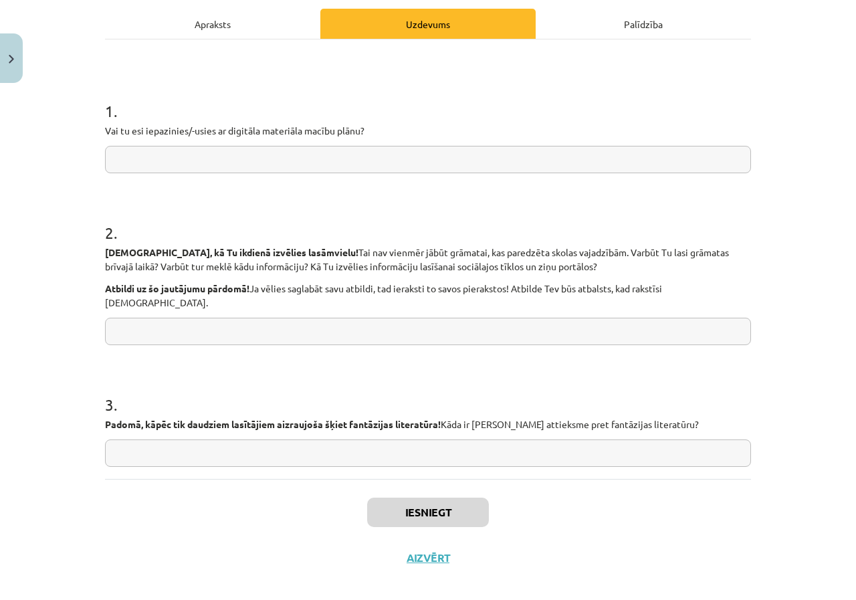
click at [132, 156] on div "1 . Vai tu esi iepazinies/-usies ar digitāla materiāla macību plānu?" at bounding box center [428, 125] width 646 height 95
click at [131, 165] on input "text" at bounding box center [428, 159] width 646 height 27
type input "**********"
click at [182, 319] on input "text" at bounding box center [428, 331] width 646 height 27
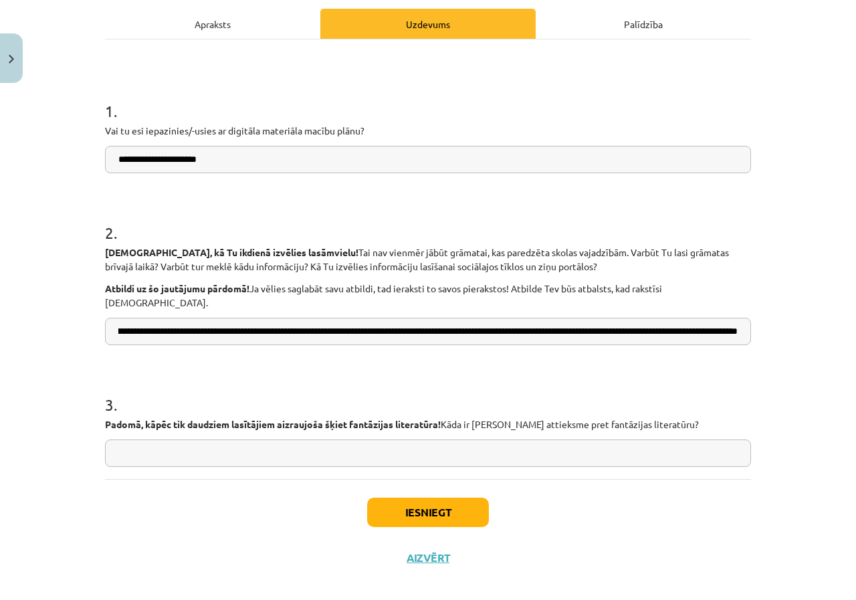
scroll to position [0, 216]
click at [713, 319] on input "**********" at bounding box center [428, 331] width 646 height 27
click at [139, 318] on input "**********" at bounding box center [428, 331] width 646 height 27
drag, startPoint x: 130, startPoint y: 318, endPoint x: 63, endPoint y: 324, distance: 67.8
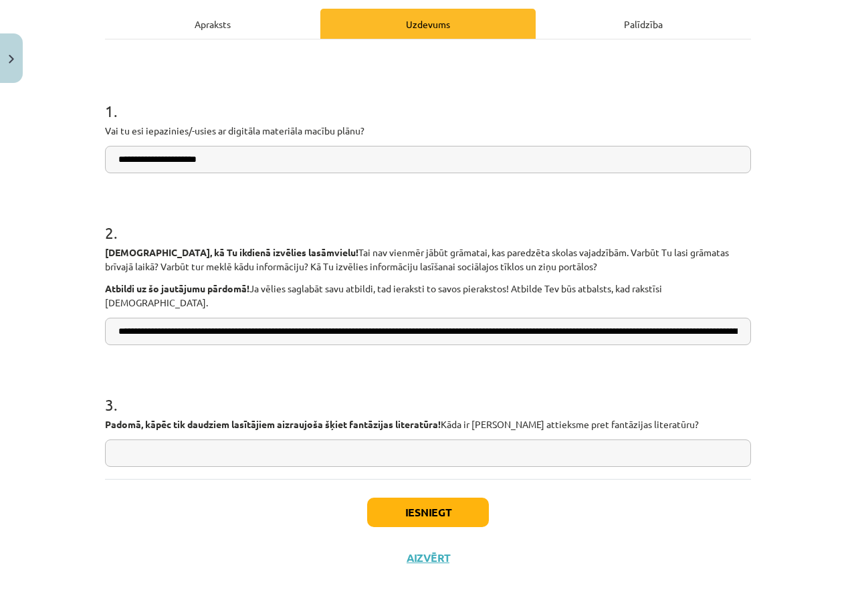
click at [63, 324] on div "**********" at bounding box center [428, 300] width 856 height 600
click at [126, 320] on input "**********" at bounding box center [428, 331] width 646 height 27
click at [155, 322] on input "**********" at bounding box center [428, 331] width 646 height 27
click at [122, 318] on input "**********" at bounding box center [428, 331] width 646 height 27
click at [121, 320] on input "**********" at bounding box center [428, 331] width 646 height 27
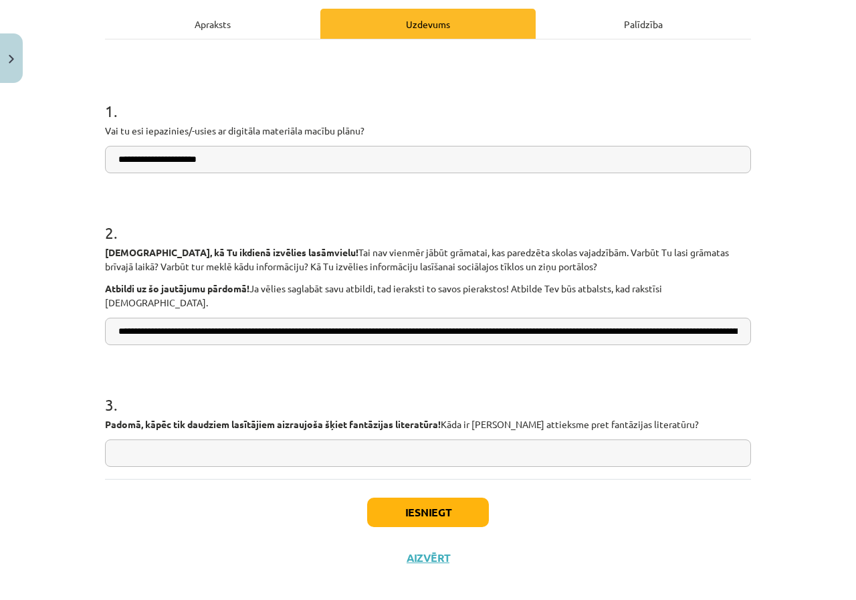
drag, startPoint x: 118, startPoint y: 320, endPoint x: 195, endPoint y: 336, distance: 79.1
click at [117, 320] on input "**********" at bounding box center [428, 331] width 646 height 27
click at [314, 323] on input "**********" at bounding box center [428, 331] width 646 height 27
click at [318, 320] on input "**********" at bounding box center [428, 331] width 646 height 27
click at [420, 318] on input "**********" at bounding box center [428, 331] width 646 height 27
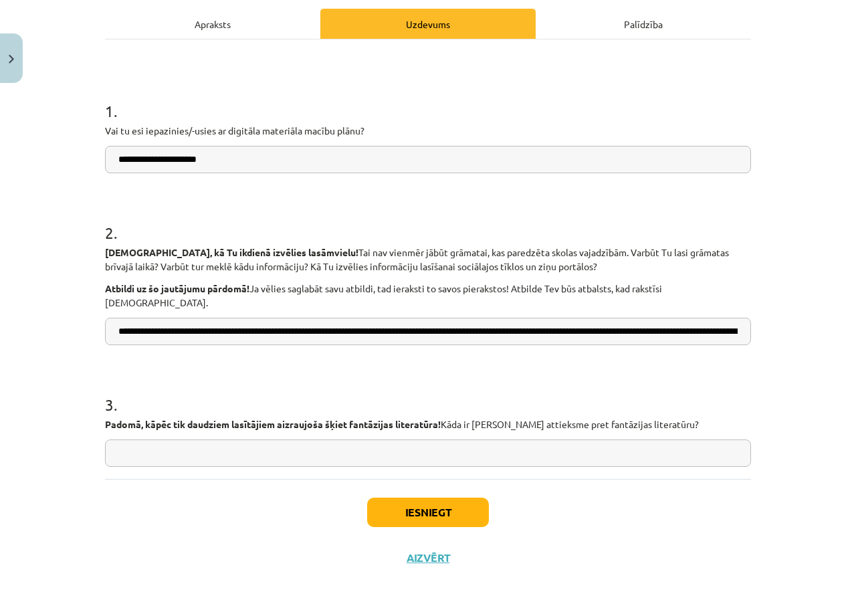
click at [429, 323] on input "**********" at bounding box center [428, 331] width 646 height 27
click at [456, 318] on input "**********" at bounding box center [428, 331] width 646 height 27
click at [449, 320] on input "**********" at bounding box center [428, 331] width 646 height 27
click at [456, 318] on input "**********" at bounding box center [428, 331] width 646 height 27
click at [465, 318] on input "**********" at bounding box center [428, 331] width 646 height 27
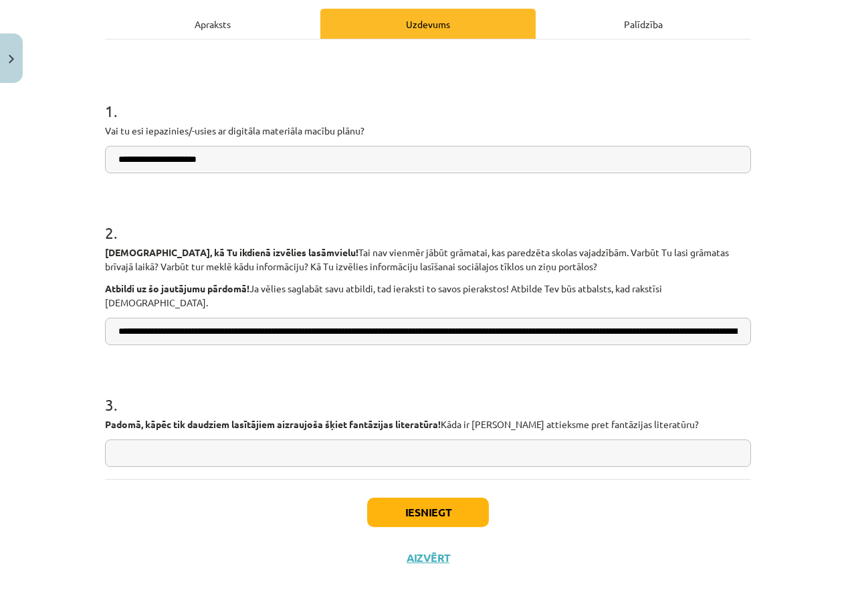
click at [455, 319] on input "**********" at bounding box center [428, 331] width 646 height 27
click at [457, 318] on input "**********" at bounding box center [428, 331] width 646 height 27
click at [641, 318] on input "**********" at bounding box center [428, 331] width 646 height 27
click at [669, 318] on input "**********" at bounding box center [428, 331] width 646 height 27
click at [710, 318] on input "**********" at bounding box center [428, 331] width 646 height 27
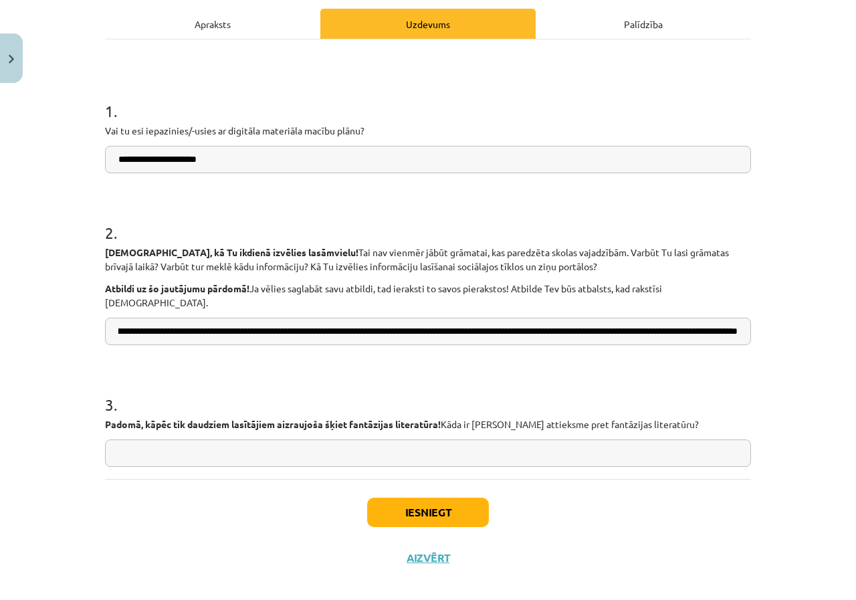
scroll to position [0, 222]
drag, startPoint x: 727, startPoint y: 312, endPoint x: 758, endPoint y: 311, distance: 31.5
click at [758, 311] on div "**********" at bounding box center [428, 300] width 856 height 600
drag, startPoint x: 485, startPoint y: 324, endPoint x: 485, endPoint y: 316, distance: 8.0
click at [485, 321] on input "**********" at bounding box center [428, 331] width 646 height 27
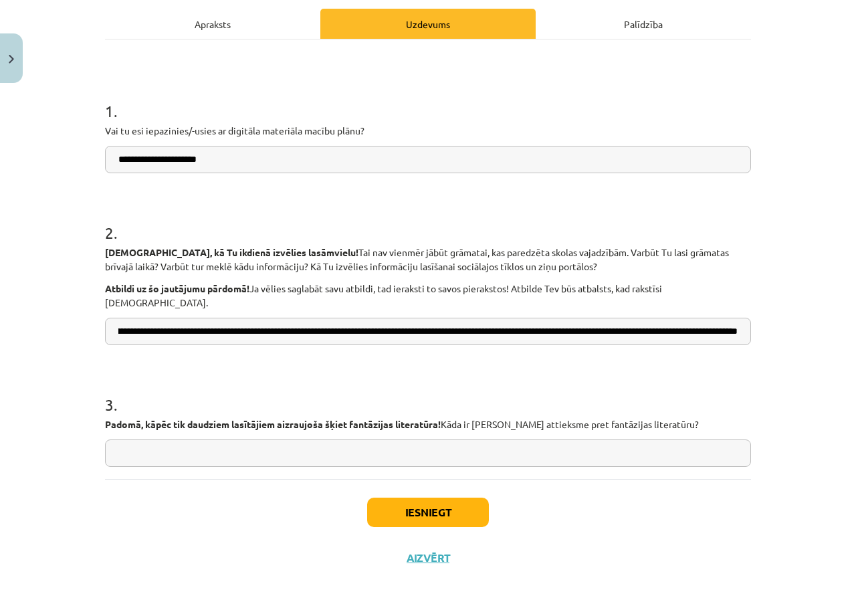
scroll to position [0, 220]
click at [501, 318] on input "**********" at bounding box center [428, 331] width 646 height 27
click at [514, 318] on input "**********" at bounding box center [428, 331] width 646 height 27
click at [497, 318] on input "**********" at bounding box center [428, 331] width 646 height 27
click at [503, 318] on input "**********" at bounding box center [428, 331] width 646 height 27
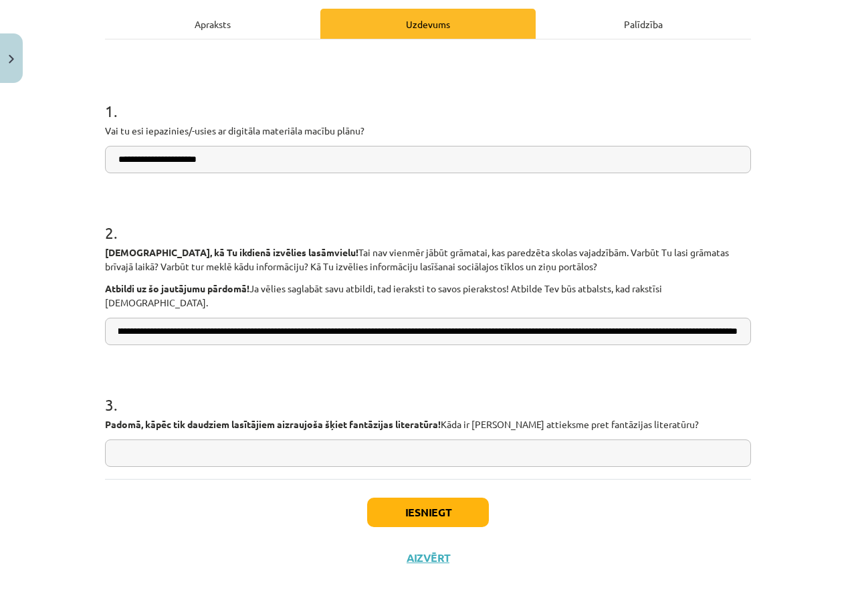
click at [681, 318] on input "**********" at bounding box center [428, 331] width 646 height 27
type input "**********"
click at [227, 439] on input "text" at bounding box center [428, 452] width 646 height 27
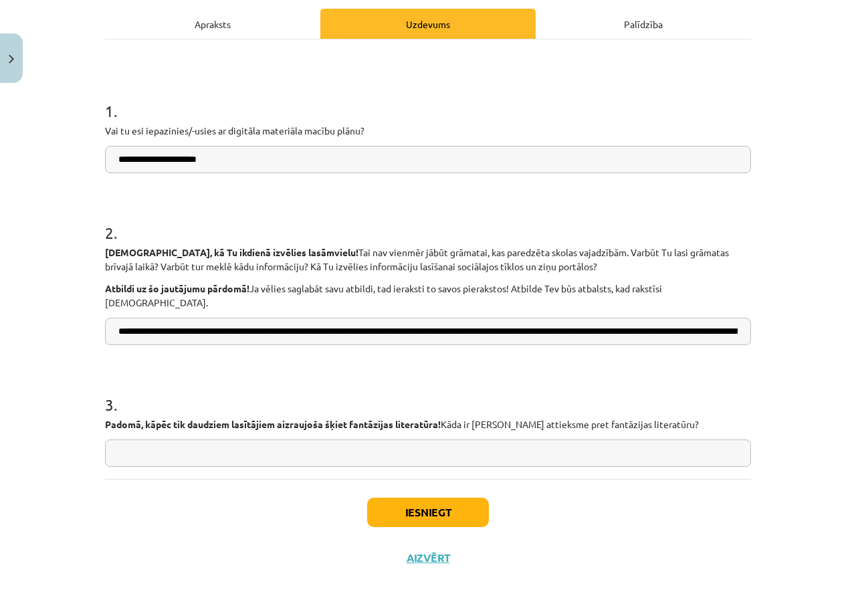
type input "*"
click at [227, 439] on input "**********" at bounding box center [428, 452] width 646 height 27
click at [228, 439] on input "**********" at bounding box center [428, 452] width 646 height 27
click at [228, 442] on input "**********" at bounding box center [428, 452] width 646 height 27
click at [228, 439] on input "**********" at bounding box center [428, 452] width 646 height 27
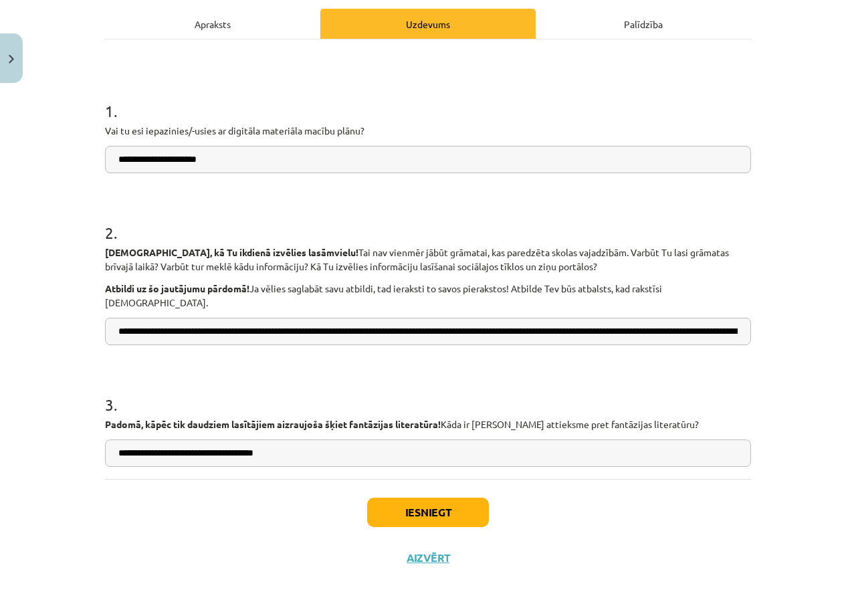
click at [229, 439] on input "**********" at bounding box center [428, 452] width 646 height 27
click at [266, 439] on input "**********" at bounding box center [428, 452] width 646 height 27
click at [275, 439] on input "**********" at bounding box center [428, 452] width 646 height 27
click at [272, 439] on input "**********" at bounding box center [428, 452] width 646 height 27
click at [320, 444] on input "**********" at bounding box center [428, 452] width 646 height 27
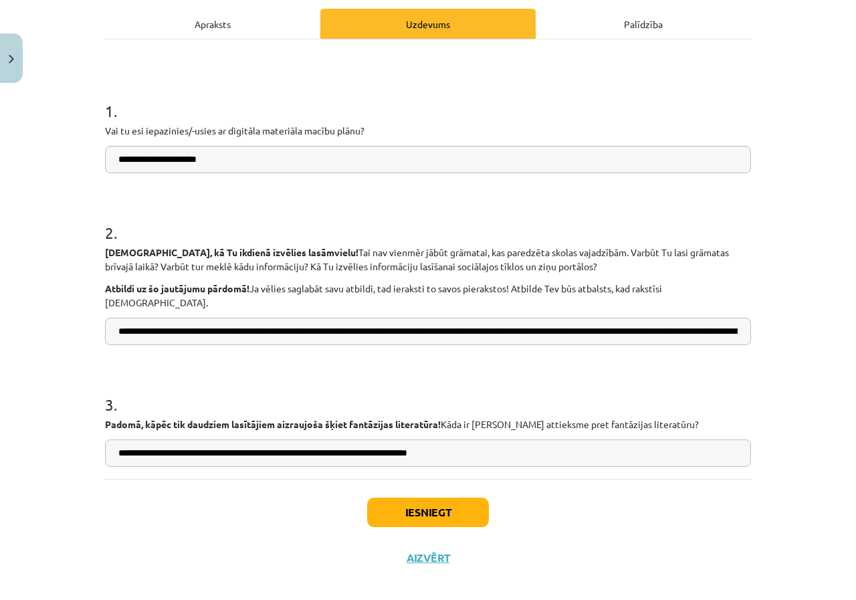
drag, startPoint x: 387, startPoint y: 433, endPoint x: 395, endPoint y: 433, distance: 8.0
click at [386, 439] on input "**********" at bounding box center [428, 452] width 646 height 27
click at [395, 439] on input "**********" at bounding box center [428, 452] width 646 height 27
click at [541, 440] on input "**********" at bounding box center [428, 452] width 646 height 27
click at [296, 443] on input "**********" at bounding box center [428, 452] width 646 height 27
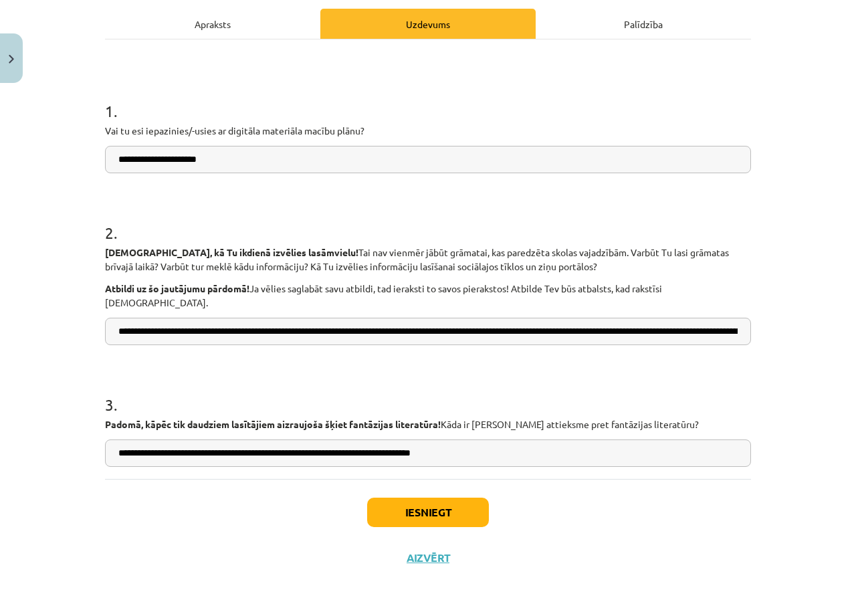
type input "**********"
click at [472, 439] on input "**********" at bounding box center [428, 452] width 646 height 27
click at [450, 439] on input "**********" at bounding box center [428, 452] width 646 height 27
drag, startPoint x: 428, startPoint y: 509, endPoint x: 283, endPoint y: 470, distance: 149.5
click at [409, 502] on button "Iesniegt" at bounding box center [428, 511] width 122 height 29
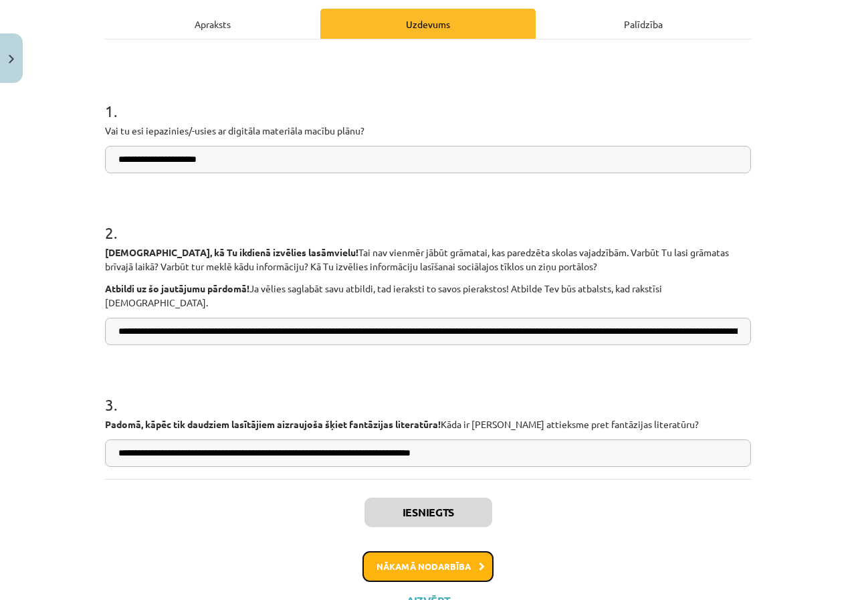
click at [441, 551] on button "Nākamā nodarbība" at bounding box center [427, 566] width 131 height 31
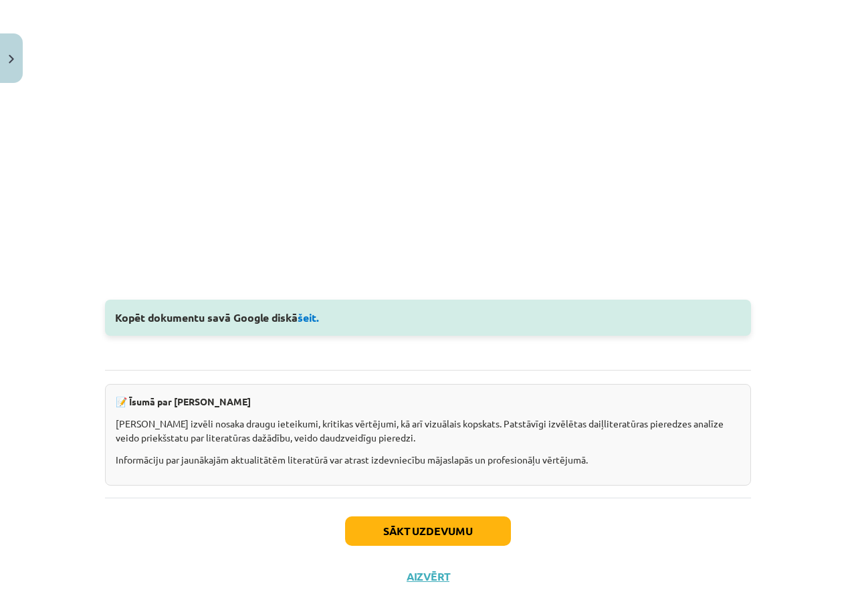
scroll to position [1657, 0]
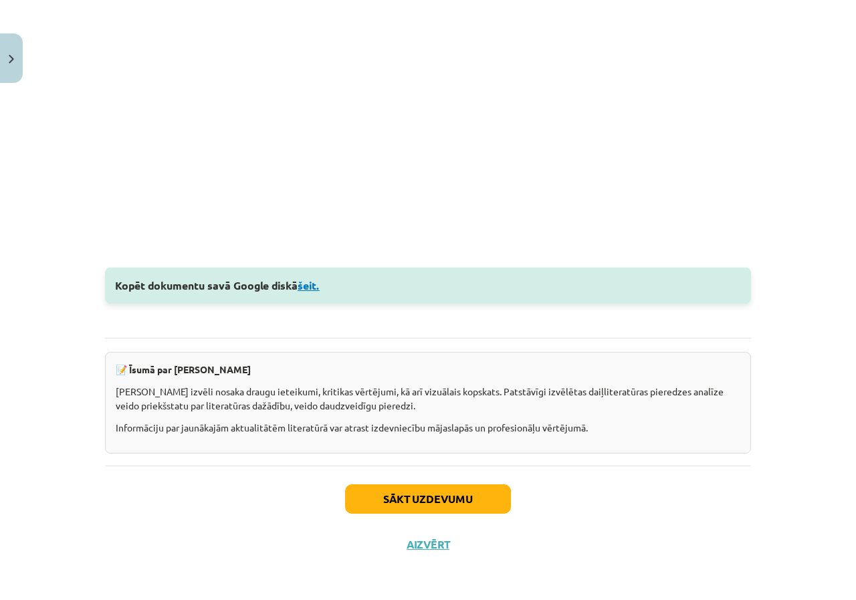
click at [313, 287] on link "šeit." at bounding box center [309, 285] width 22 height 14
click at [427, 529] on div "Sākt uzdevumu Aizvērt" at bounding box center [428, 512] width 646 height 94
click at [427, 534] on div "Sākt uzdevumu Aizvērt" at bounding box center [428, 512] width 646 height 94
click at [427, 549] on button "Aizvērt" at bounding box center [427, 544] width 51 height 13
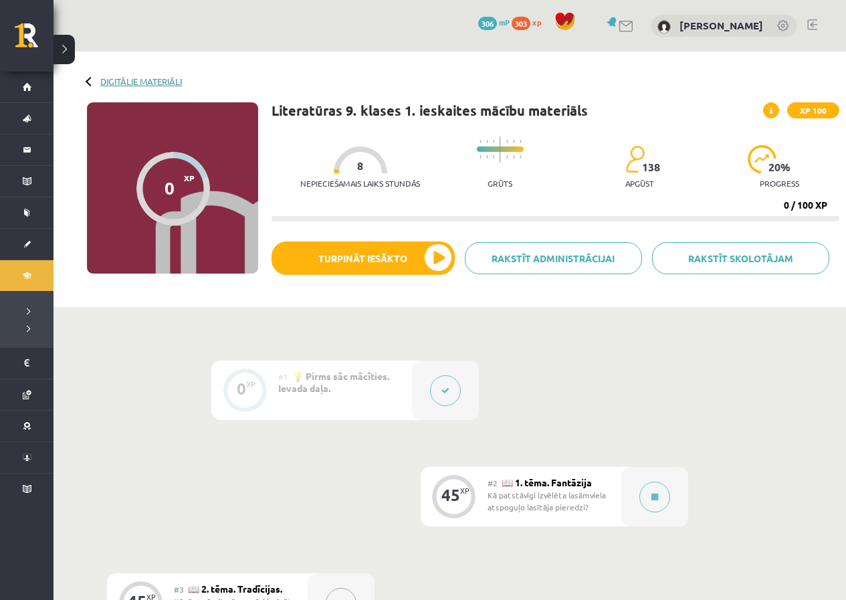
click at [166, 81] on link "Digitālie materiāli" at bounding box center [141, 81] width 82 height 10
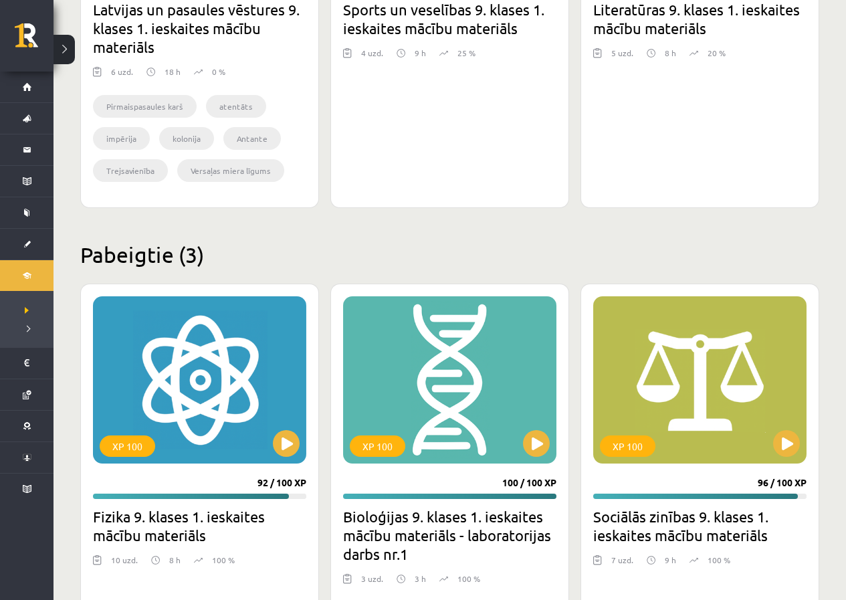
scroll to position [2255, 0]
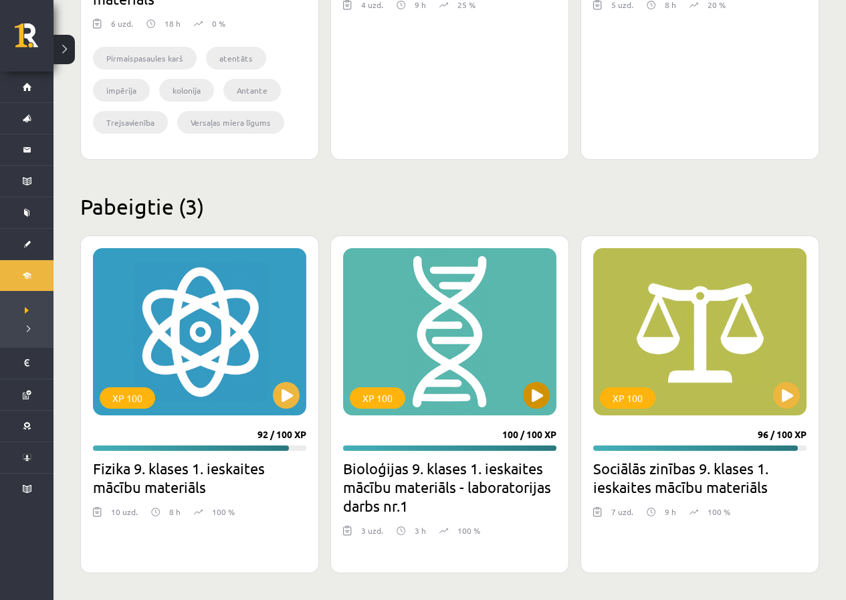
click at [490, 371] on div "XP 100" at bounding box center [449, 331] width 213 height 167
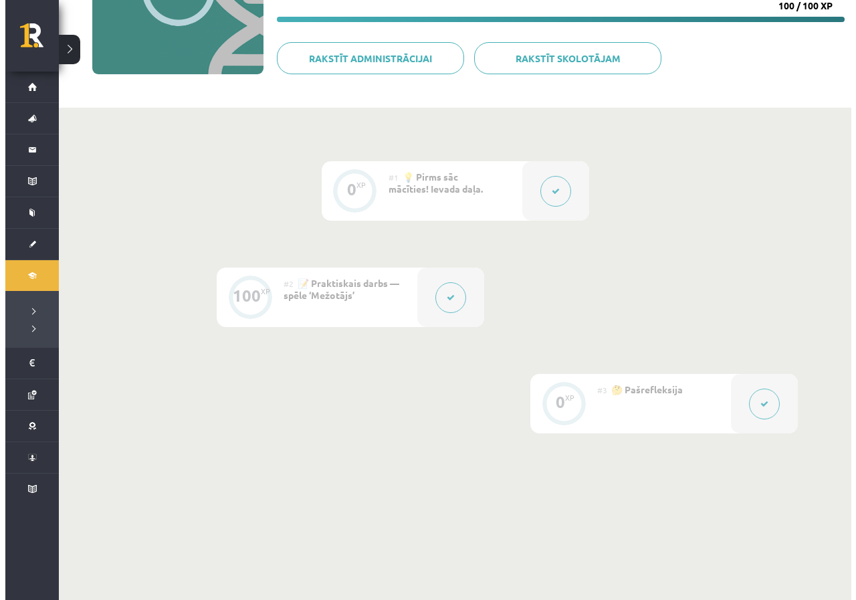
scroll to position [201, 0]
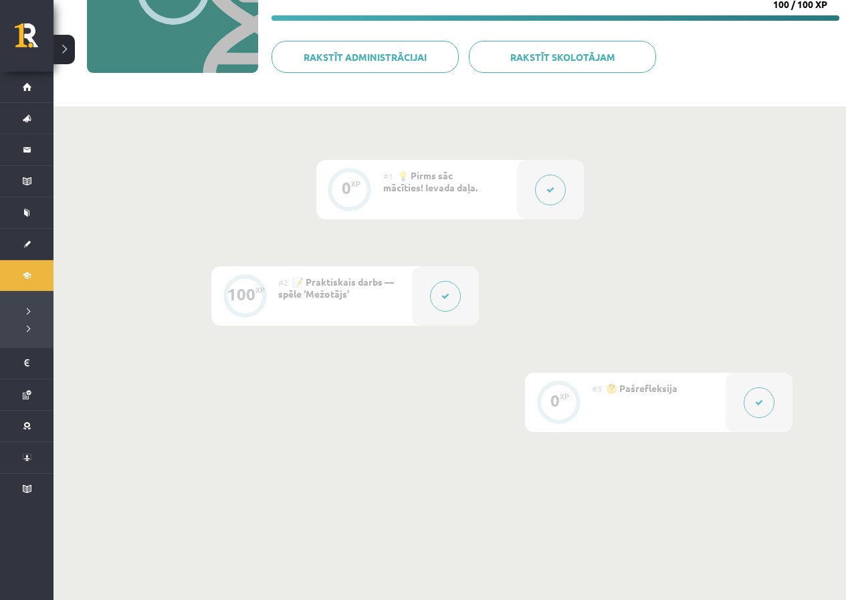
click at [542, 191] on button at bounding box center [550, 190] width 31 height 31
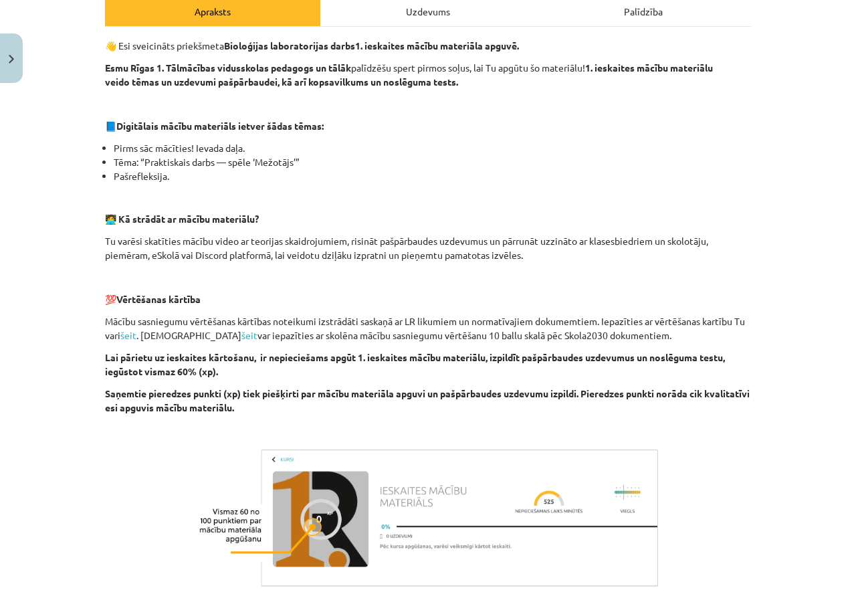
scroll to position [390, 0]
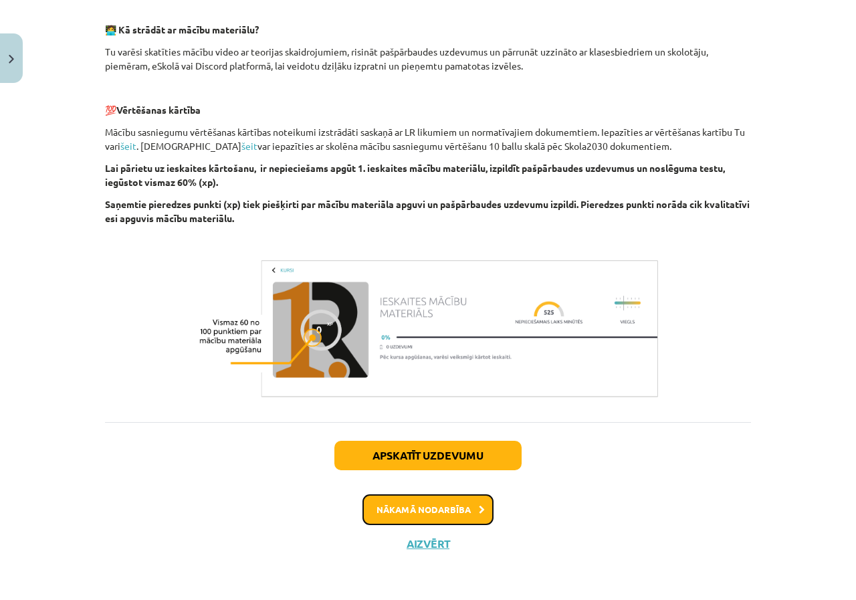
click at [448, 513] on button "Nākamā nodarbība" at bounding box center [427, 509] width 131 height 31
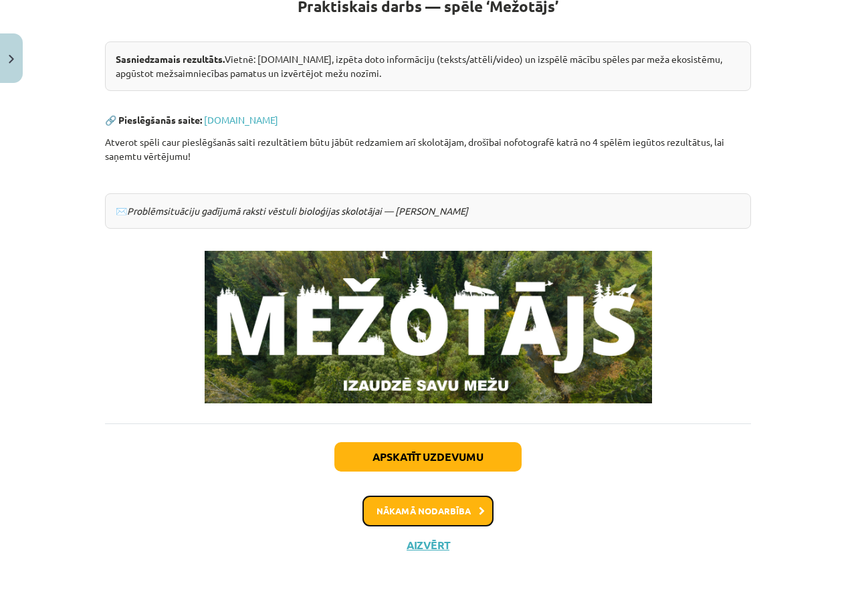
scroll to position [267, 0]
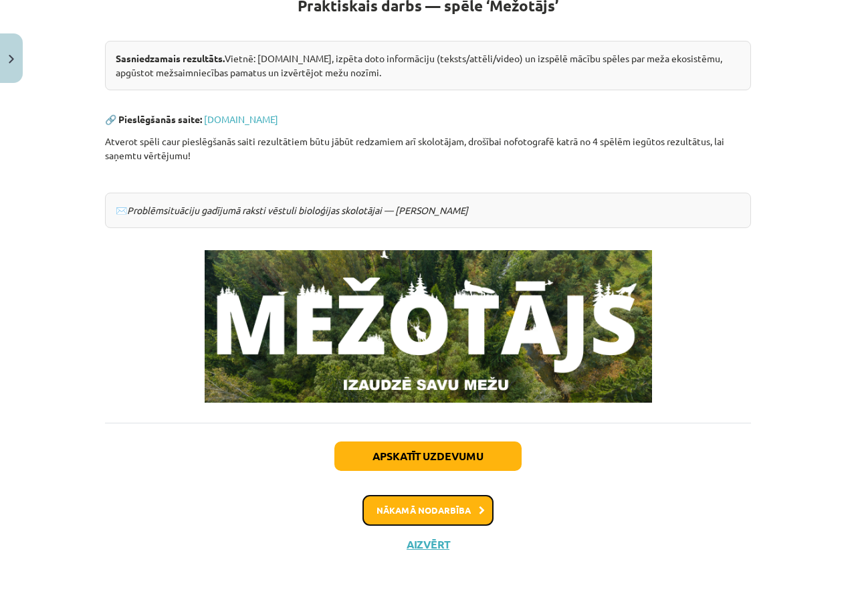
click at [475, 517] on button "Nākamā nodarbība" at bounding box center [427, 510] width 131 height 31
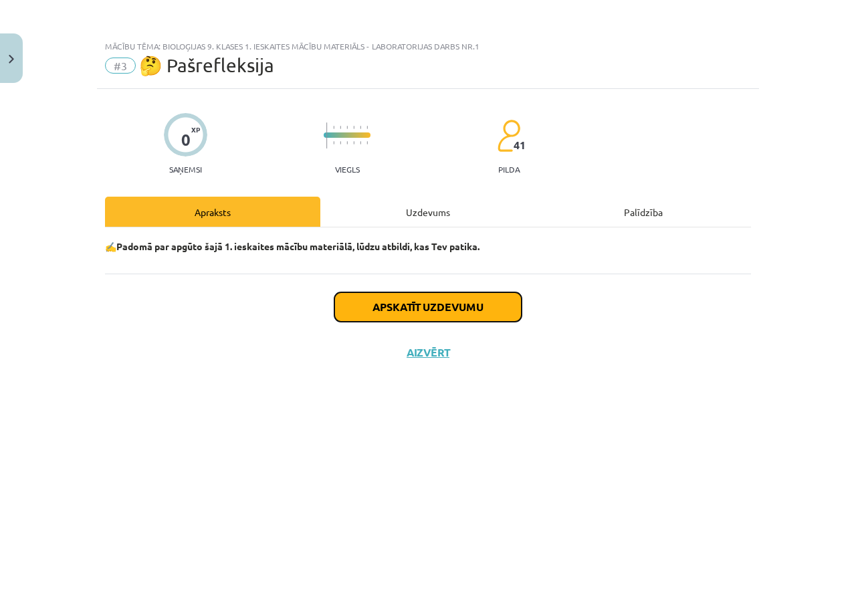
click at [446, 320] on button "Apskatīt uzdevumu" at bounding box center [427, 306] width 187 height 29
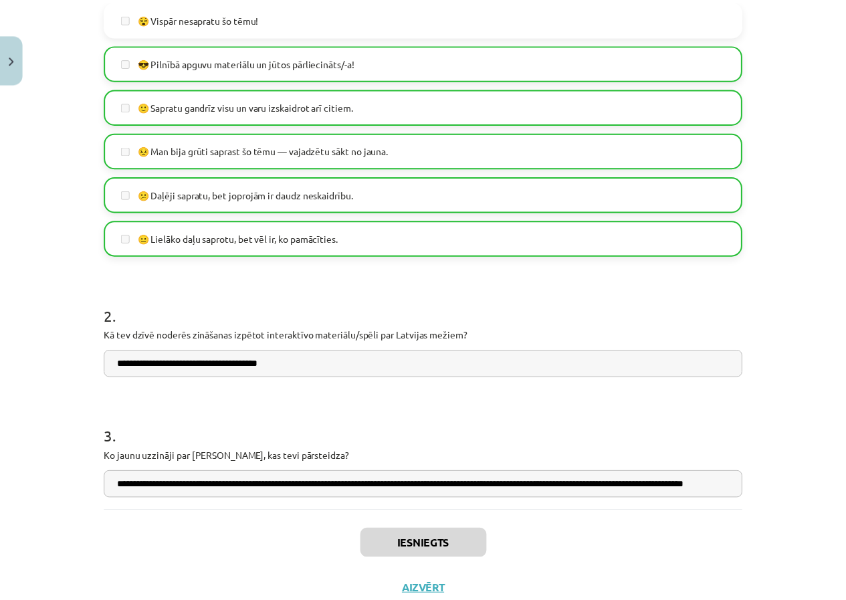
scroll to position [381, 0]
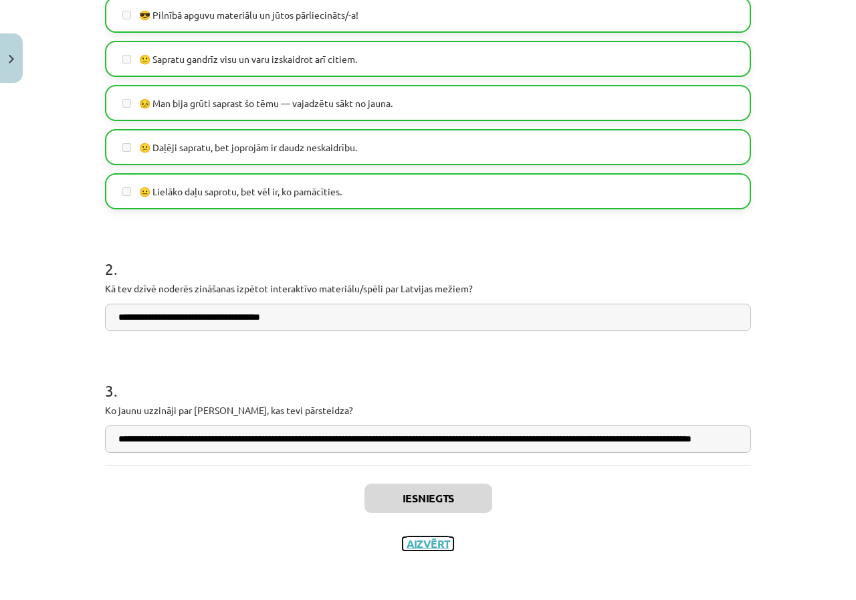
click at [412, 544] on button "Aizvērt" at bounding box center [427, 543] width 51 height 13
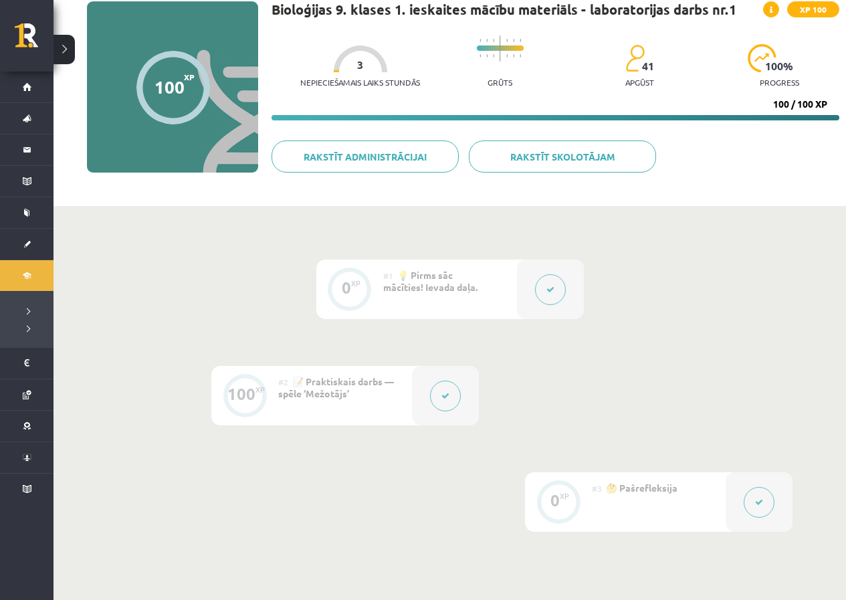
scroll to position [0, 0]
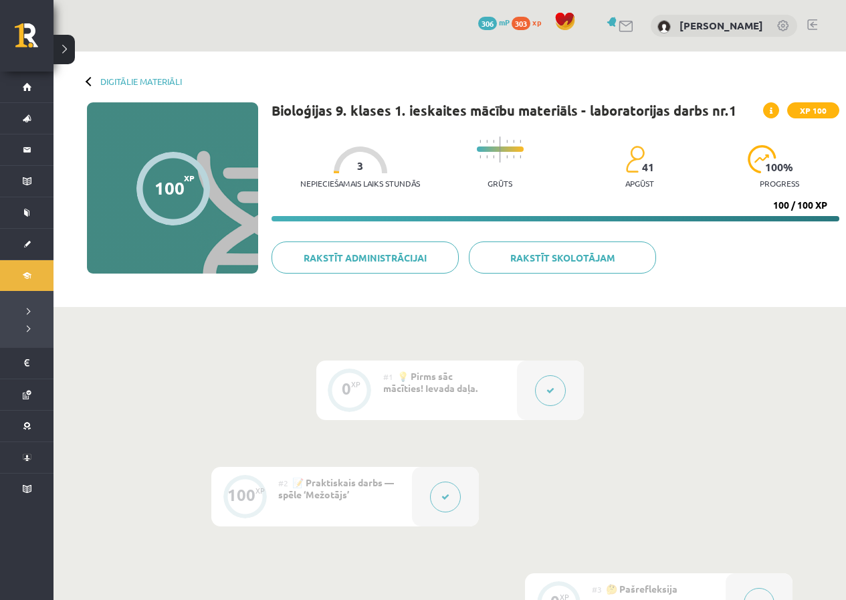
click at [102, 86] on div "Digitālie materiāli 100 XP XP 100 100 / 100 XP Bioloģijas 9. klases 1. ieskaite…" at bounding box center [449, 178] width 792 height 255
click at [130, 92] on div "Digitālie materiāli 100 XP XP 100 100 / 100 XP Bioloģijas 9. klases 1. ieskaite…" at bounding box center [449, 178] width 792 height 255
click at [145, 75] on div "Digitālie materiāli 100 XP XP 100 100 / 100 XP Bioloģijas 9. klases 1. ieskaite…" at bounding box center [449, 178] width 792 height 255
click at [154, 88] on div "Digitālie materiāli 100 XP XP 100 100 / 100 XP Bioloģijas 9. klases 1. ieskaite…" at bounding box center [449, 178] width 792 height 255
click at [156, 88] on div "Digitālie materiāli 100 XP XP 100 100 / 100 XP Bioloģijas 9. klases 1. ieskaite…" at bounding box center [449, 178] width 792 height 255
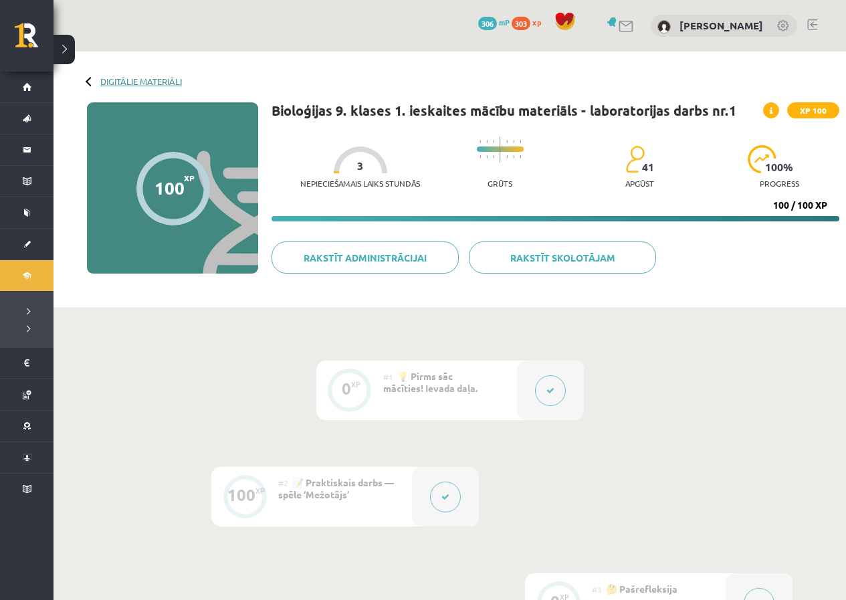
click at [179, 79] on link "Digitālie materiāli" at bounding box center [141, 81] width 82 height 10
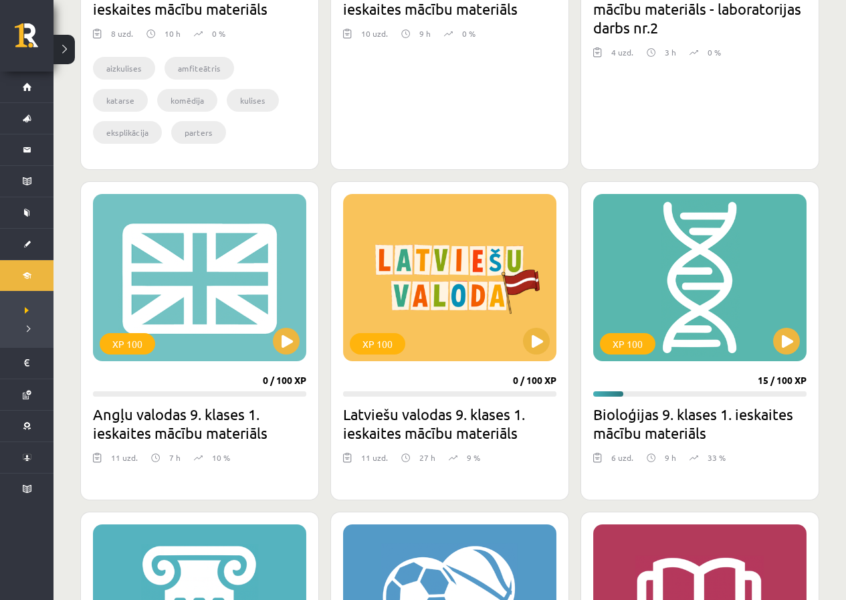
scroll to position [1671, 0]
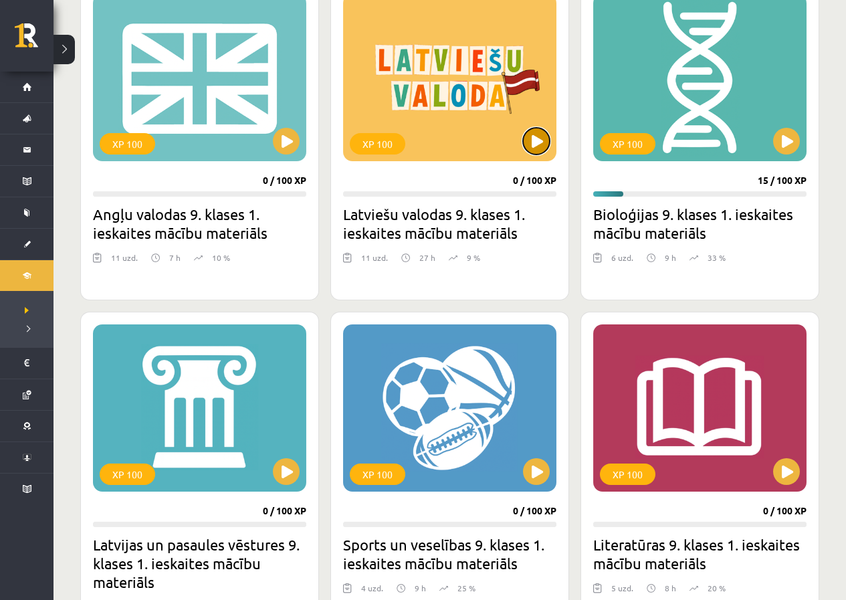
click at [534, 138] on button at bounding box center [536, 141] width 27 height 27
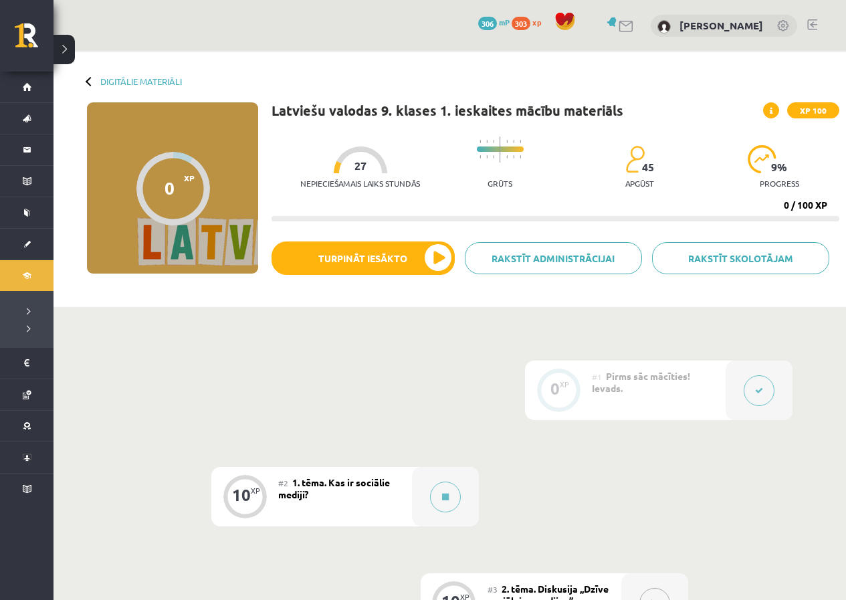
click at [762, 377] on button at bounding box center [758, 390] width 31 height 31
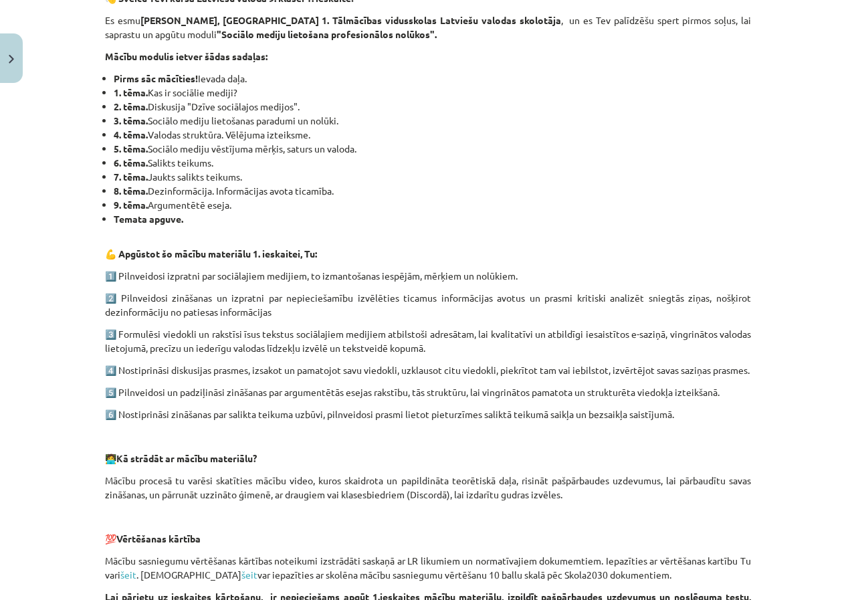
scroll to position [47, 0]
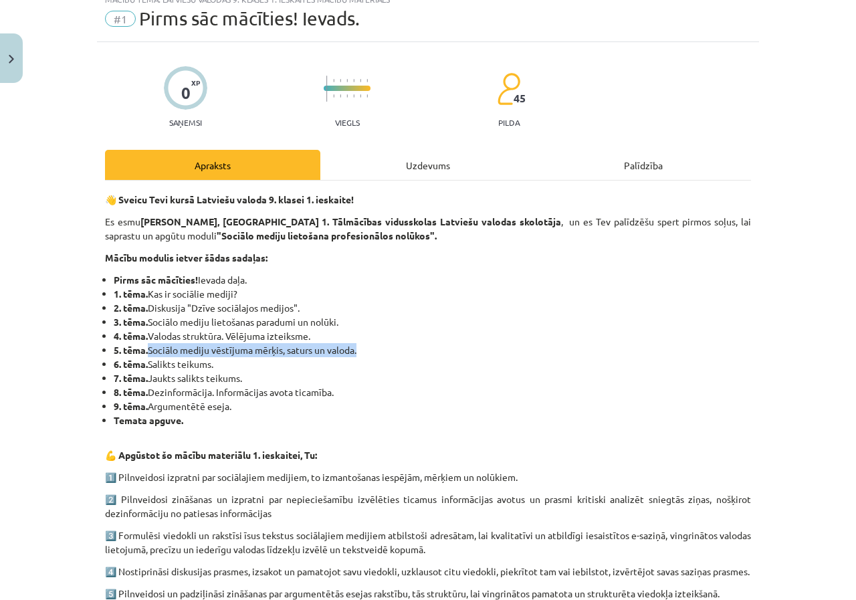
drag, startPoint x: 144, startPoint y: 349, endPoint x: 371, endPoint y: 352, distance: 227.3
click at [371, 352] on li "5. tēma. Sociālo mediju vēstījuma mērķis, saturs un valoda." at bounding box center [432, 350] width 637 height 14
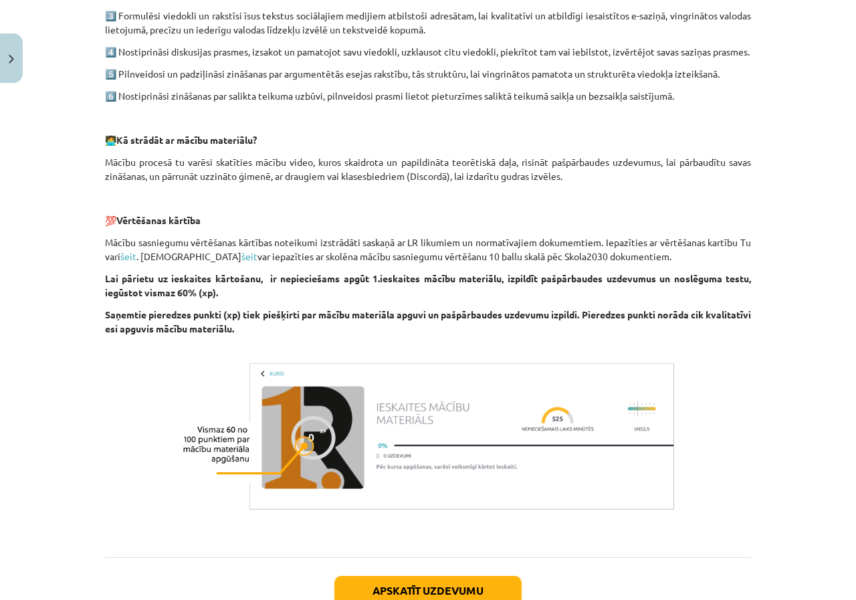
scroll to position [715, 0]
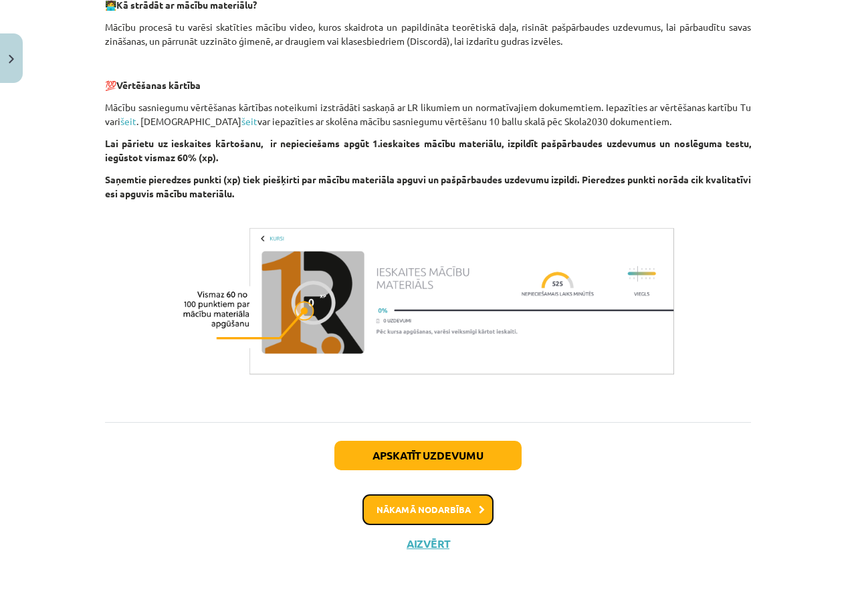
click at [461, 517] on button "Nākamā nodarbība" at bounding box center [427, 509] width 131 height 31
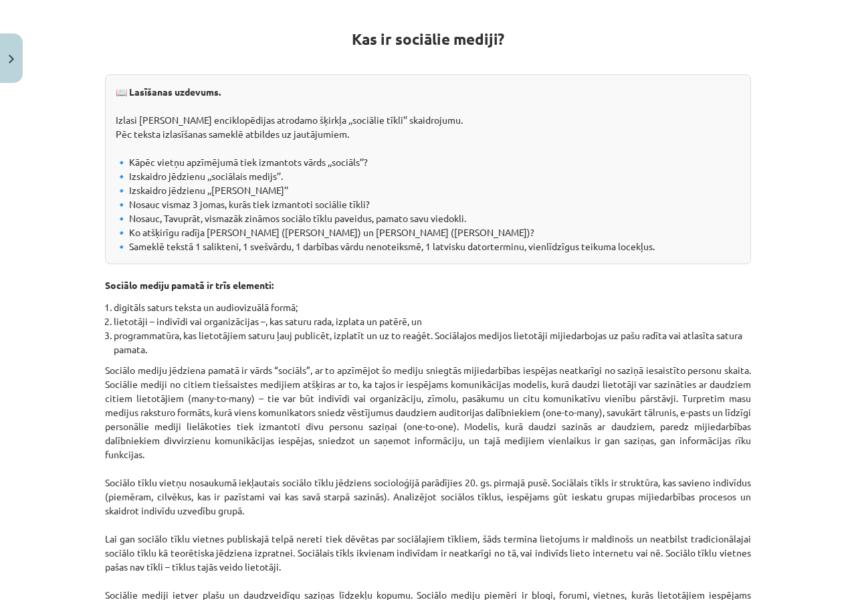
scroll to position [234, 0]
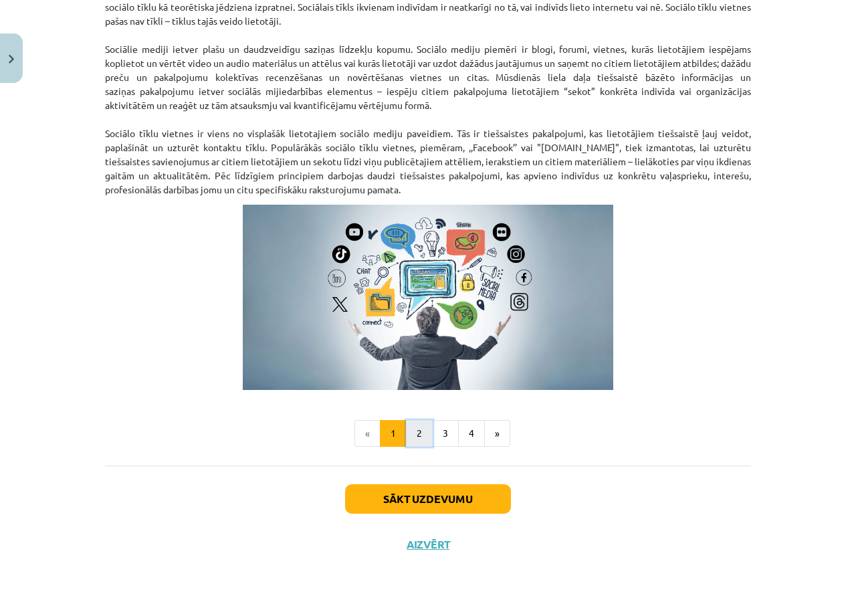
click at [413, 435] on button "2" at bounding box center [419, 433] width 27 height 27
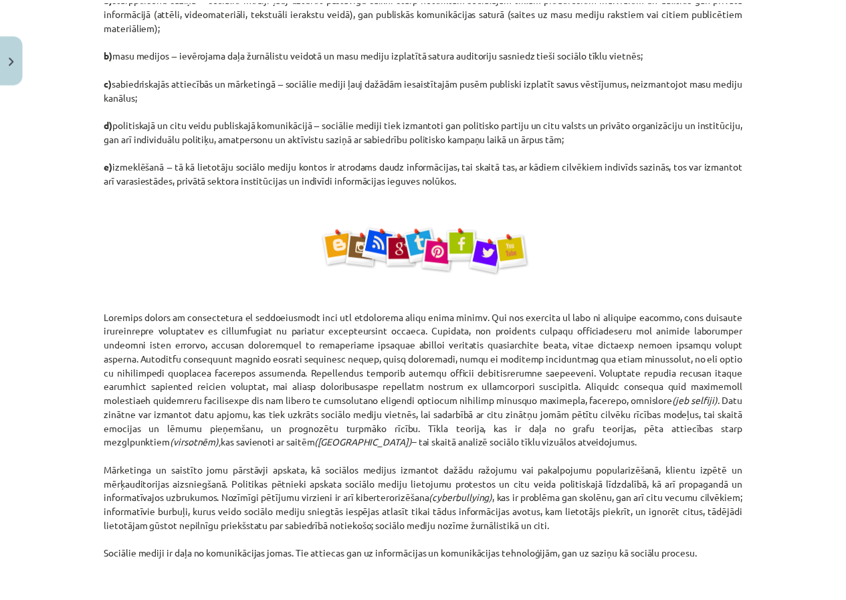
scroll to position [741, 0]
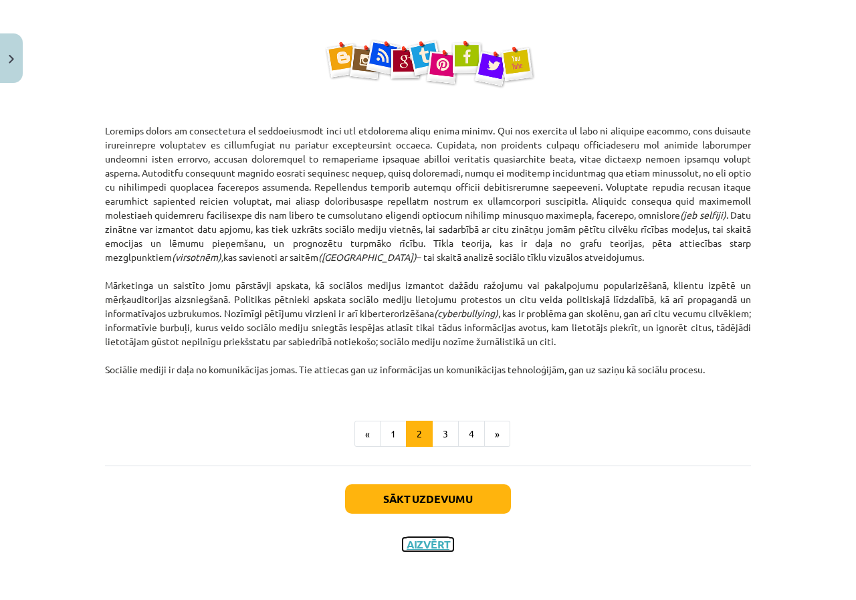
click at [413, 546] on button "Aizvērt" at bounding box center [427, 544] width 51 height 13
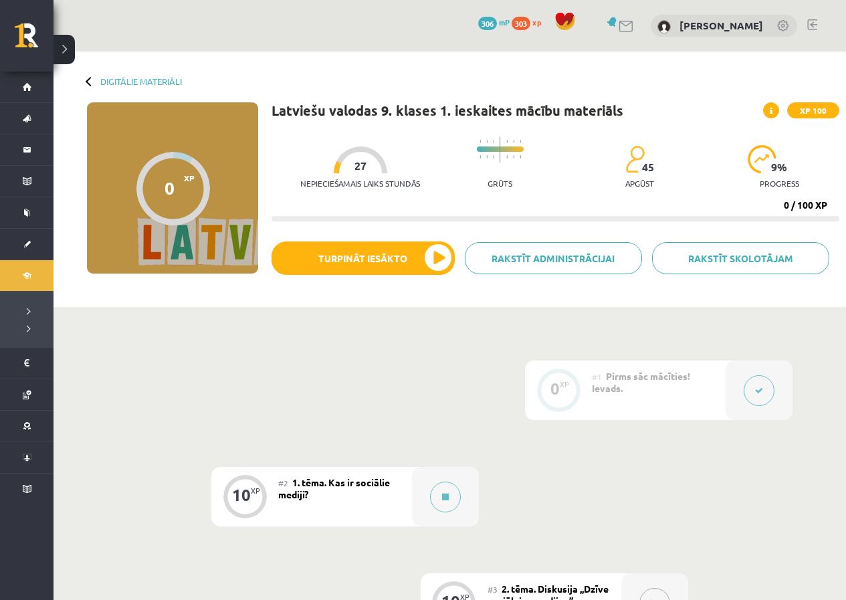
click at [145, 88] on div "Digitālie materiāli 0 XP XP 100 0 / 100 XP Latviešu valodas 9. klases 1. ieskai…" at bounding box center [449, 178] width 792 height 255
click at [147, 86] on div "Digitālie materiāli 0 XP XP 100 0 / 100 XP Latviešu valodas 9. klases 1. ieskai…" at bounding box center [449, 178] width 792 height 255
click at [154, 81] on link "Digitālie materiāli" at bounding box center [141, 81] width 82 height 10
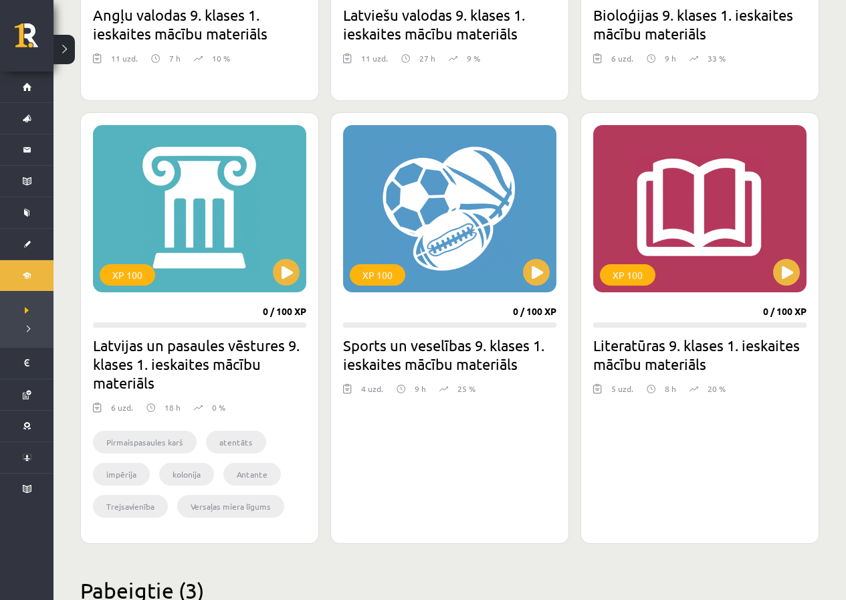
scroll to position [1872, 0]
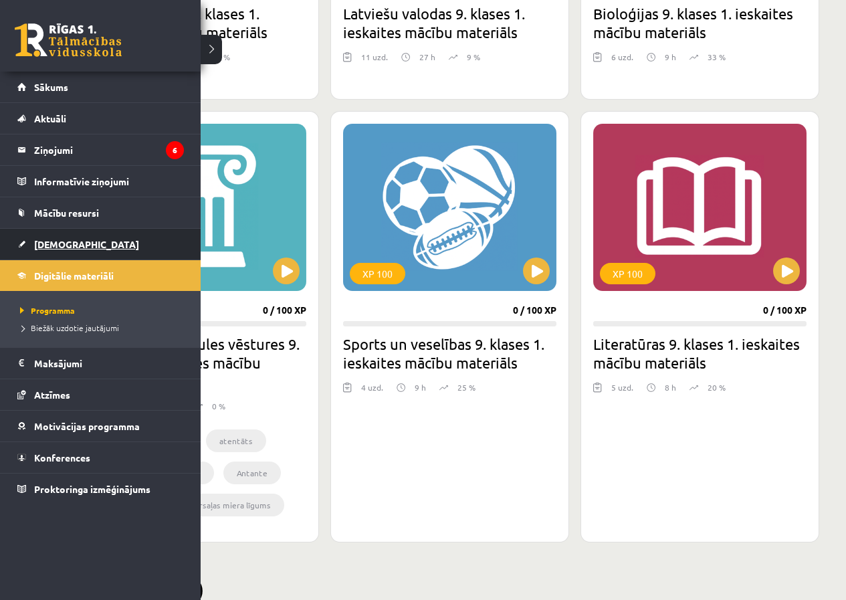
click at [27, 236] on link "[DEMOGRAPHIC_DATA]" at bounding box center [100, 244] width 166 height 31
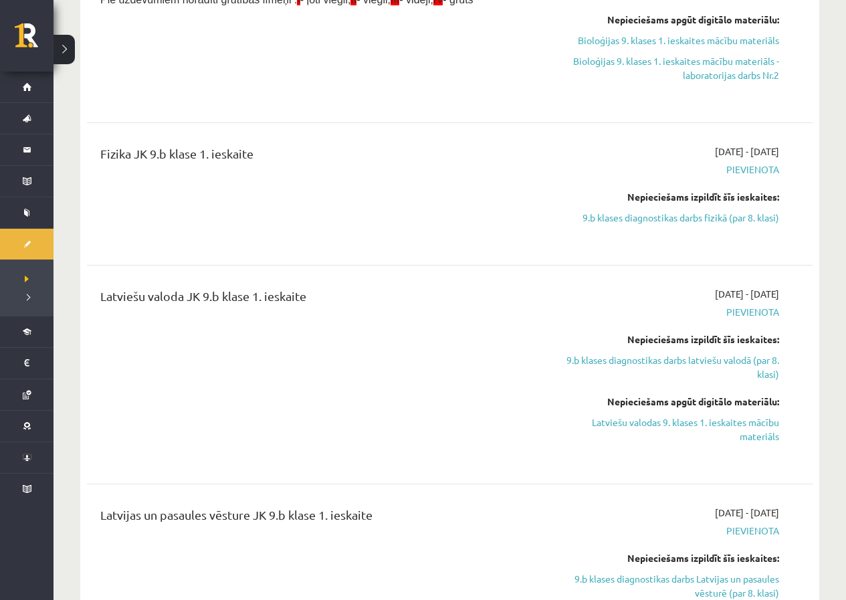
scroll to position [1003, 0]
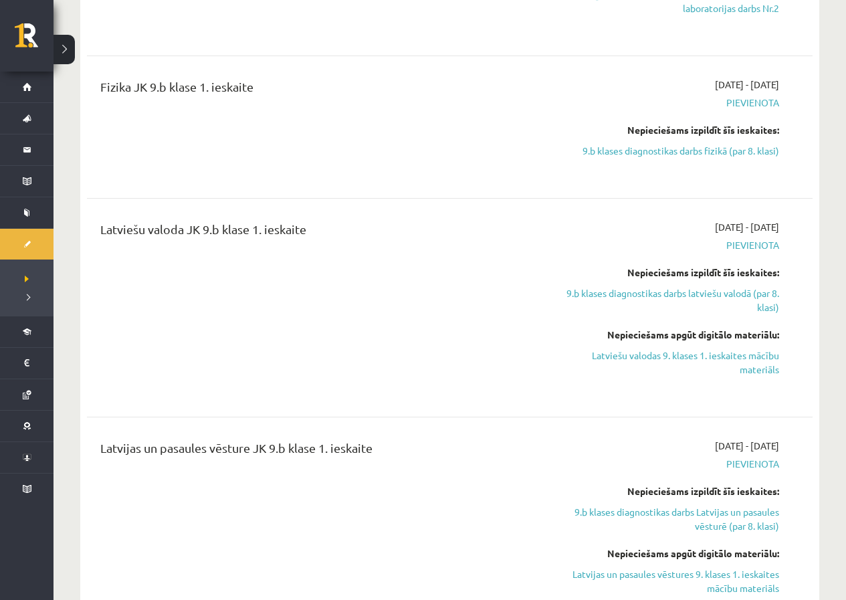
click at [433, 364] on div "Latviešu valoda JK 9.b klase 1. ieskaite" at bounding box center [323, 307] width 466 height 175
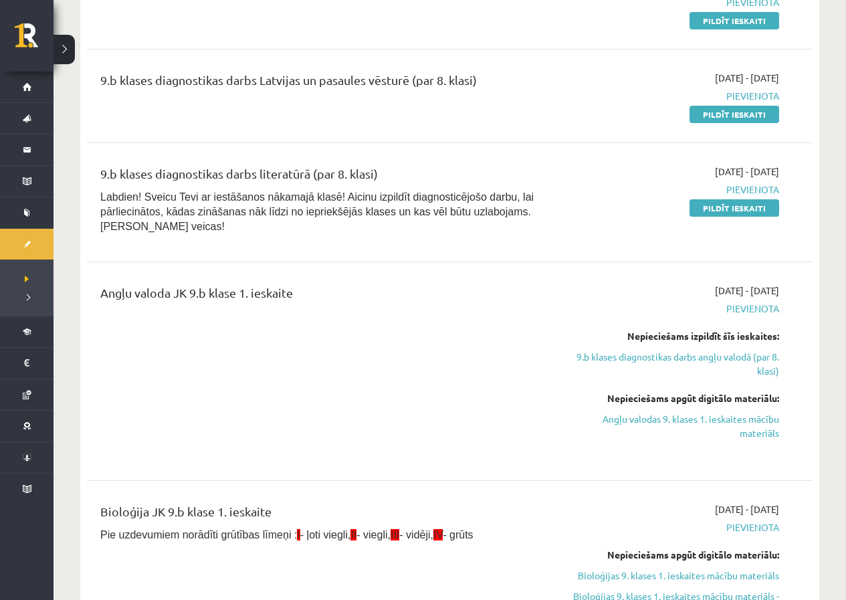
scroll to position [535, 0]
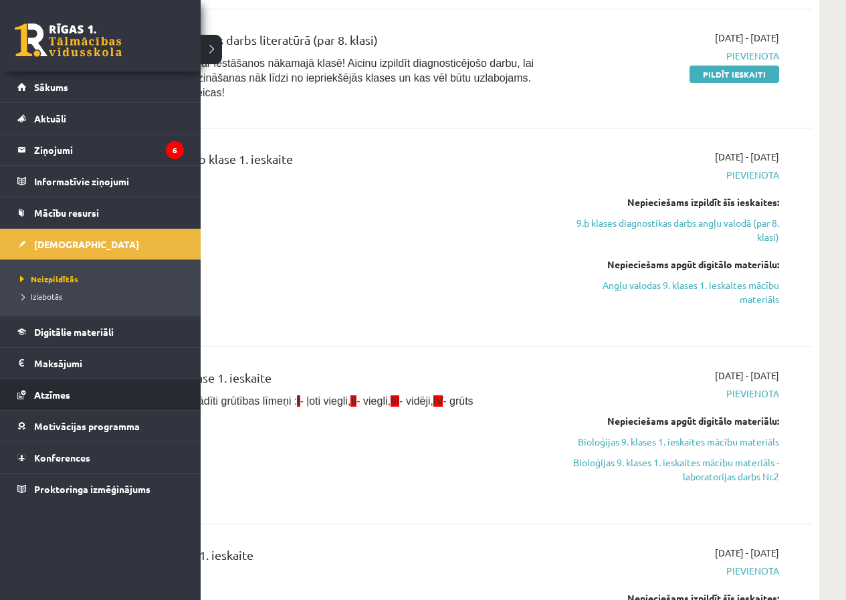
click at [25, 378] on li "Atzīmes" at bounding box center [100, 394] width 201 height 32
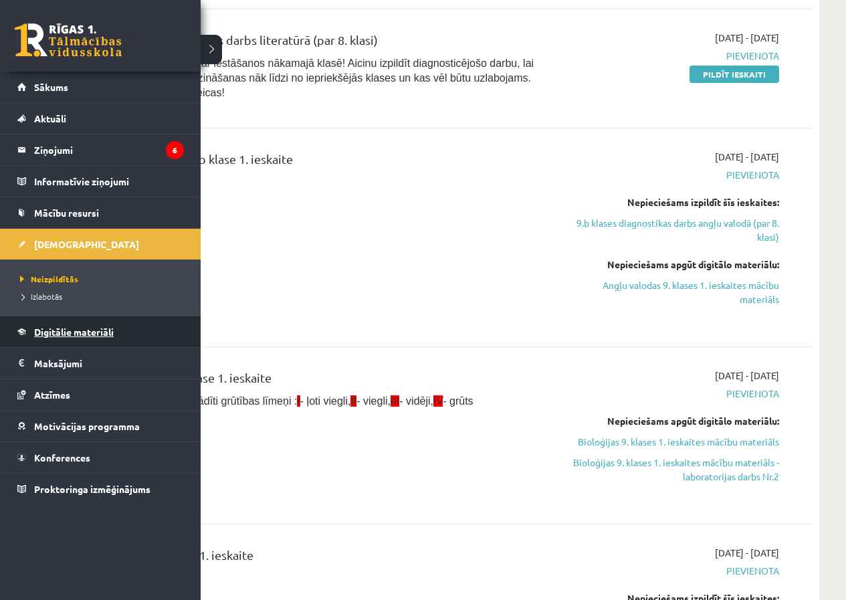
click at [31, 324] on link "Digitālie materiāli" at bounding box center [100, 331] width 166 height 31
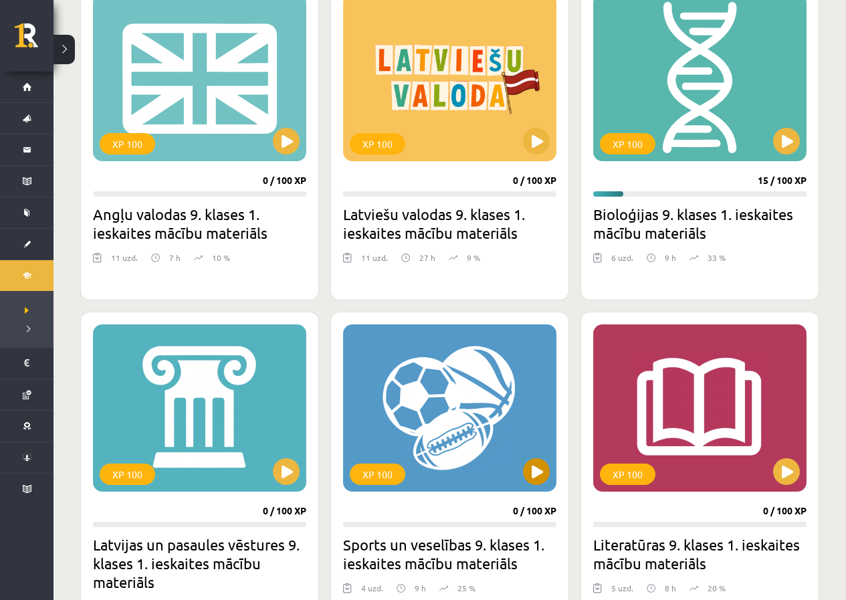
scroll to position [1605, 0]
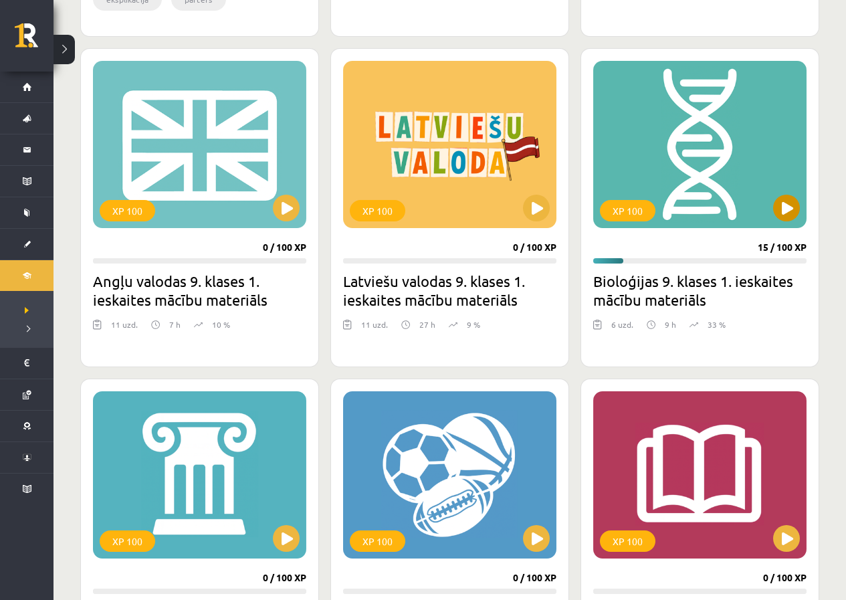
click at [773, 202] on div "XP 100" at bounding box center [699, 144] width 213 height 167
click at [784, 193] on div "XP 100" at bounding box center [699, 144] width 213 height 167
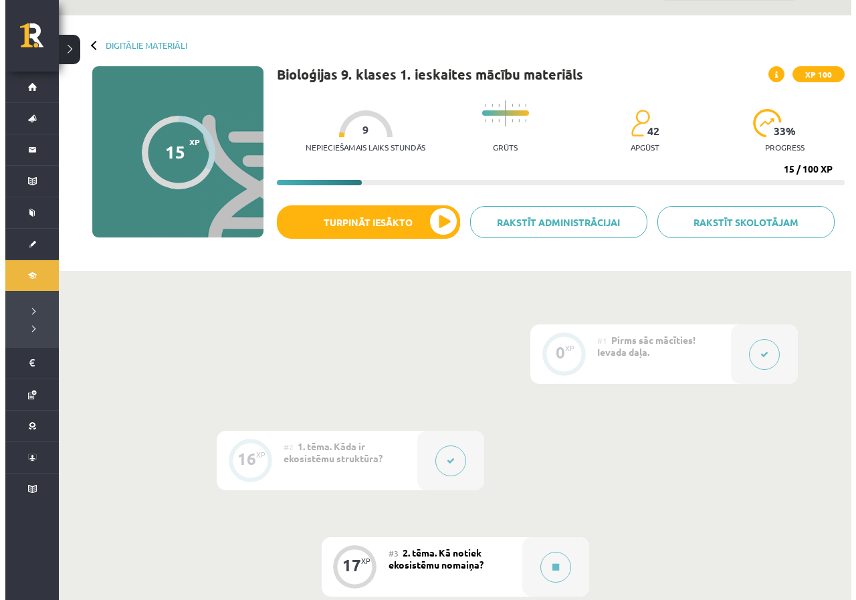
scroll to position [67, 0]
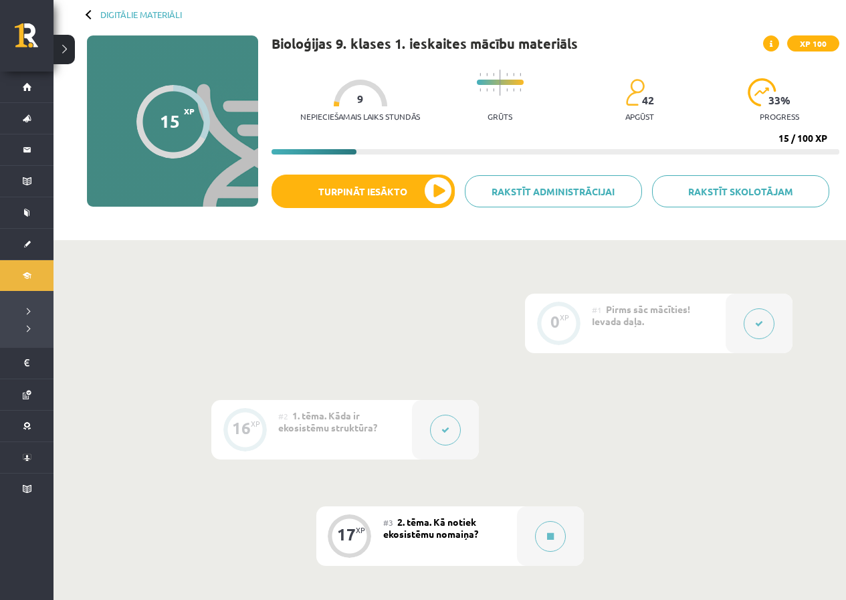
click at [737, 308] on div at bounding box center [758, 324] width 67 height 60
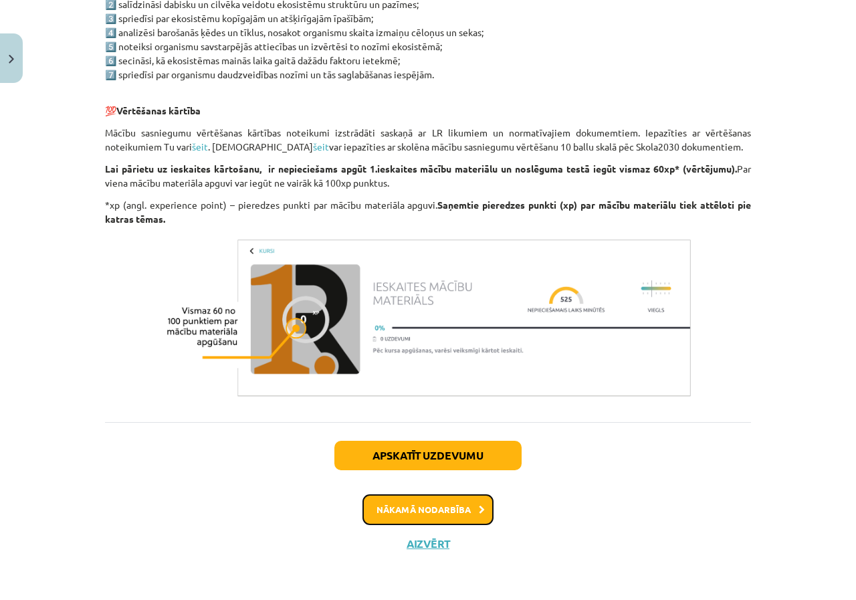
click at [422, 515] on button "Nākamā nodarbība" at bounding box center [427, 509] width 131 height 31
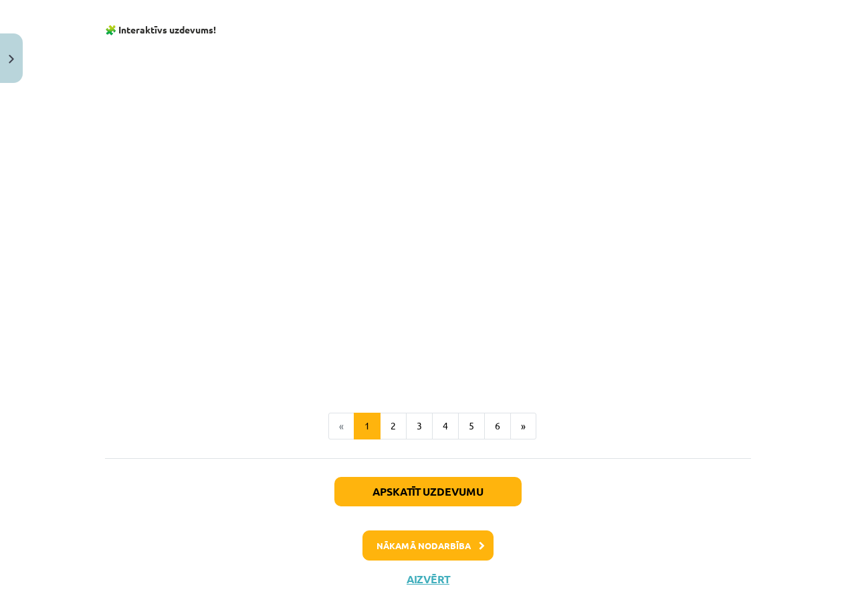
scroll to position [1273, 0]
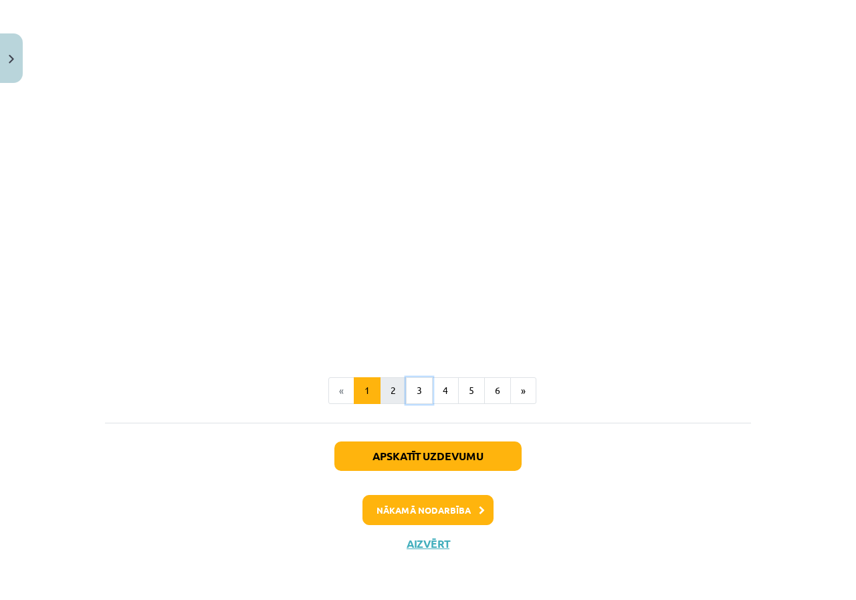
click at [398, 394] on ul "« 1 2 3 4 5 6 »" at bounding box center [428, 390] width 646 height 27
click at [395, 395] on button "2" at bounding box center [393, 390] width 27 height 27
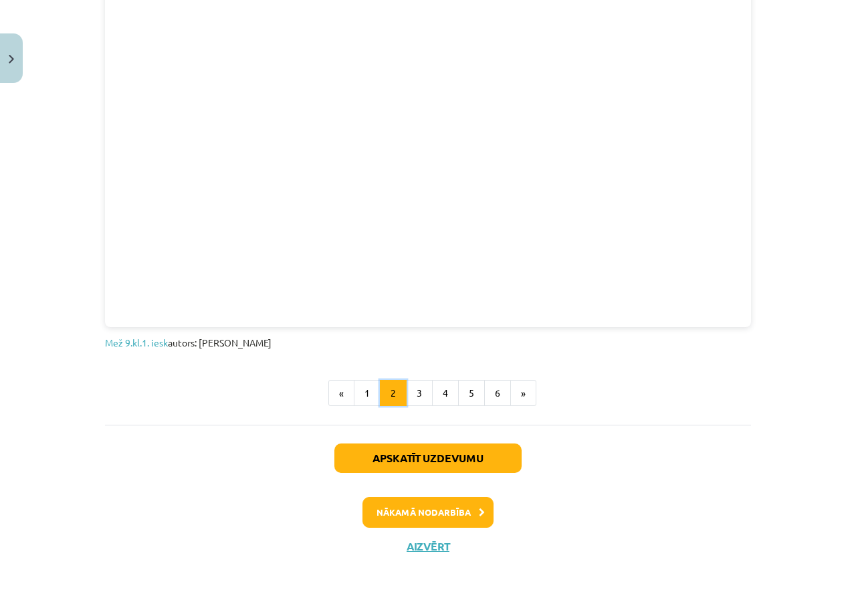
scroll to position [802, 0]
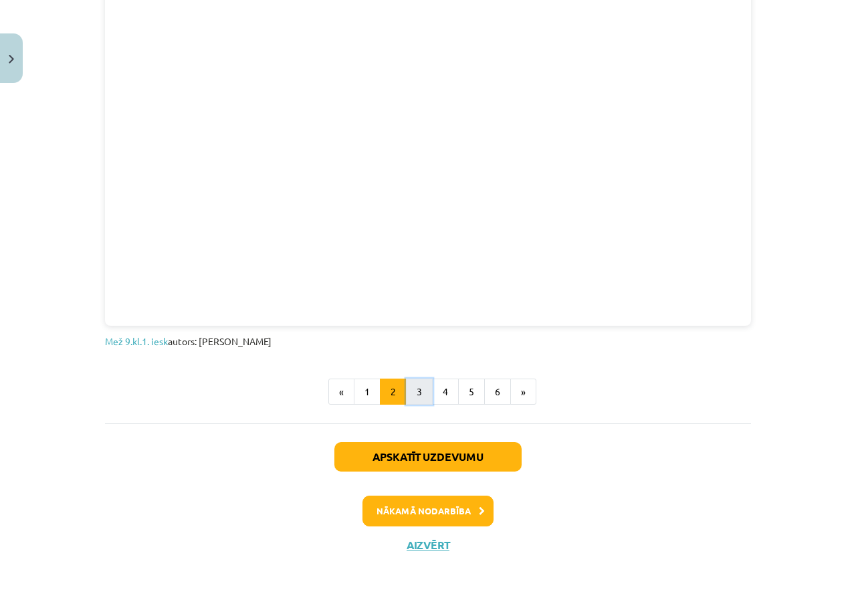
click at [423, 394] on button "3" at bounding box center [419, 391] width 27 height 27
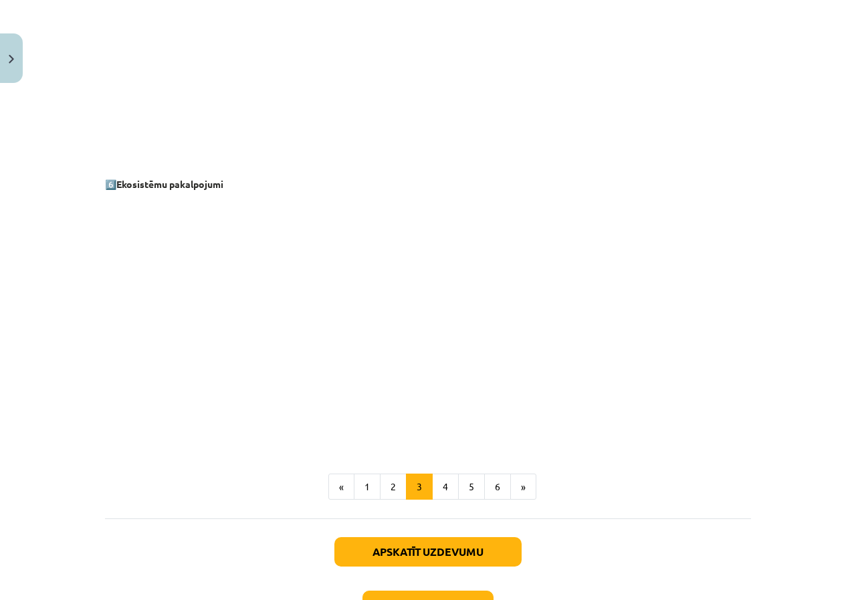
scroll to position [1720, 0]
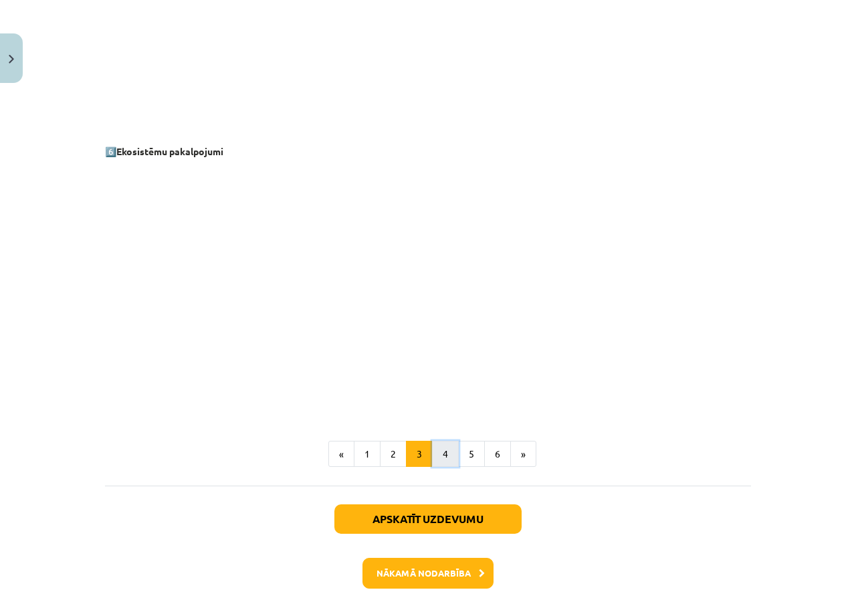
click at [437, 457] on button "4" at bounding box center [445, 454] width 27 height 27
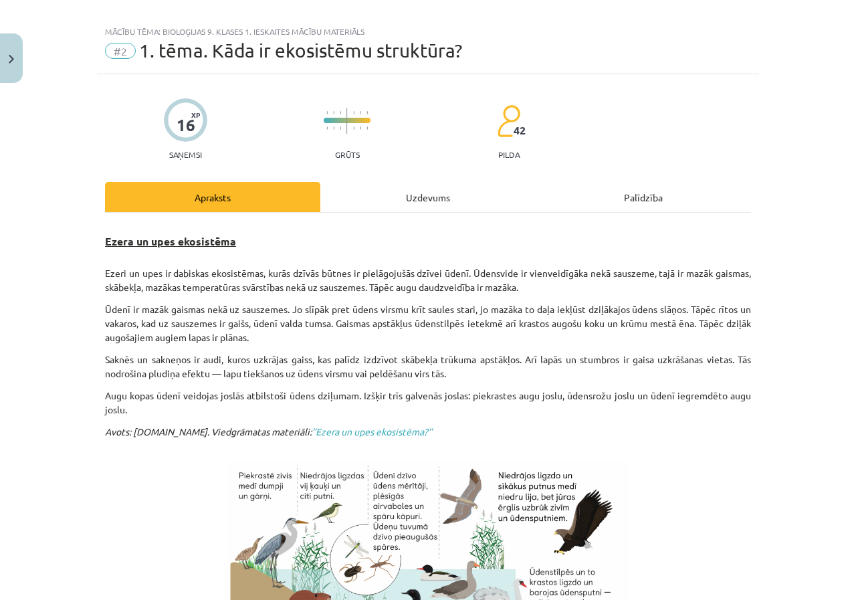
scroll to position [0, 0]
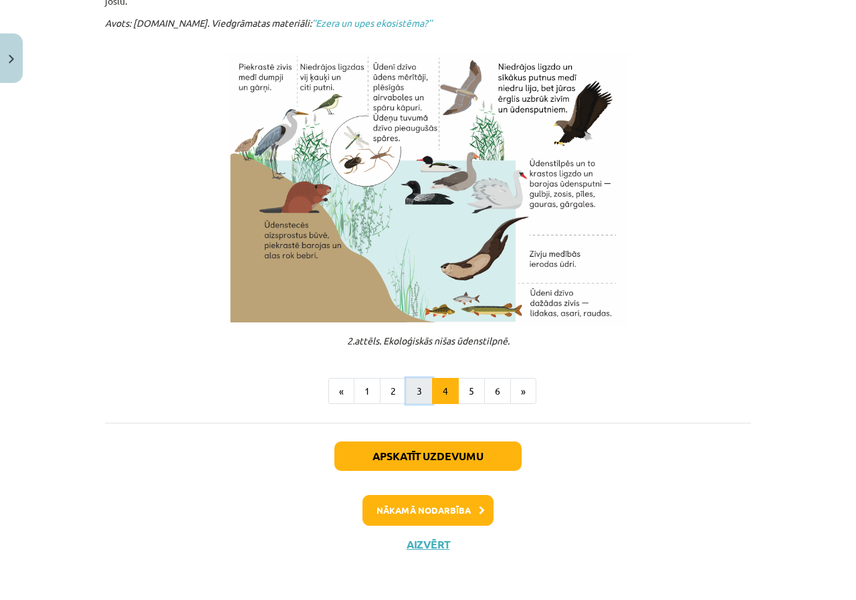
click at [409, 391] on button "3" at bounding box center [419, 391] width 27 height 27
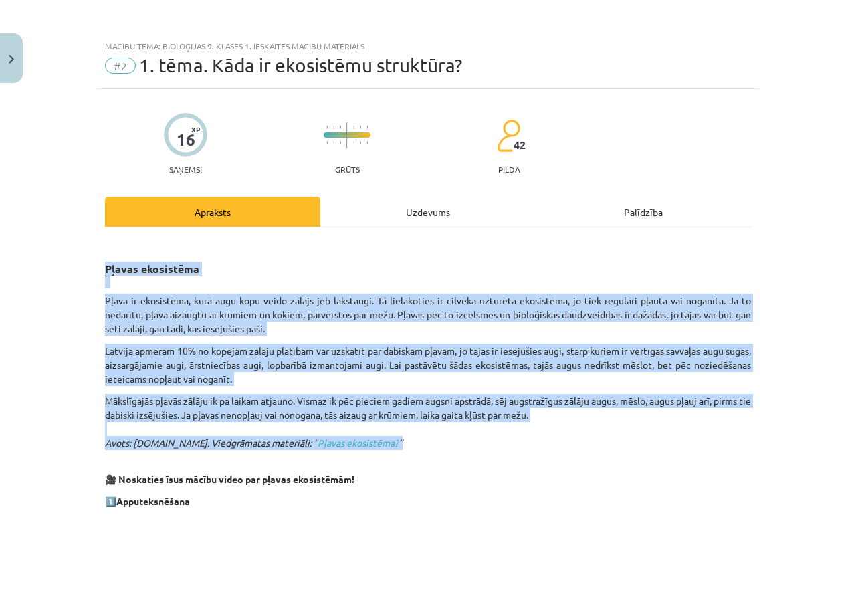
drag, startPoint x: 92, startPoint y: 271, endPoint x: 402, endPoint y: 449, distance: 357.0
copy div "Pļavas ekosistēma Pļava ir ekosistēma, kurā augu kopu veido zālājs jeb lakstaug…"
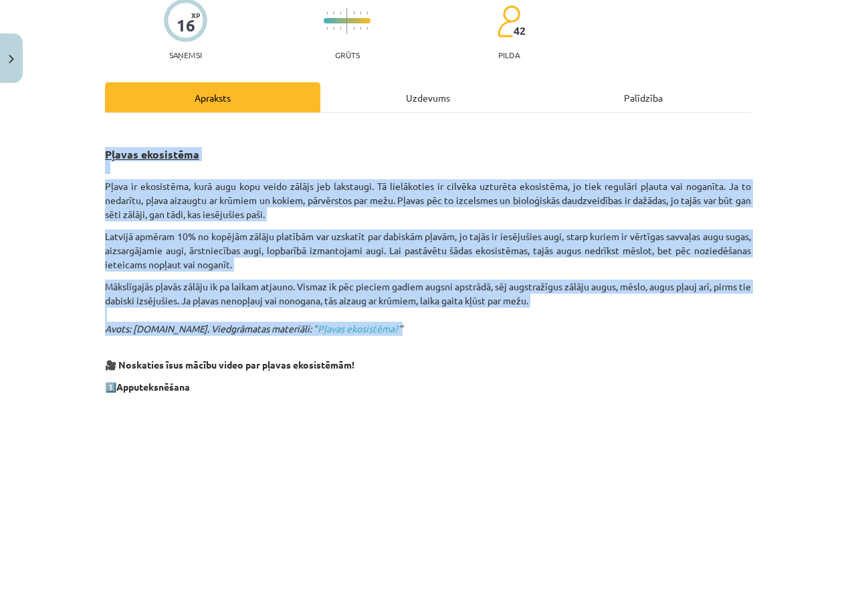
scroll to position [183, 0]
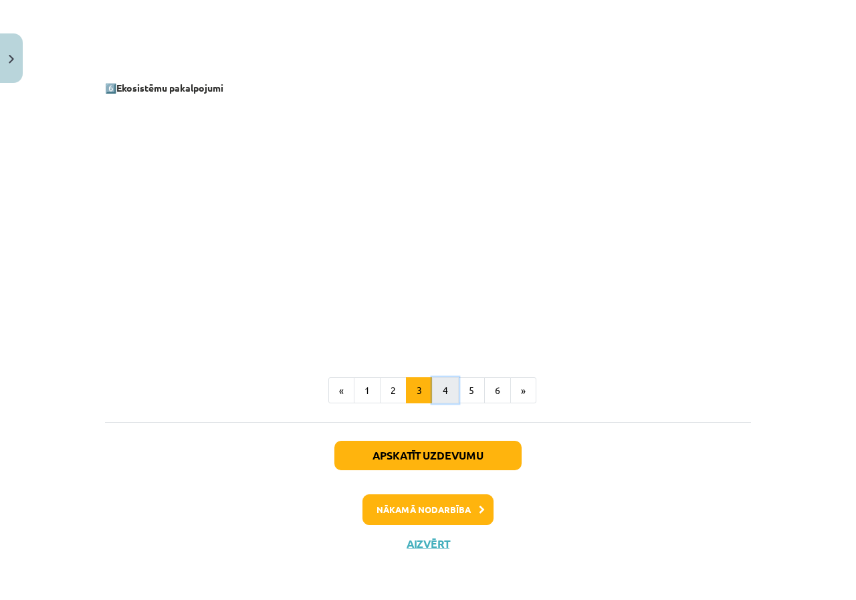
click at [433, 386] on button "4" at bounding box center [445, 390] width 27 height 27
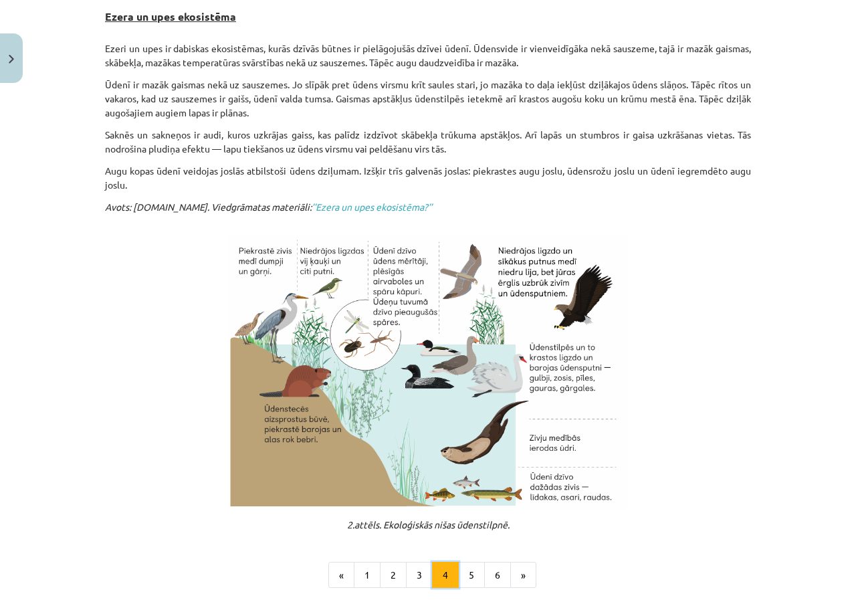
scroll to position [0, 0]
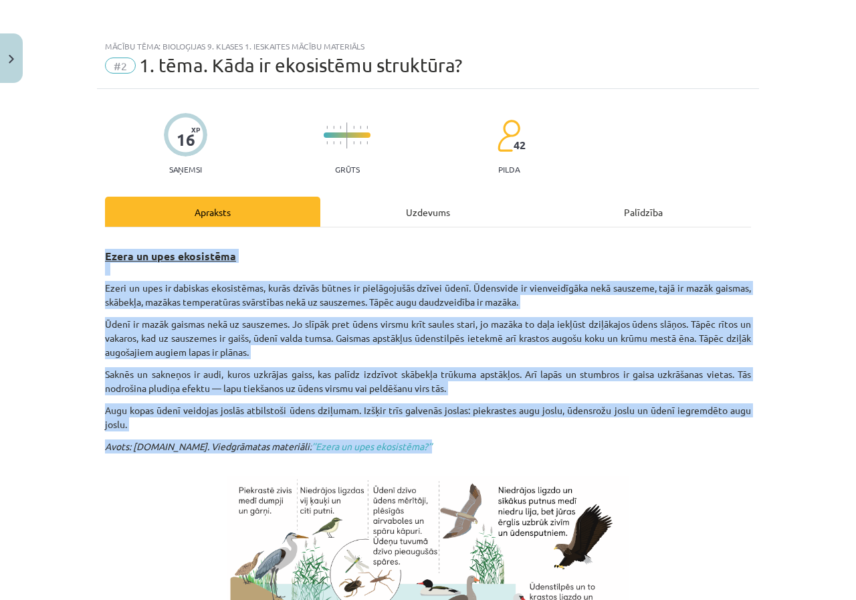
drag, startPoint x: 89, startPoint y: 248, endPoint x: 443, endPoint y: 441, distance: 402.7
click at [443, 441] on div "Mācību tēma: Bioloģijas 9. klases 1. ieskaites mācību materiāls #2 1. tēma. Kād…" at bounding box center [428, 300] width 856 height 600
copy div "Ezera un upes ekosistēma Ezeri un upes ir dabiskas ekosistēmas, kurās dzīvās bū…"
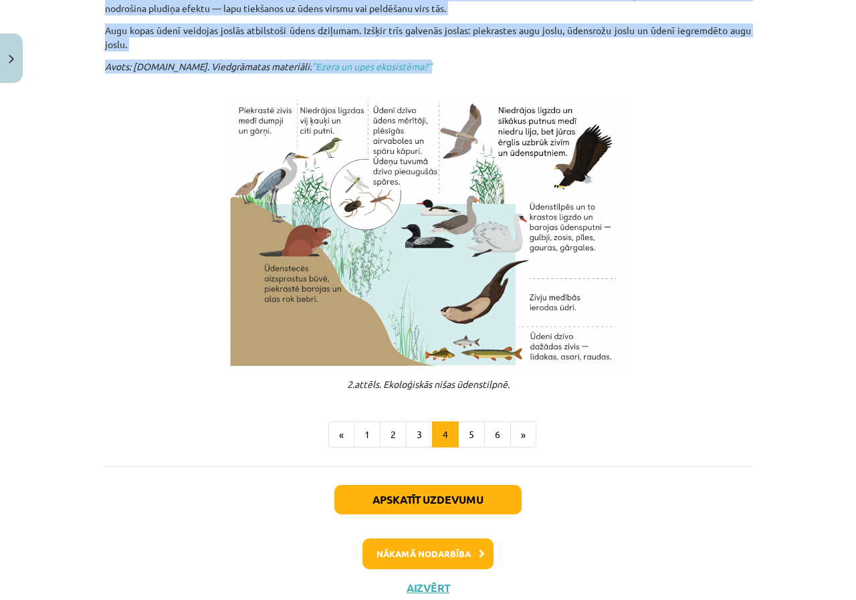
scroll to position [356, 0]
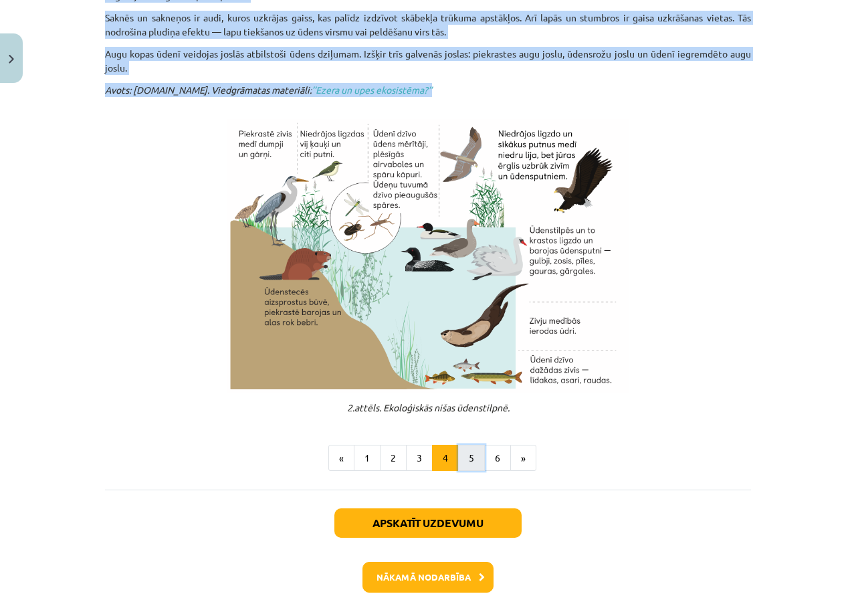
click at [464, 450] on button "5" at bounding box center [471, 458] width 27 height 27
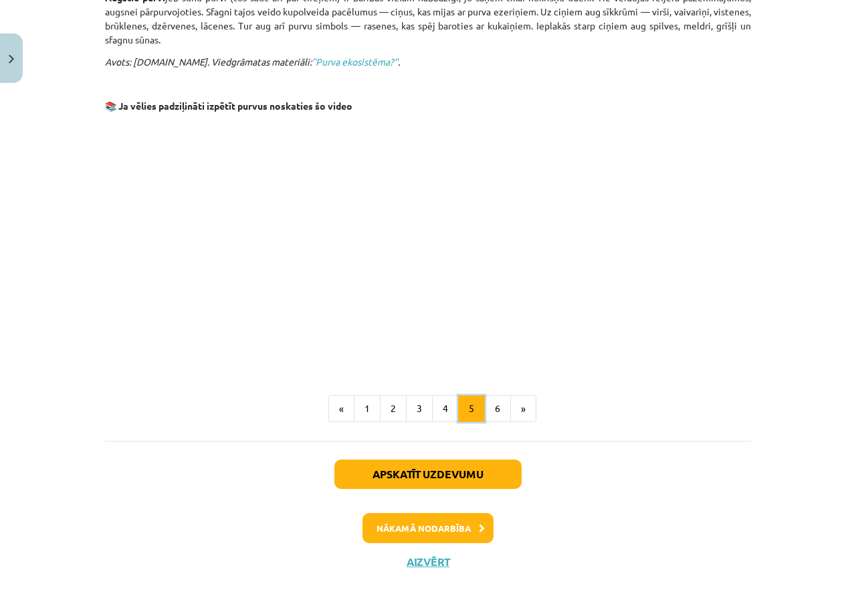
scroll to position [966, 0]
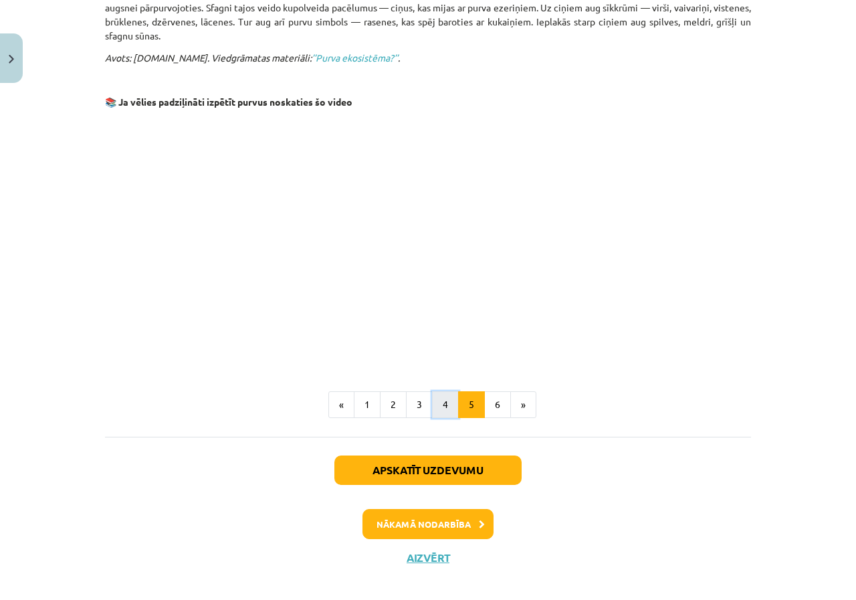
click at [445, 397] on button "4" at bounding box center [445, 404] width 27 height 27
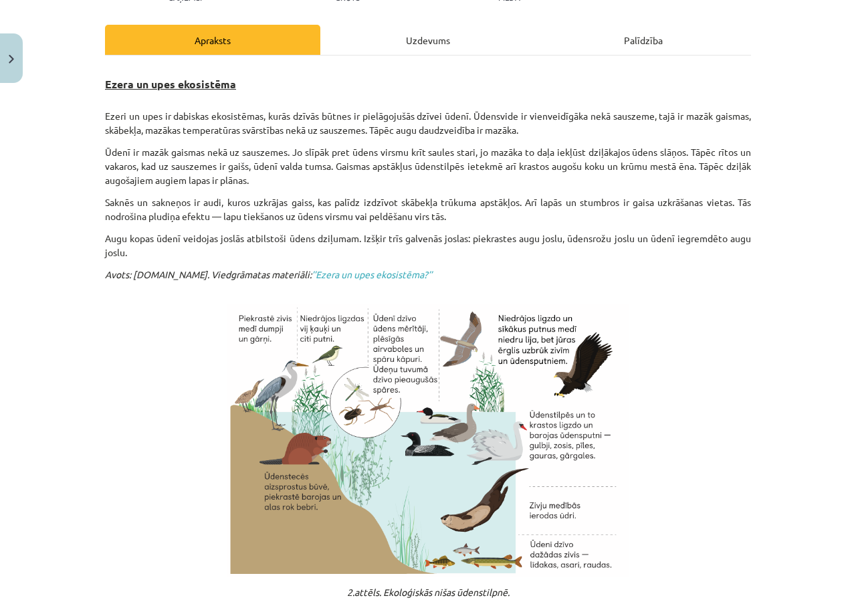
scroll to position [156, 0]
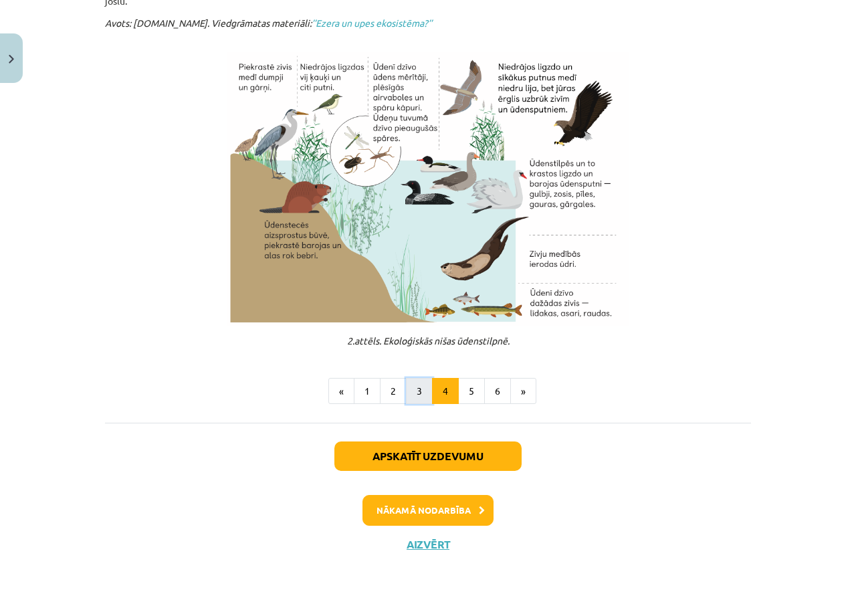
click at [418, 392] on button "3" at bounding box center [419, 391] width 27 height 27
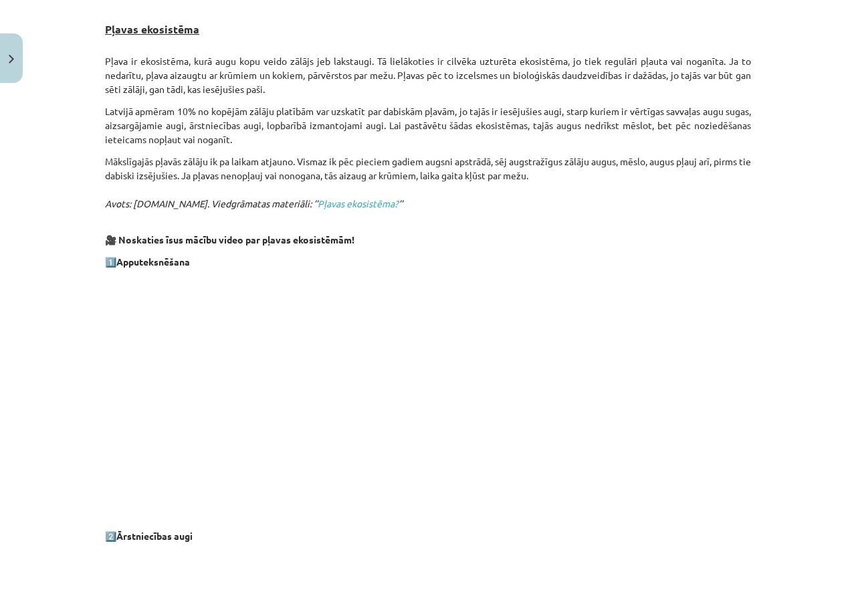
scroll to position [0, 0]
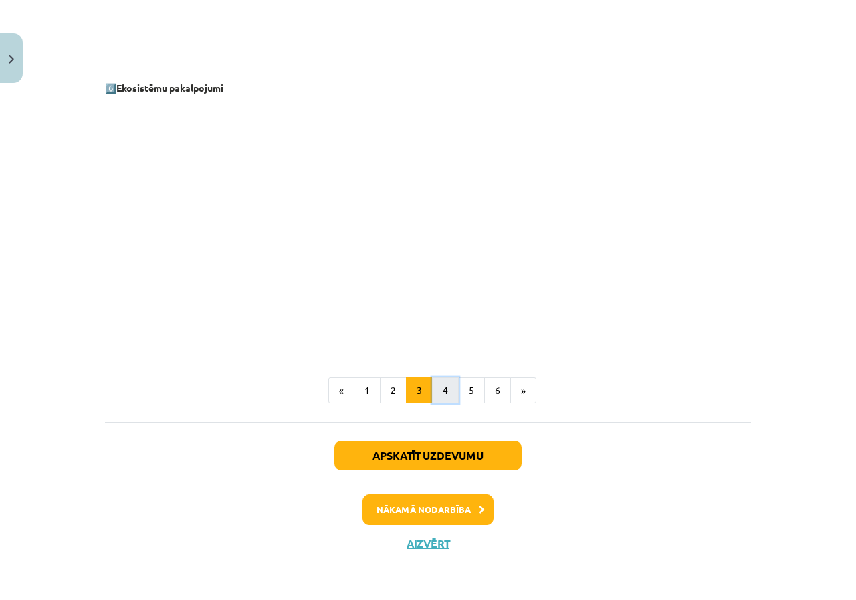
click at [432, 384] on button "4" at bounding box center [445, 390] width 27 height 27
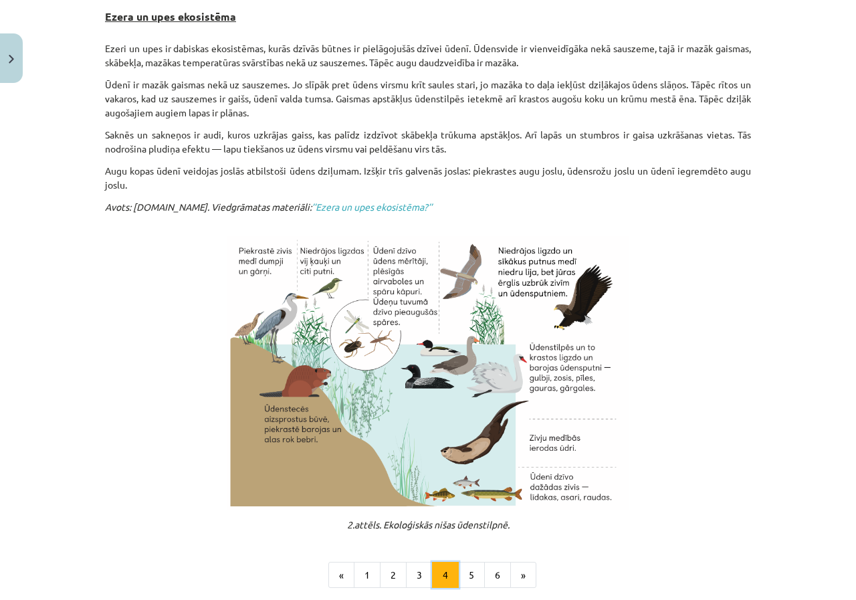
scroll to position [423, 0]
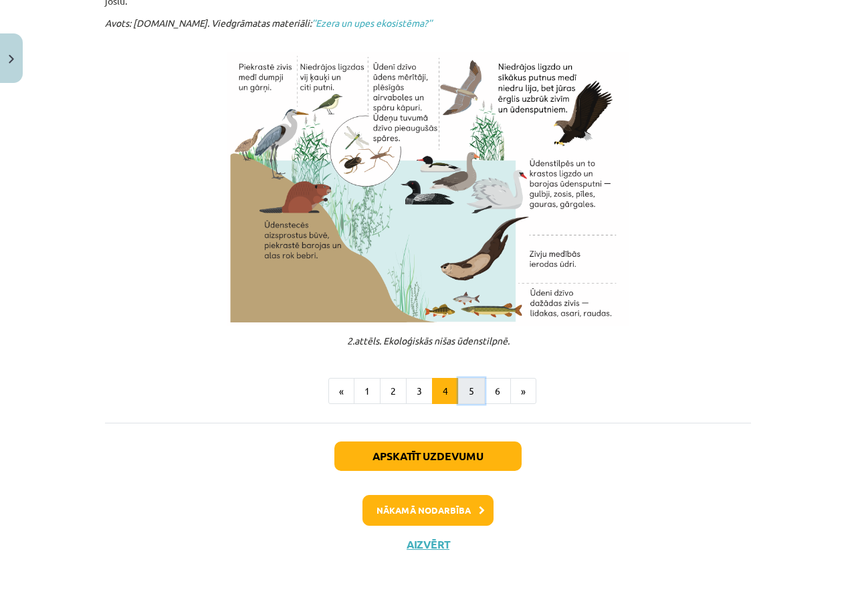
click at [470, 395] on button "5" at bounding box center [471, 391] width 27 height 27
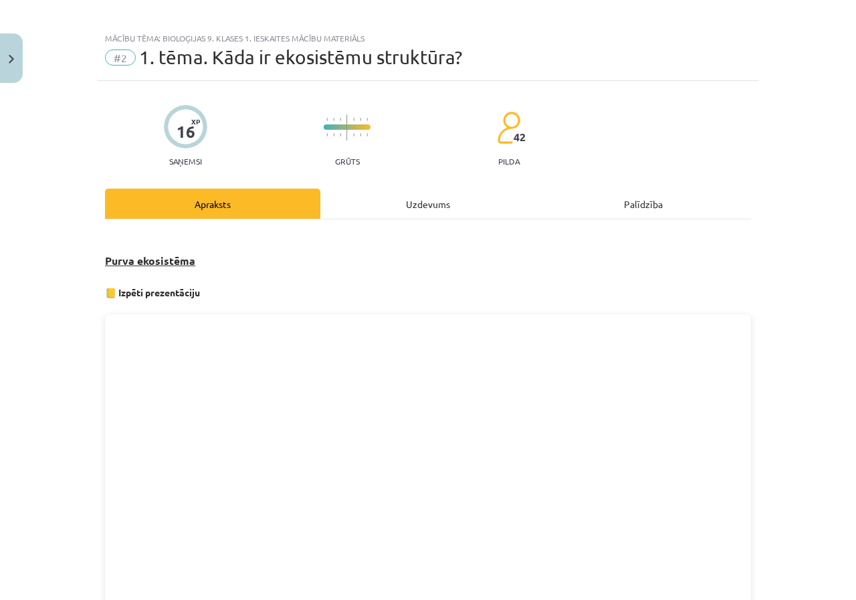
scroll to position [0, 0]
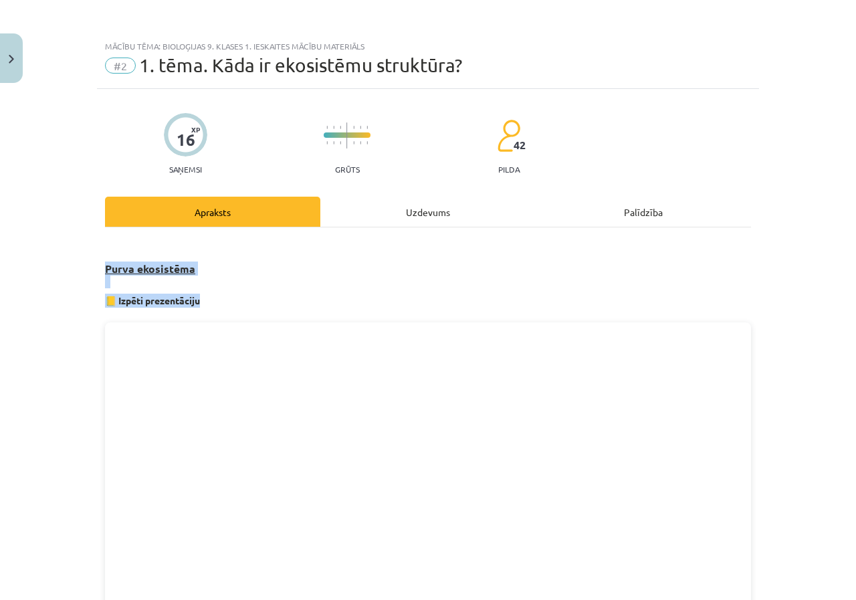
drag, startPoint x: 128, startPoint y: 267, endPoint x: 284, endPoint y: 295, distance: 159.0
click at [284, 295] on div "Mācību tēma: Bioloģijas 9. klases 1. ieskaites mācību materiāls #2 1. tēma. Kād…" at bounding box center [428, 300] width 856 height 600
copy div "Purva ekosistēma 📒 Izpēti prezentāciju"
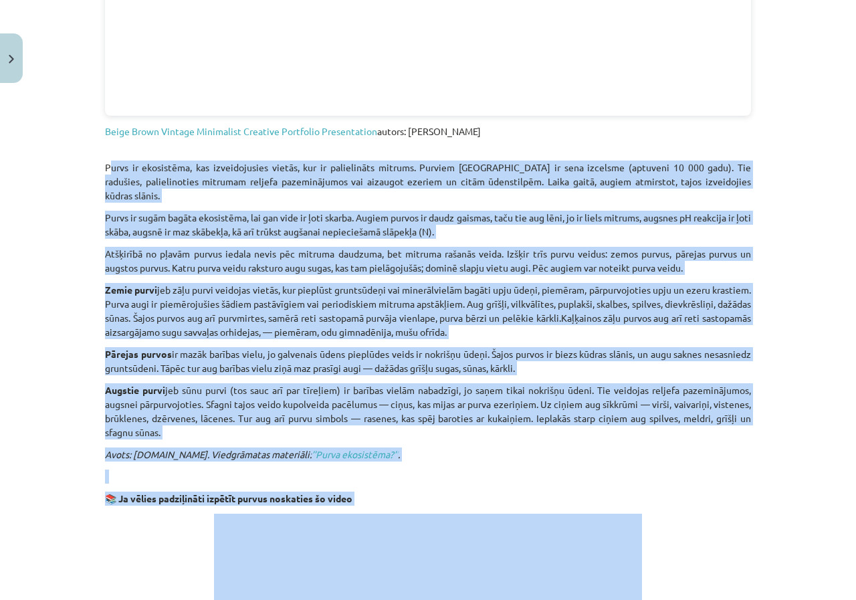
scroll to position [802, 0]
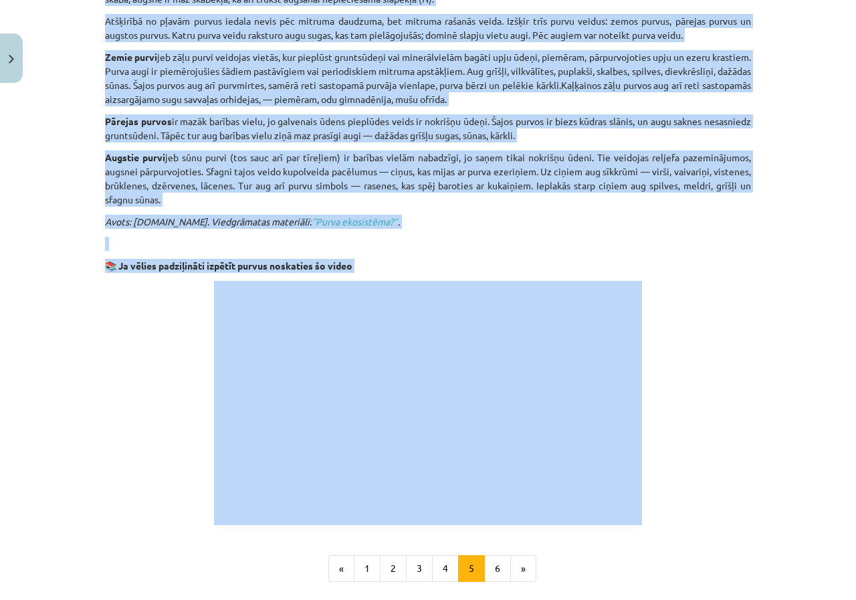
drag, startPoint x: 98, startPoint y: 270, endPoint x: 366, endPoint y: 207, distance: 276.0
click at [366, 207] on div "16 XP Saņemsi Grūts 42 pilda Apraksts Uzdevums Palīdzība Purva ekosistēma 📒 Izp…" at bounding box center [428, 16] width 662 height 1458
drag, startPoint x: 332, startPoint y: 207, endPoint x: 219, endPoint y: 209, distance: 113.0
copy div "Purvs ir ekosistēma, kas izveidojusies vietās, kur ir palielināts mitrums. Purv…"
click at [486, 555] on button "6" at bounding box center [497, 568] width 27 height 27
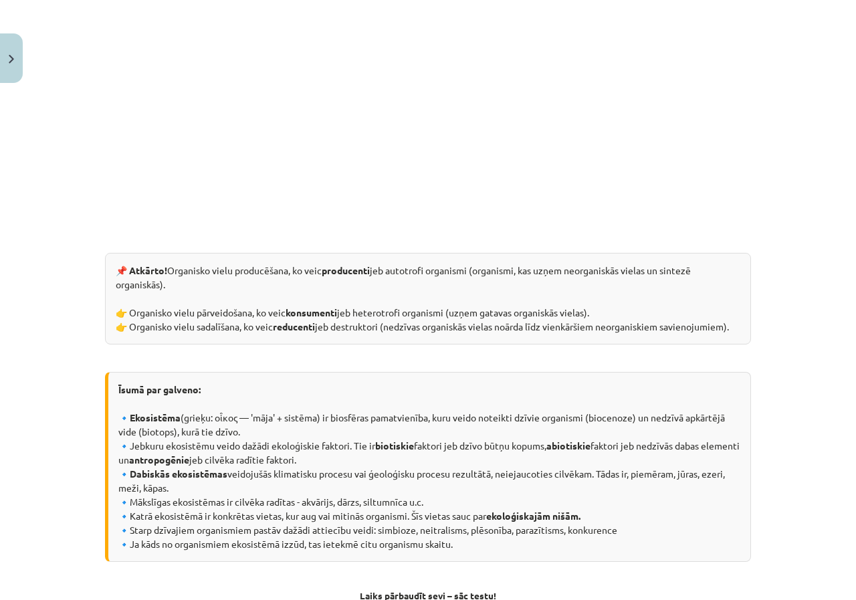
scroll to position [365, 0]
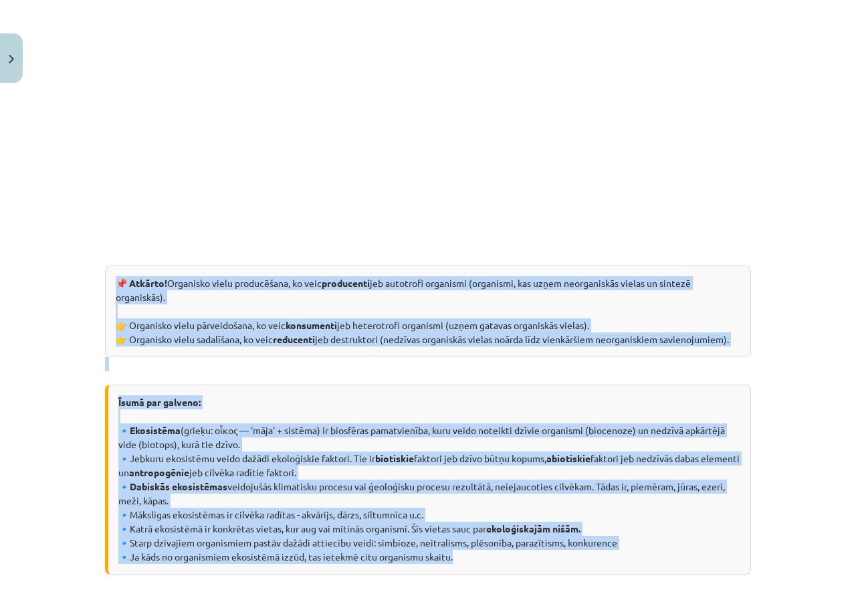
drag, startPoint x: 41, startPoint y: 259, endPoint x: 480, endPoint y: 559, distance: 531.1
click at [480, 559] on div "Mācību tēma: Bioloģijas 9. klases 1. ieskaites mācību materiāls #2 1. tēma. Kād…" at bounding box center [428, 300] width 856 height 600
copy div "📌 Atkārto! Organisko vielu producēšana, ko veic producenti jeb autotrofi organi…"
click at [229, 335] on div "📌 Atkārto! Organisko vielu producēšana, ko veic producenti jeb autotrofi organi…" at bounding box center [428, 311] width 646 height 92
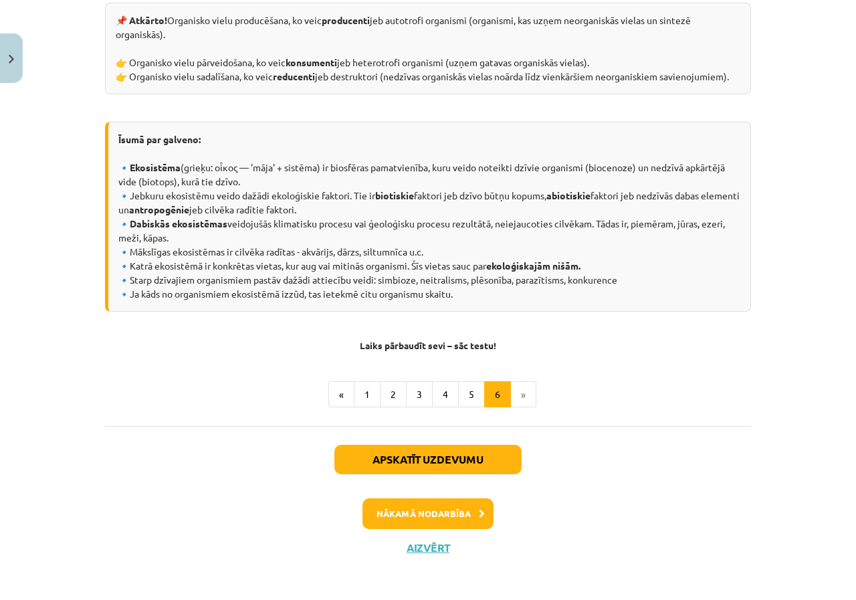
scroll to position [632, 0]
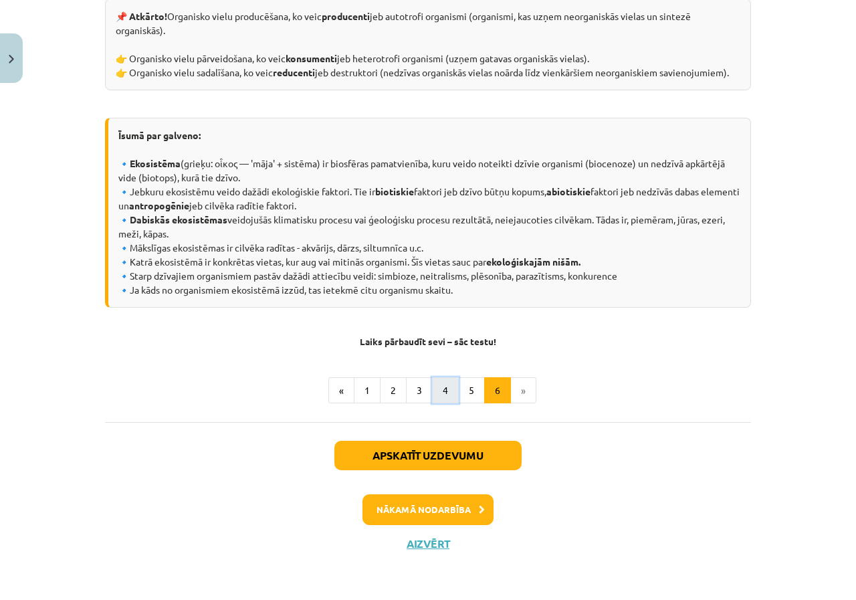
click at [435, 390] on button "4" at bounding box center [445, 390] width 27 height 27
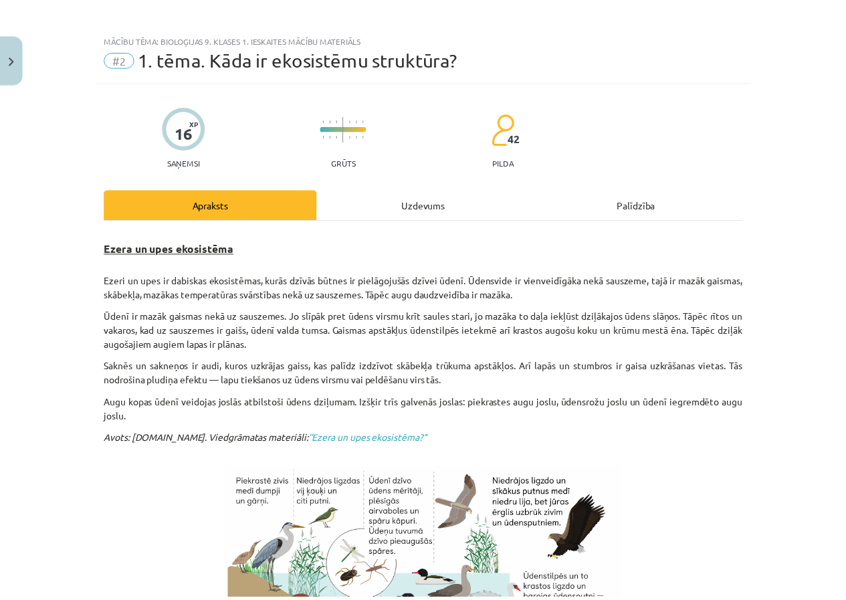
scroll to position [0, 0]
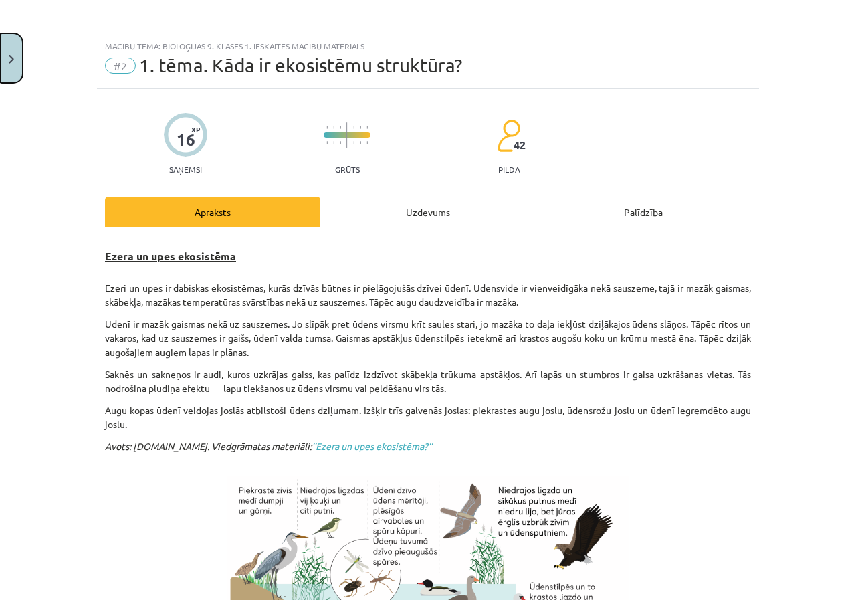
click at [9, 49] on button "Close" at bounding box center [11, 57] width 23 height 49
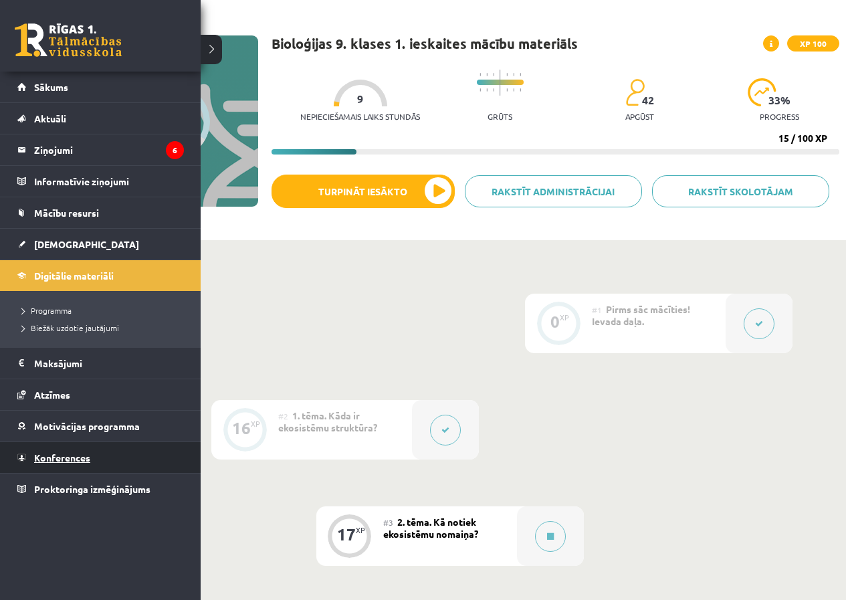
click at [60, 460] on span "Konferences" at bounding box center [62, 457] width 56 height 12
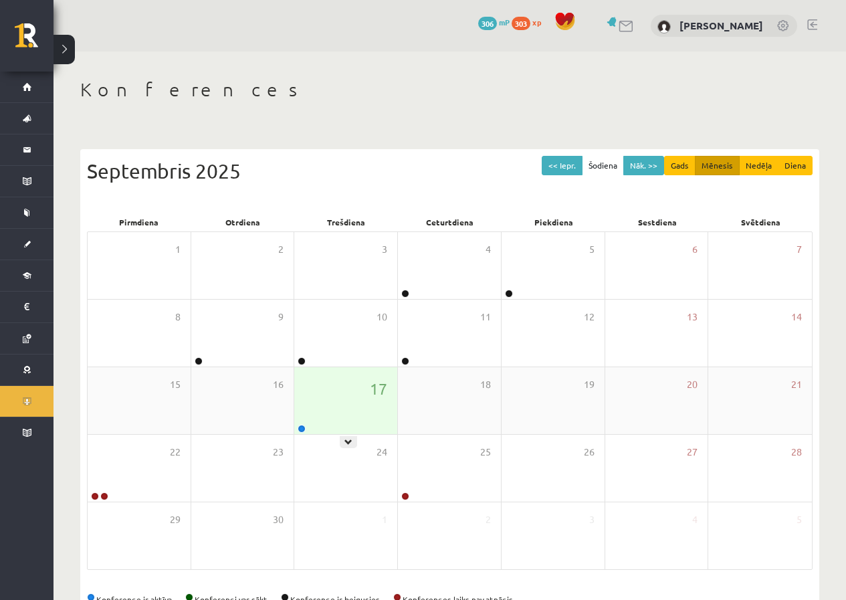
scroll to position [39, 0]
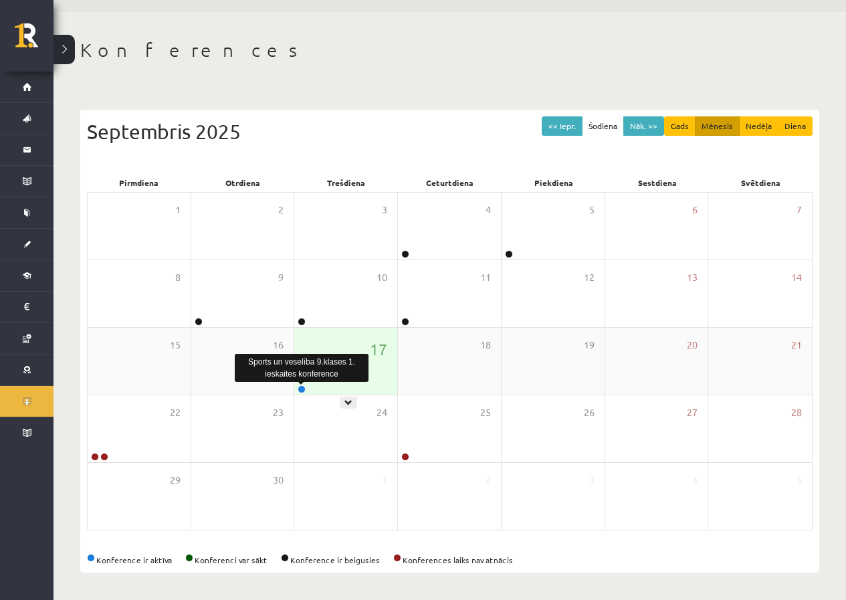
click at [302, 392] on link at bounding box center [302, 389] width 8 height 8
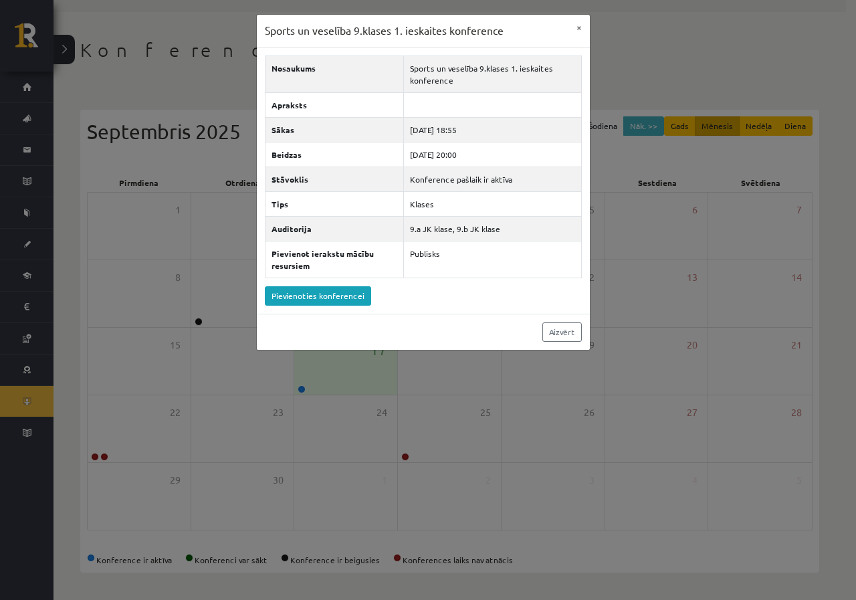
click at [517, 373] on div "Sports un veselība 9.klases 1. ieskaites konference × Nosaukums Sports un vesel…" at bounding box center [428, 300] width 856 height 600
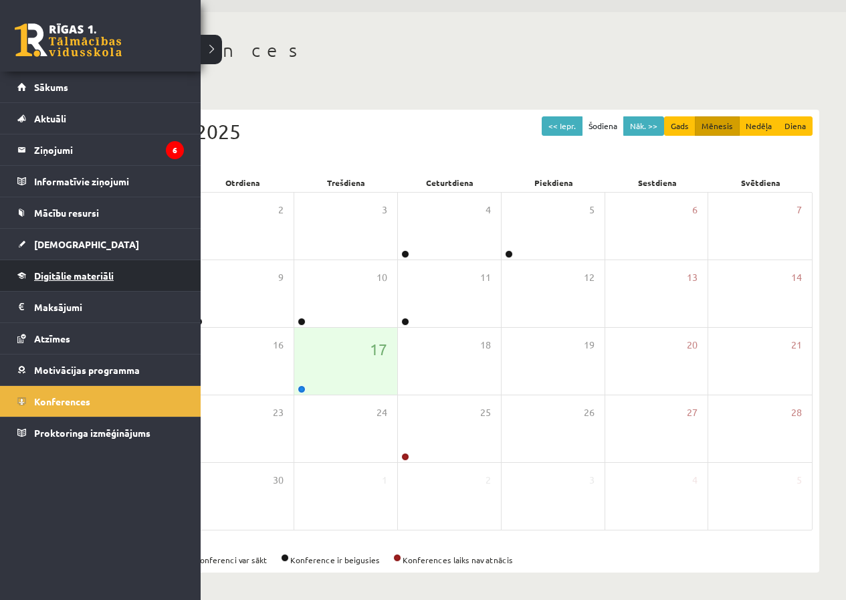
click at [48, 279] on span "Digitālie materiāli" at bounding box center [74, 275] width 80 height 12
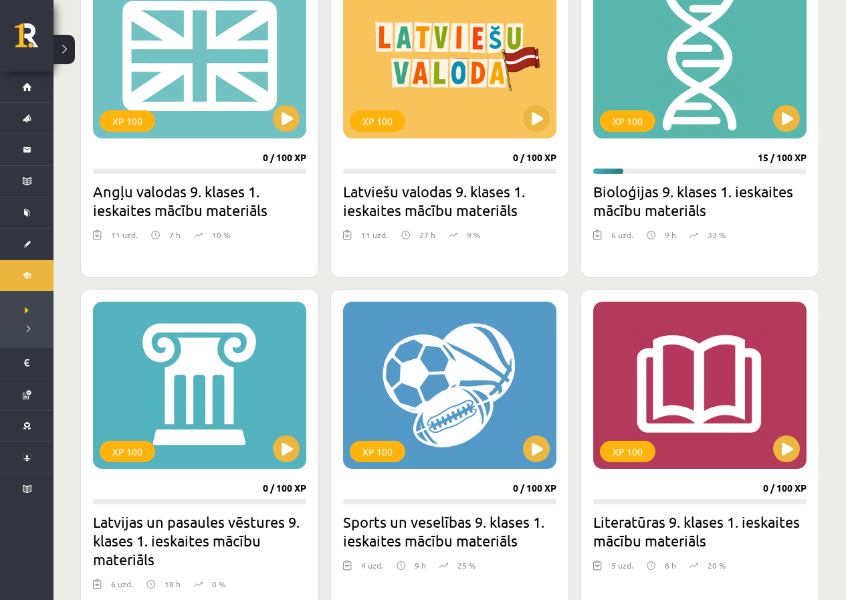
scroll to position [1510, 0]
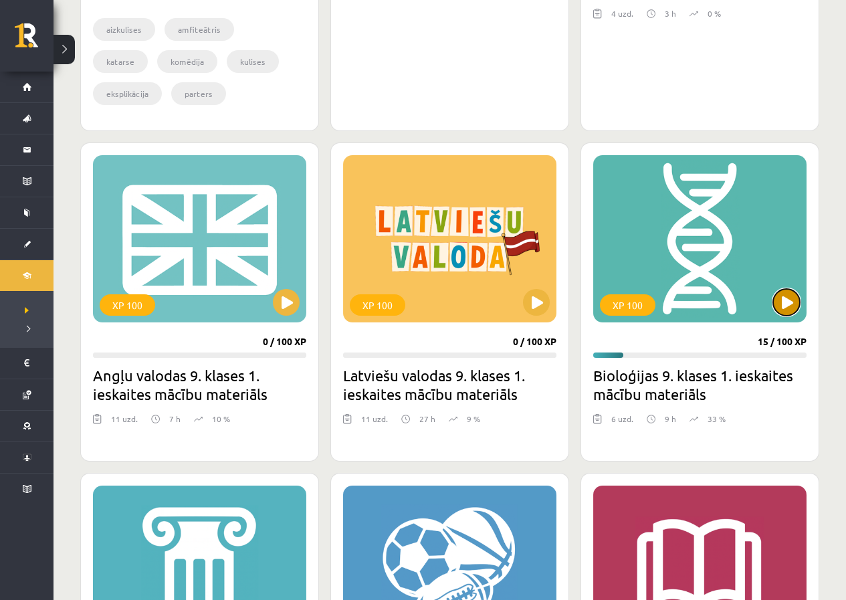
click at [788, 306] on button at bounding box center [786, 302] width 27 height 27
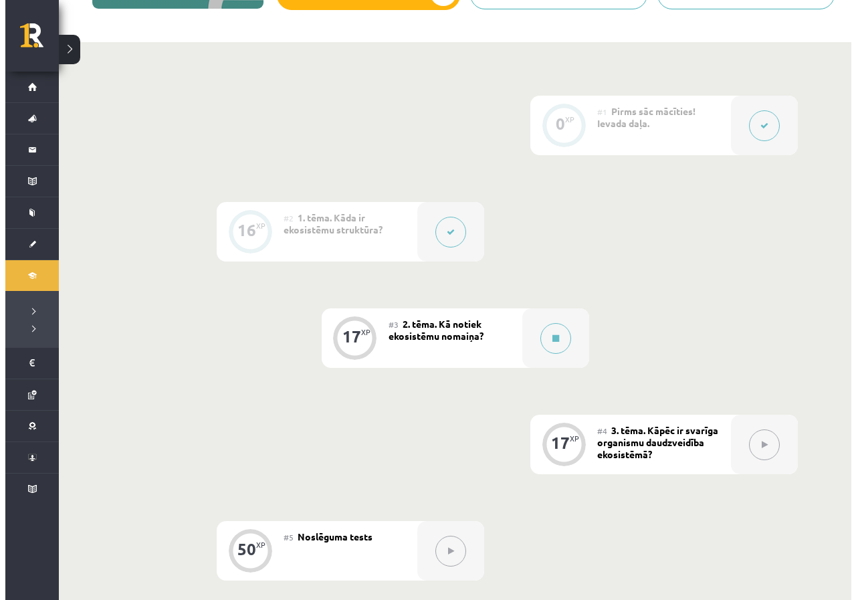
scroll to position [267, 0]
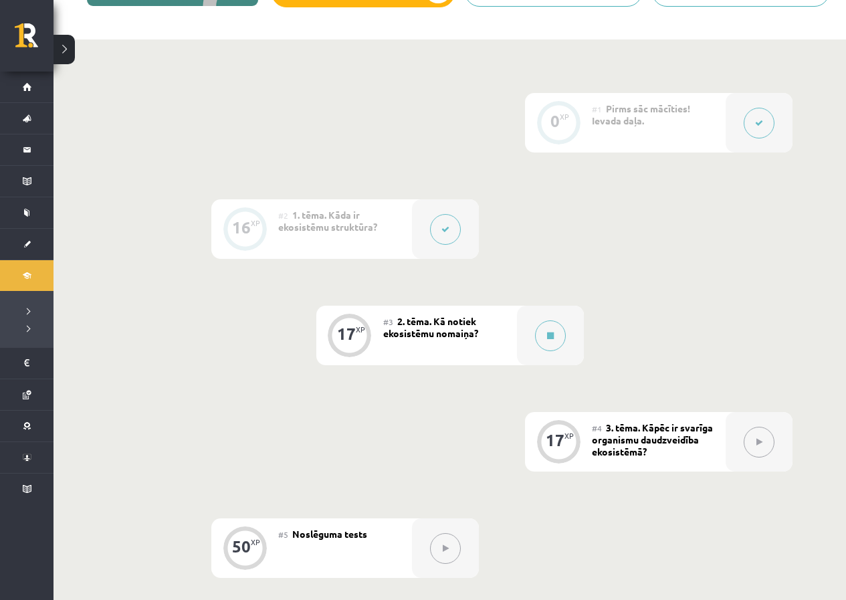
click at [498, 334] on div "#3 2. tēma. Kā notiek ekosistēmu nomaiņa?" at bounding box center [450, 336] width 134 height 60
click at [546, 331] on button at bounding box center [550, 335] width 31 height 31
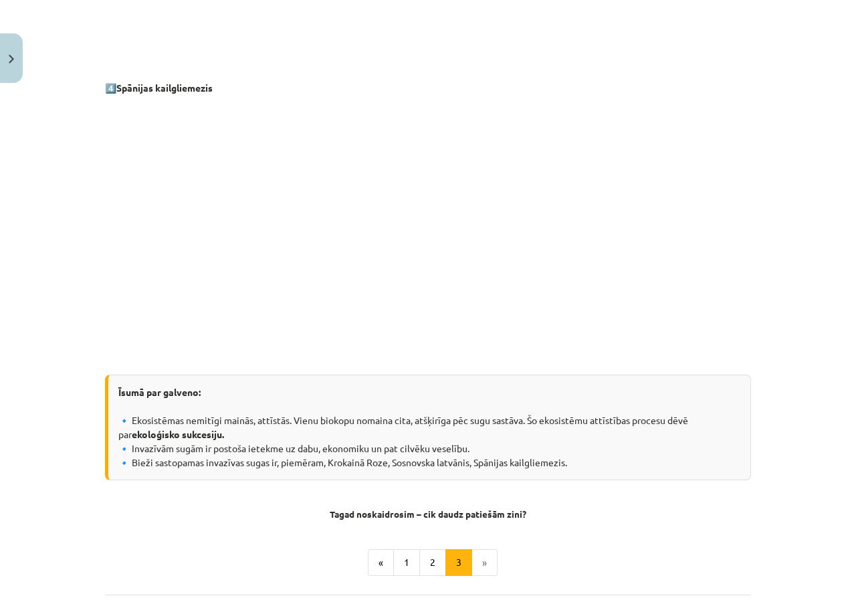
scroll to position [1249, 0]
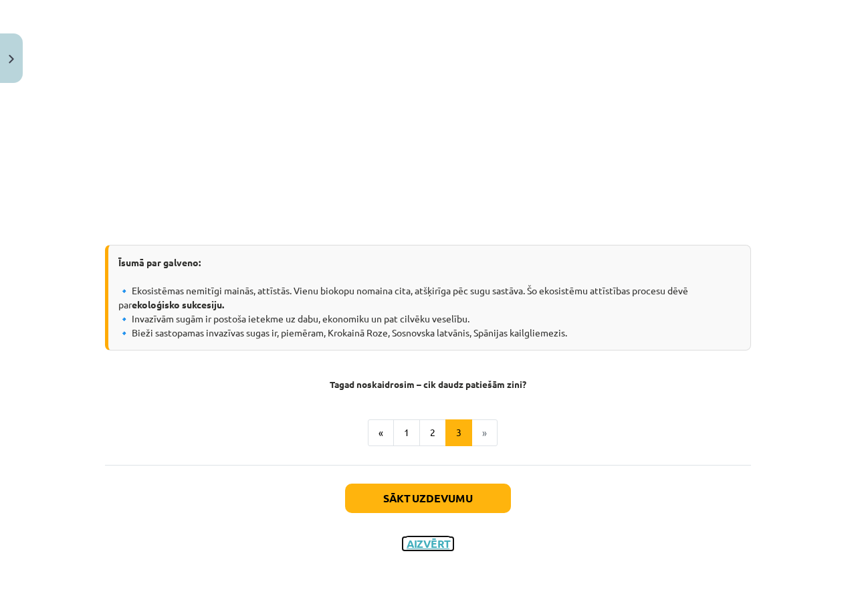
click at [415, 548] on button "Aizvērt" at bounding box center [427, 543] width 51 height 13
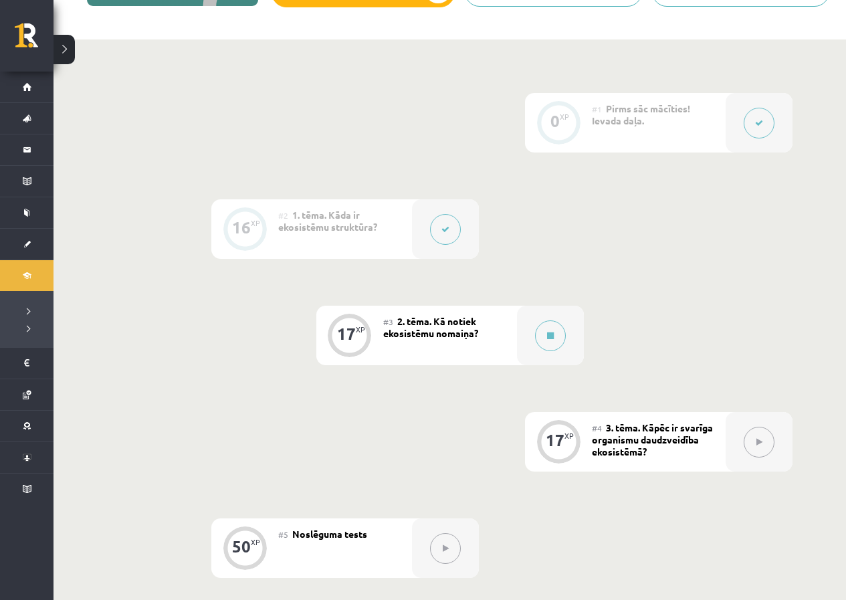
click at [445, 238] on button at bounding box center [445, 229] width 31 height 31
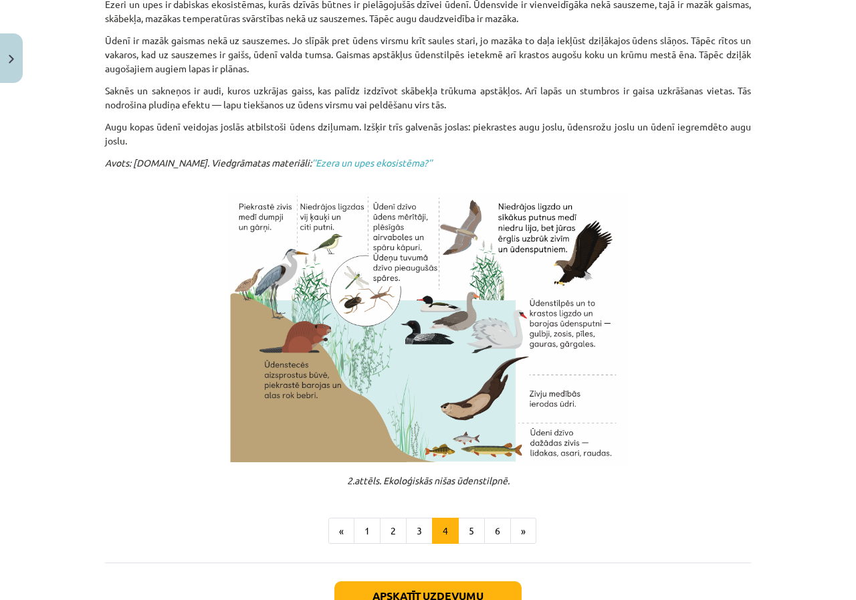
scroll to position [423, 0]
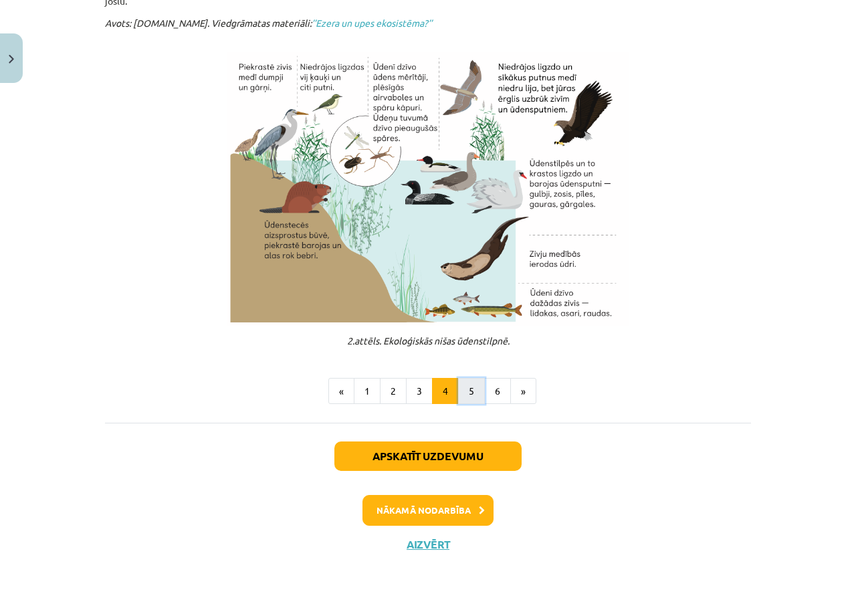
click at [469, 394] on button "5" at bounding box center [471, 391] width 27 height 27
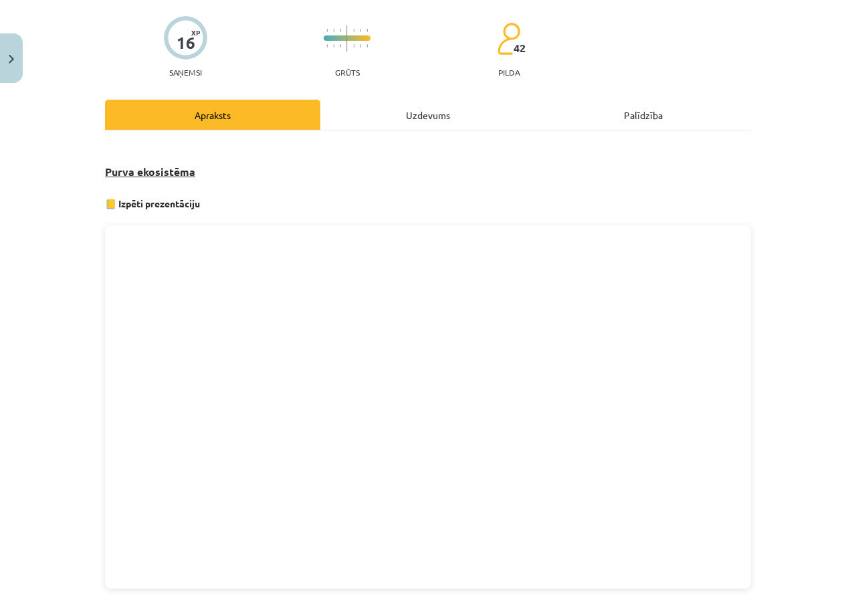
scroll to position [0, 0]
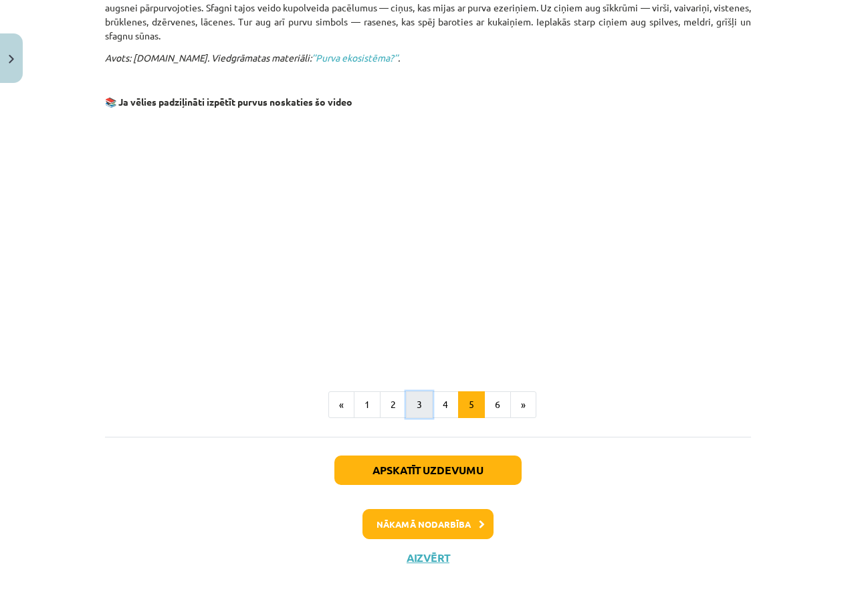
click at [426, 393] on button "3" at bounding box center [419, 404] width 27 height 27
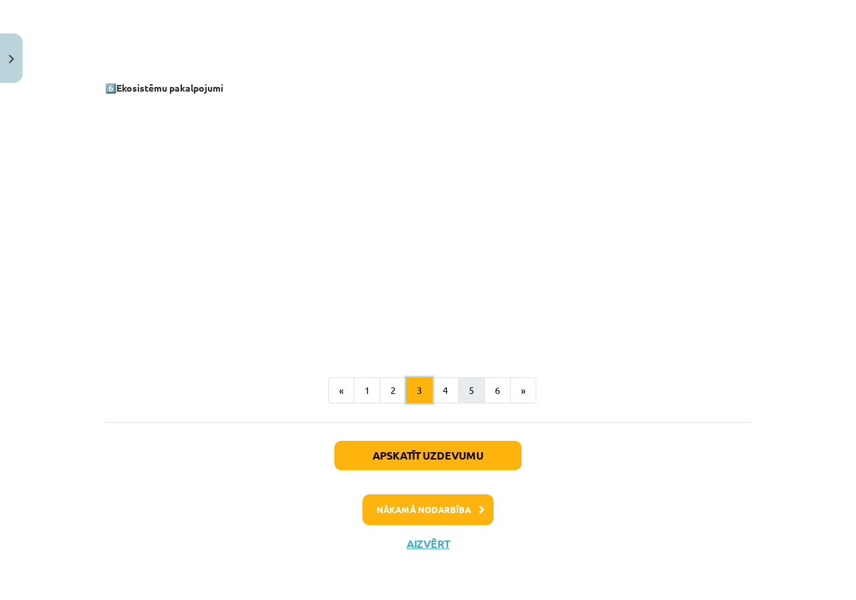
scroll to position [1787, 0]
click at [445, 397] on button "4" at bounding box center [445, 390] width 27 height 27
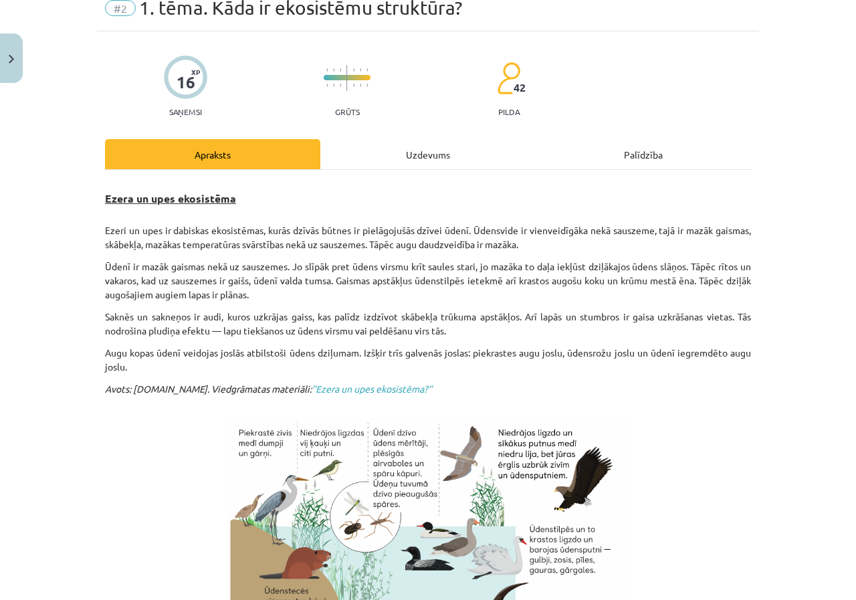
scroll to position [39, 0]
